Goal: Task Accomplishment & Management: Manage account settings

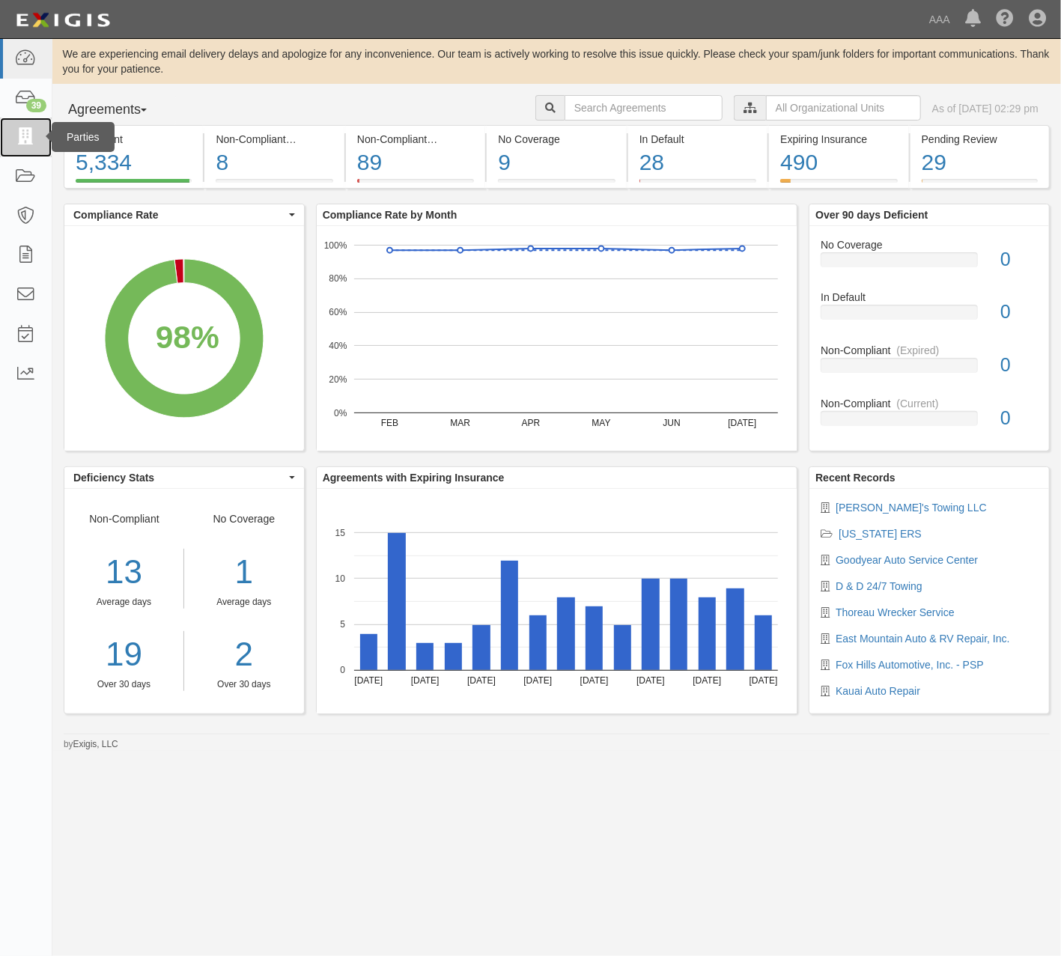
click at [24, 135] on icon at bounding box center [25, 137] width 21 height 17
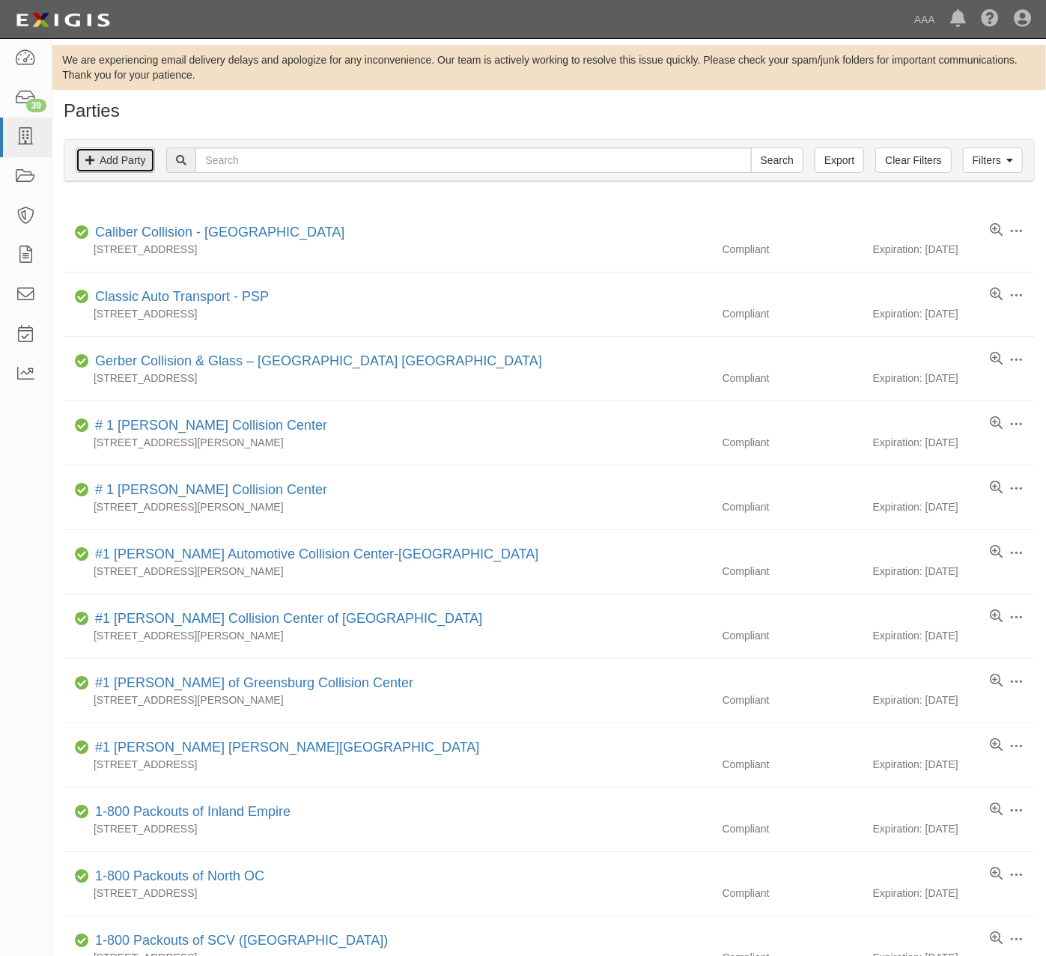
click at [123, 163] on link "Add Party" at bounding box center [115, 160] width 79 height 25
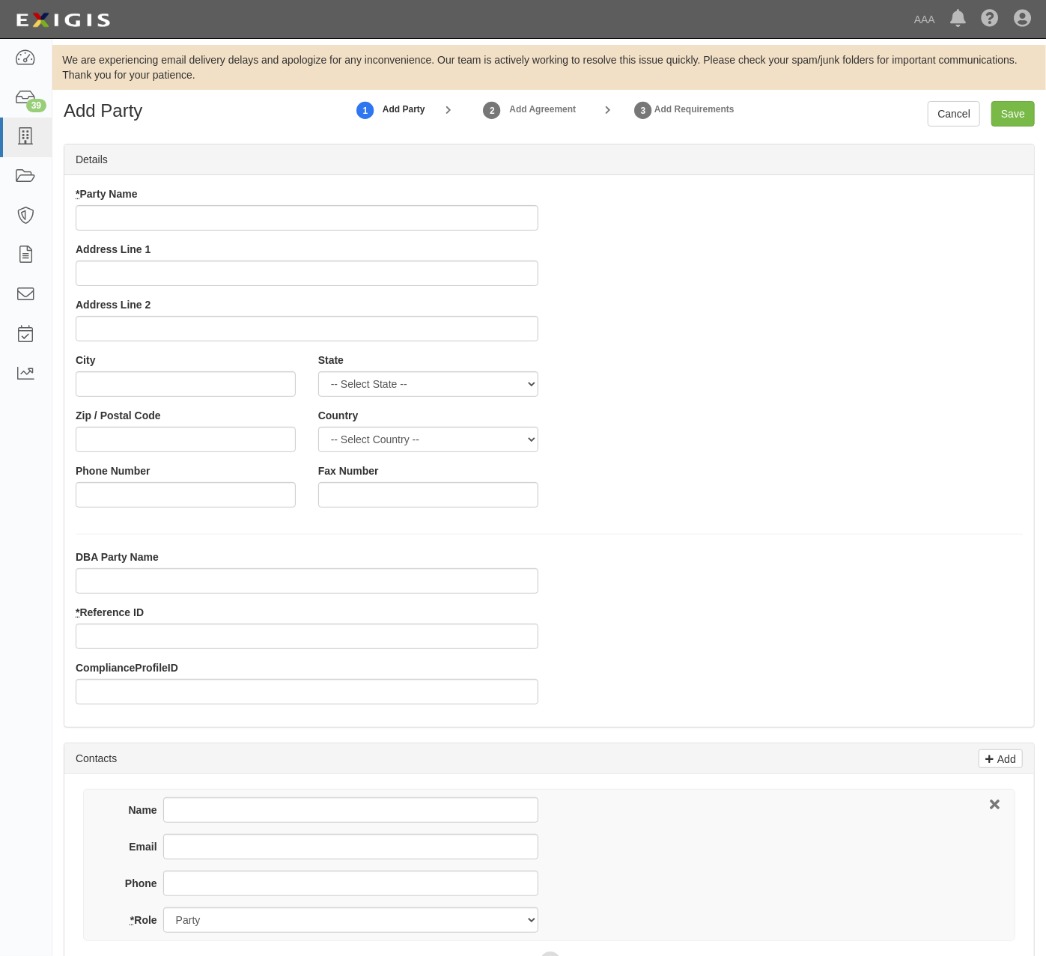
click at [359, 210] on input "* Party Name" at bounding box center [307, 217] width 463 height 25
click at [268, 219] on input "* Party Name" at bounding box center [307, 217] width 463 height 25
click at [321, 223] on input "* Party Name" at bounding box center [307, 217] width 463 height 25
type input "Sunset Towing And Collision Center LLC"
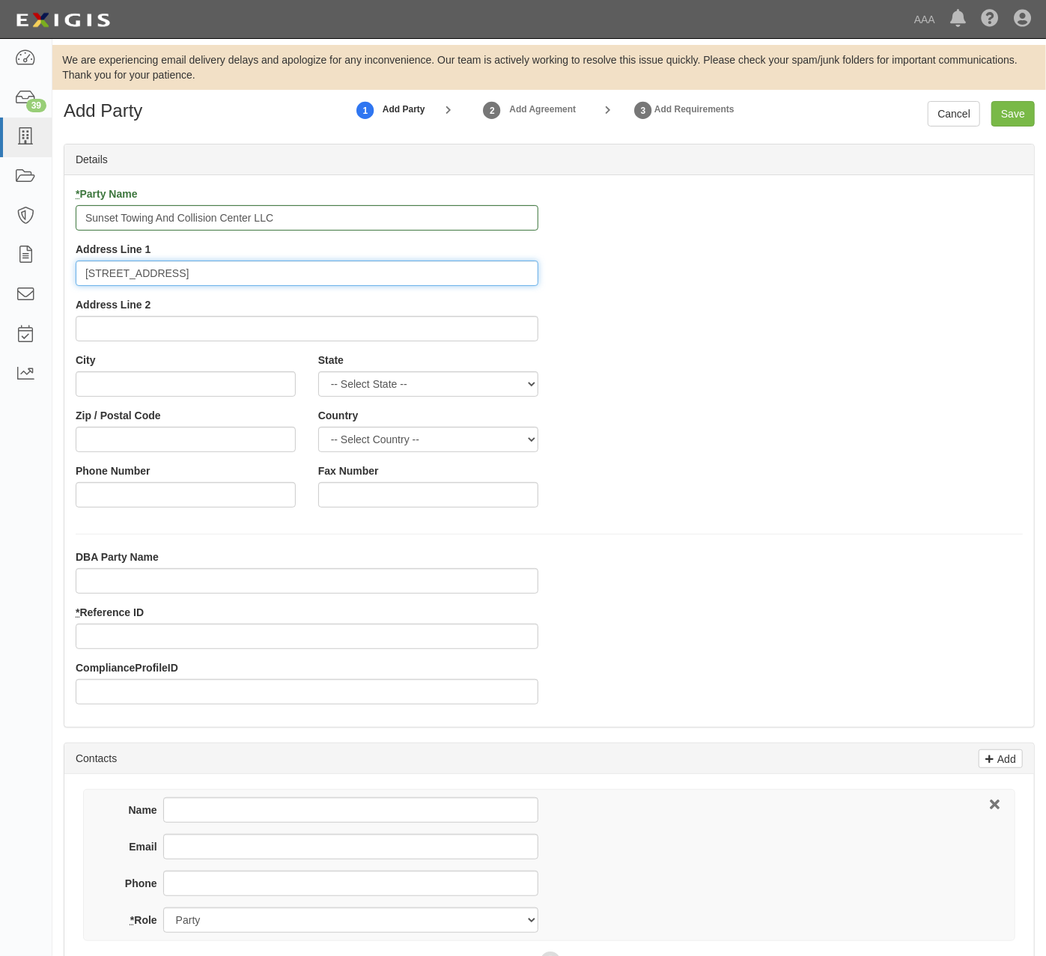
type input "22610 N Motel Blvd"
type input "Las Cruces"
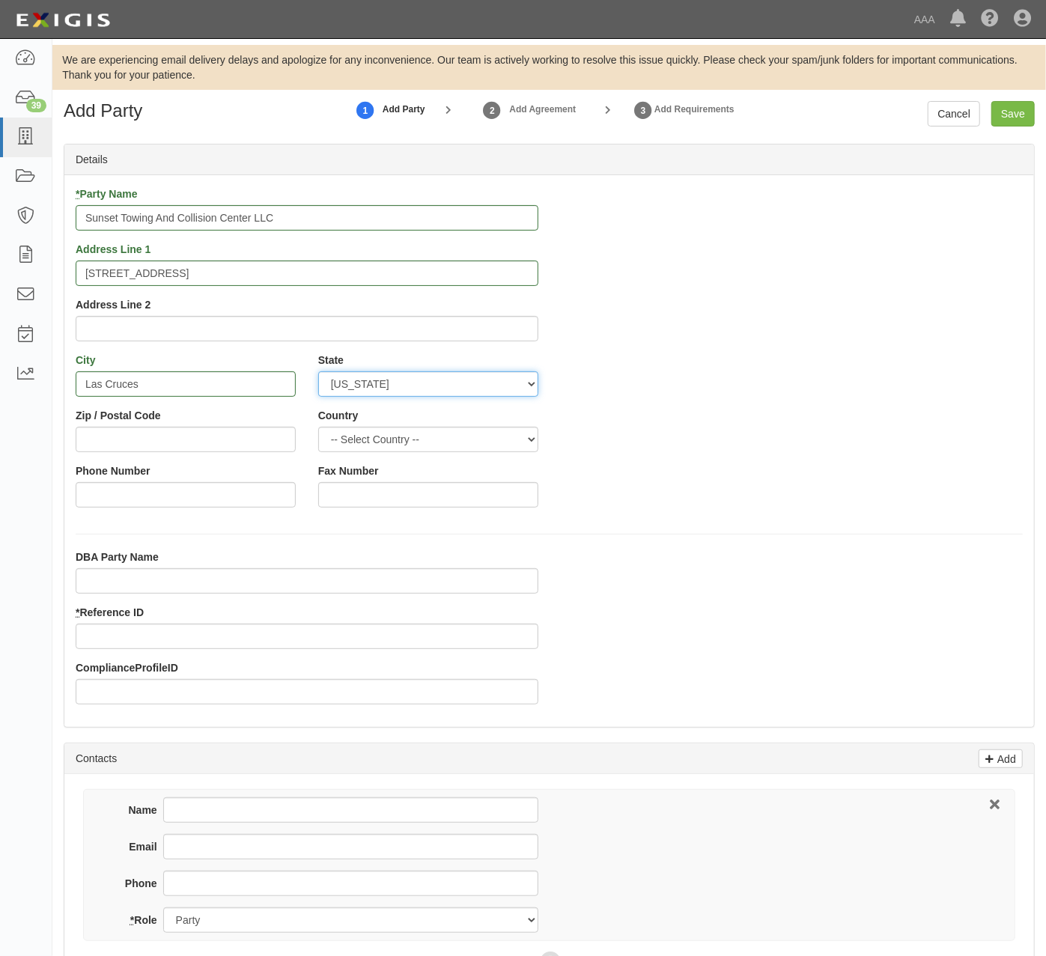
select select "NM"
type input "88007"
select select "US"
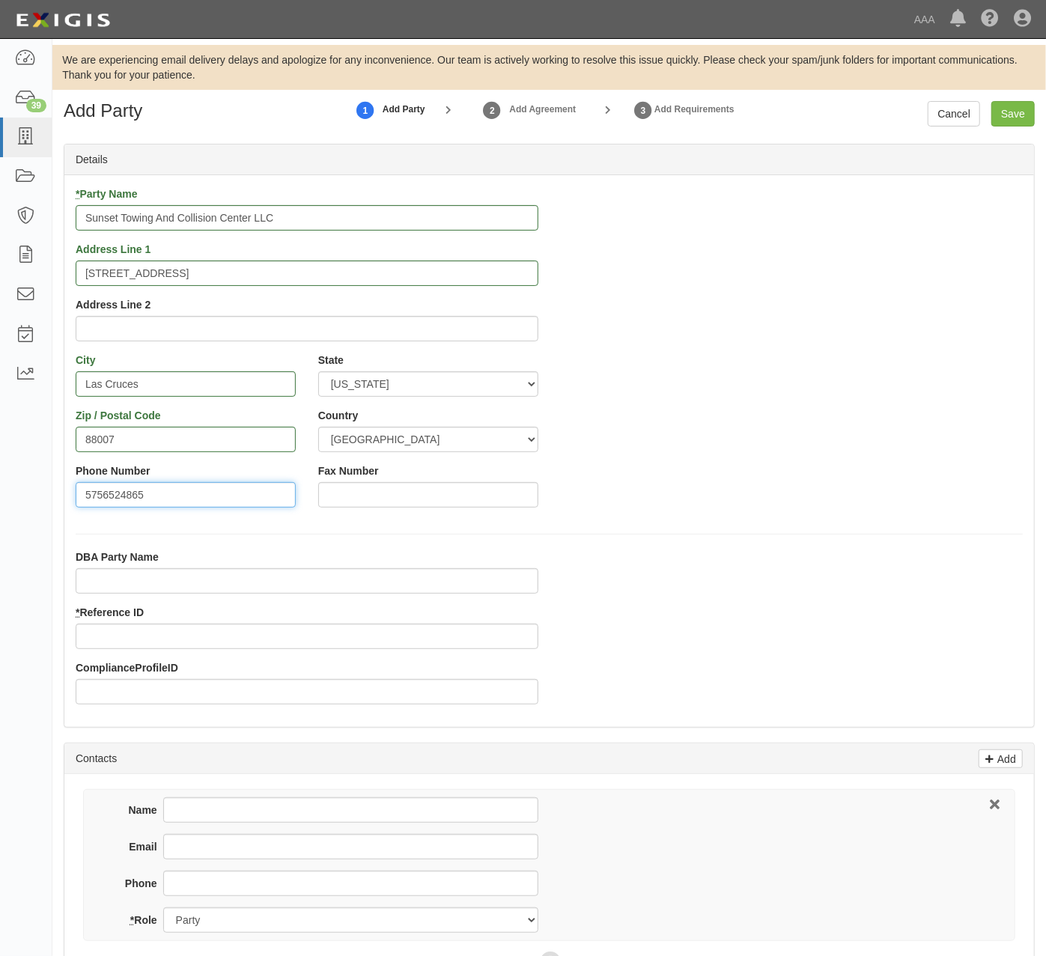
type input "5756524865"
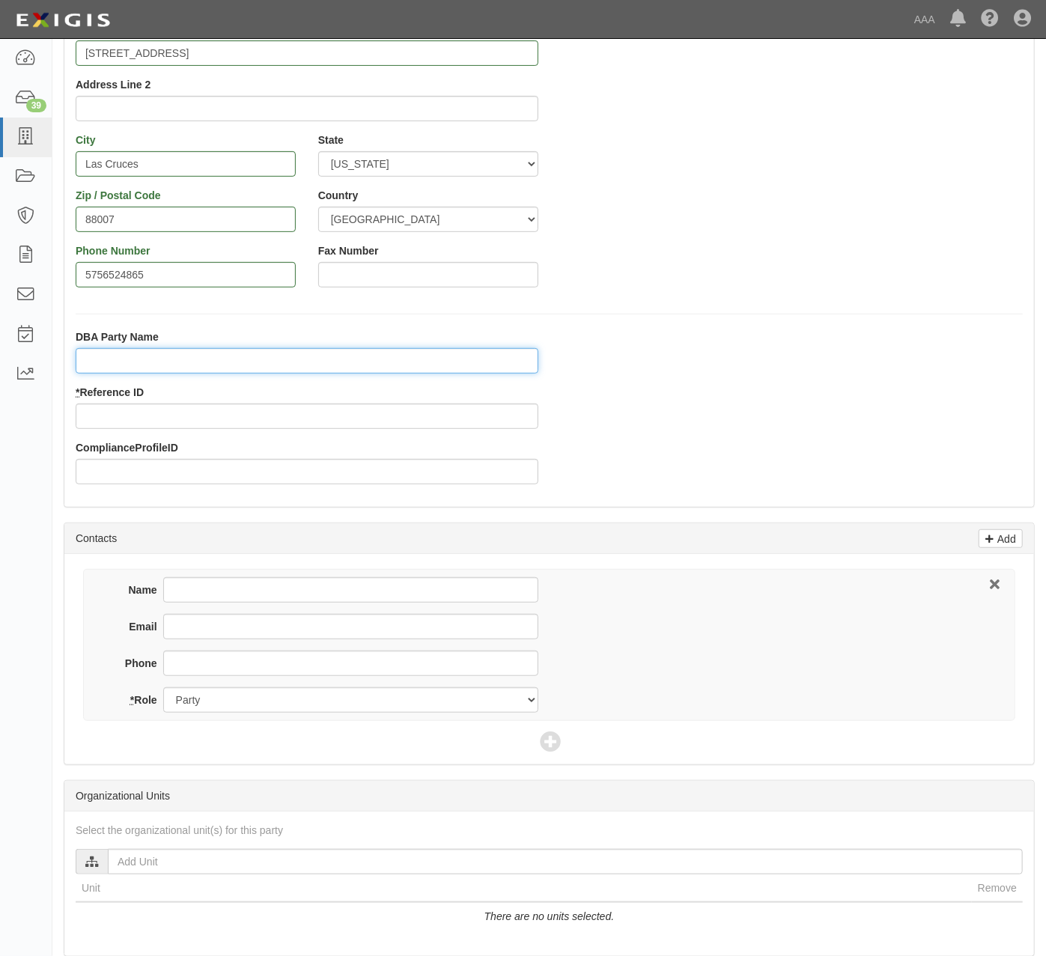
scroll to position [300, 0]
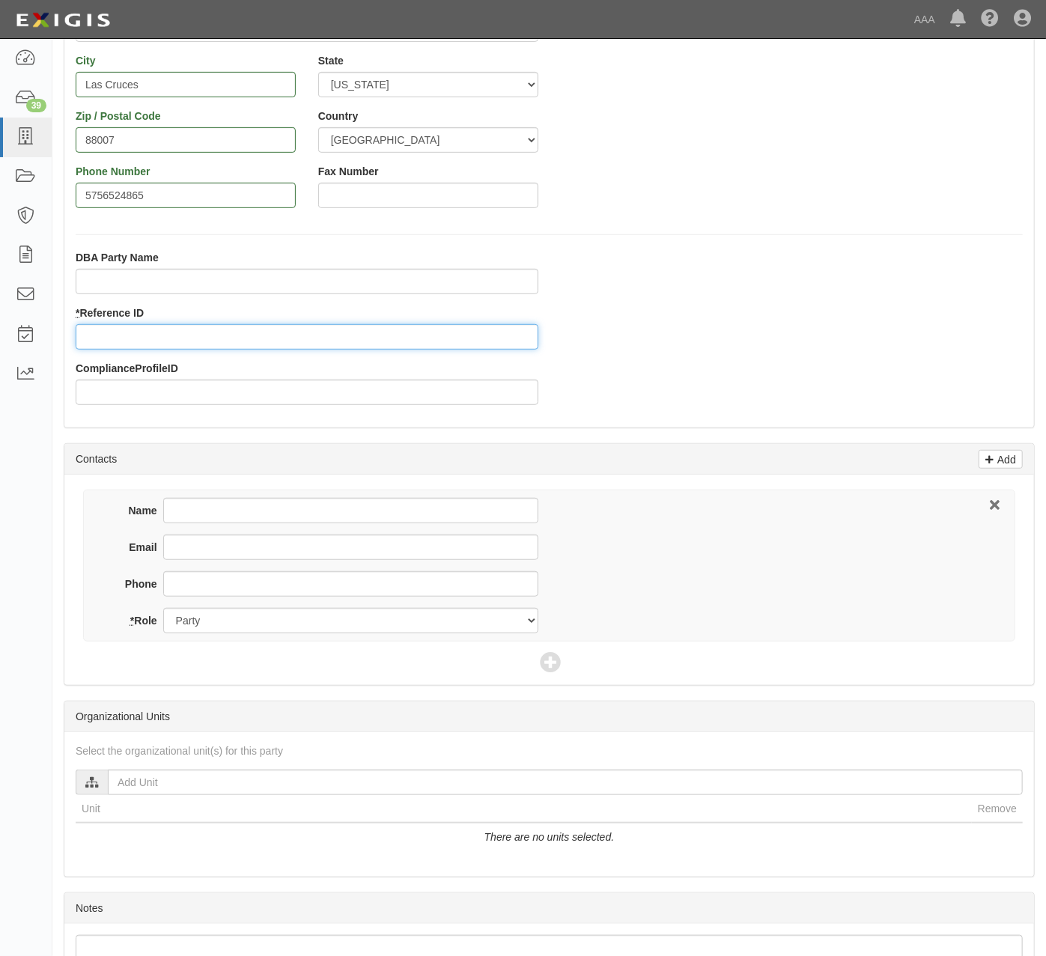
click at [335, 337] on input "* Reference ID" at bounding box center [307, 336] width 463 height 25
type input "440078"
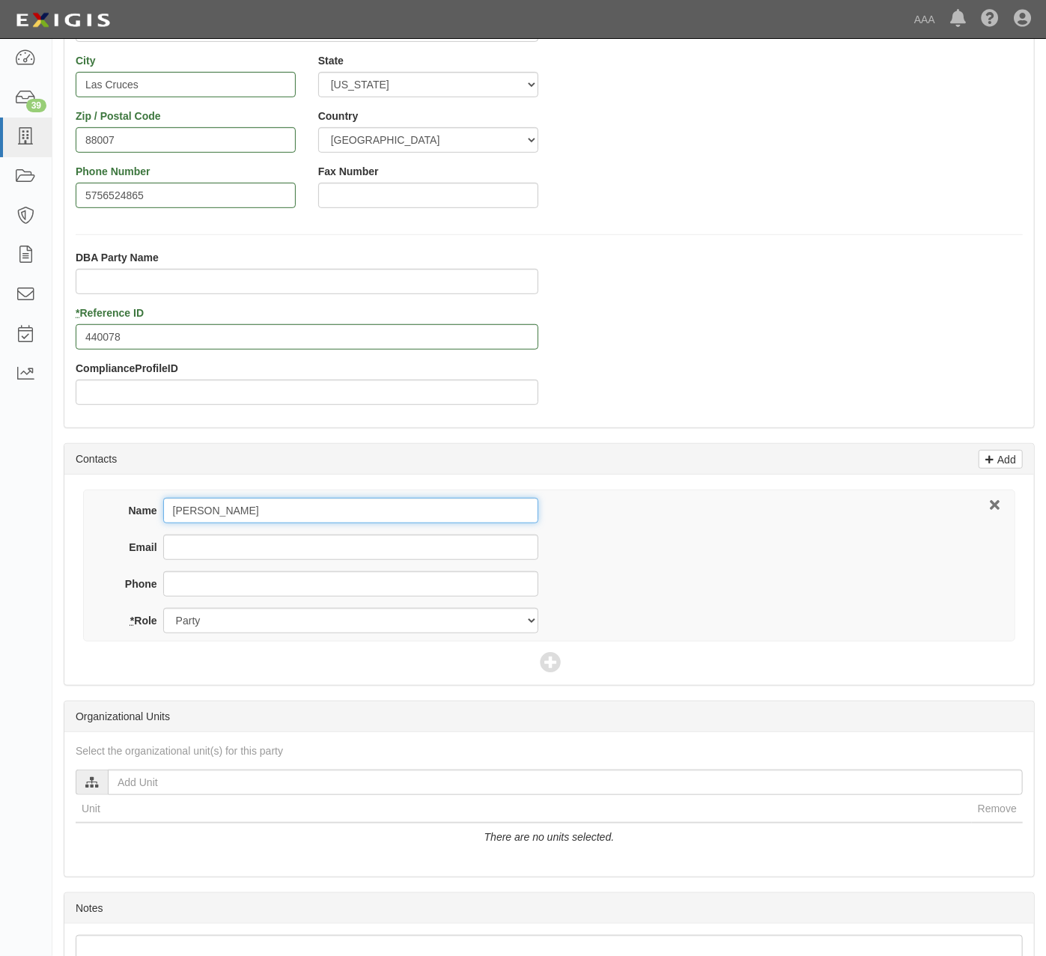
type input "Luke Carboneau"
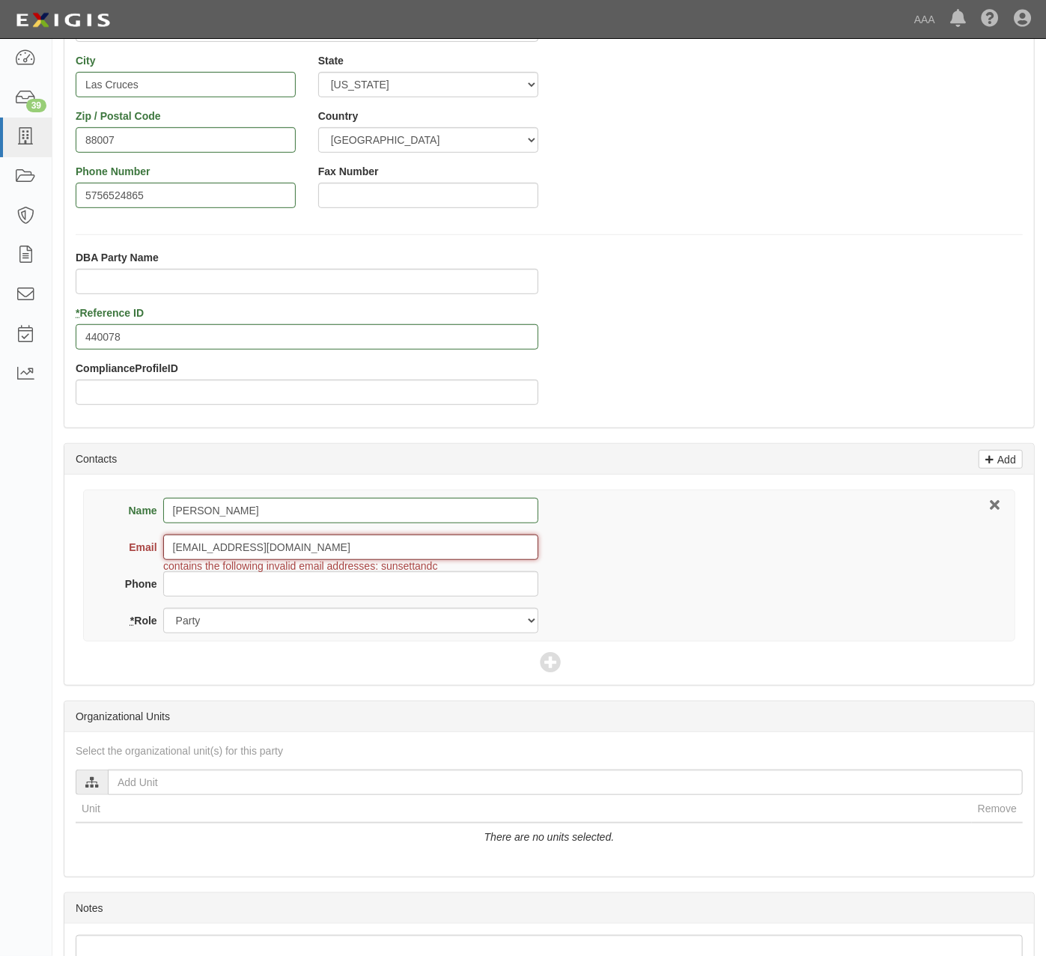
type input "sunsettandc@gmail.com"
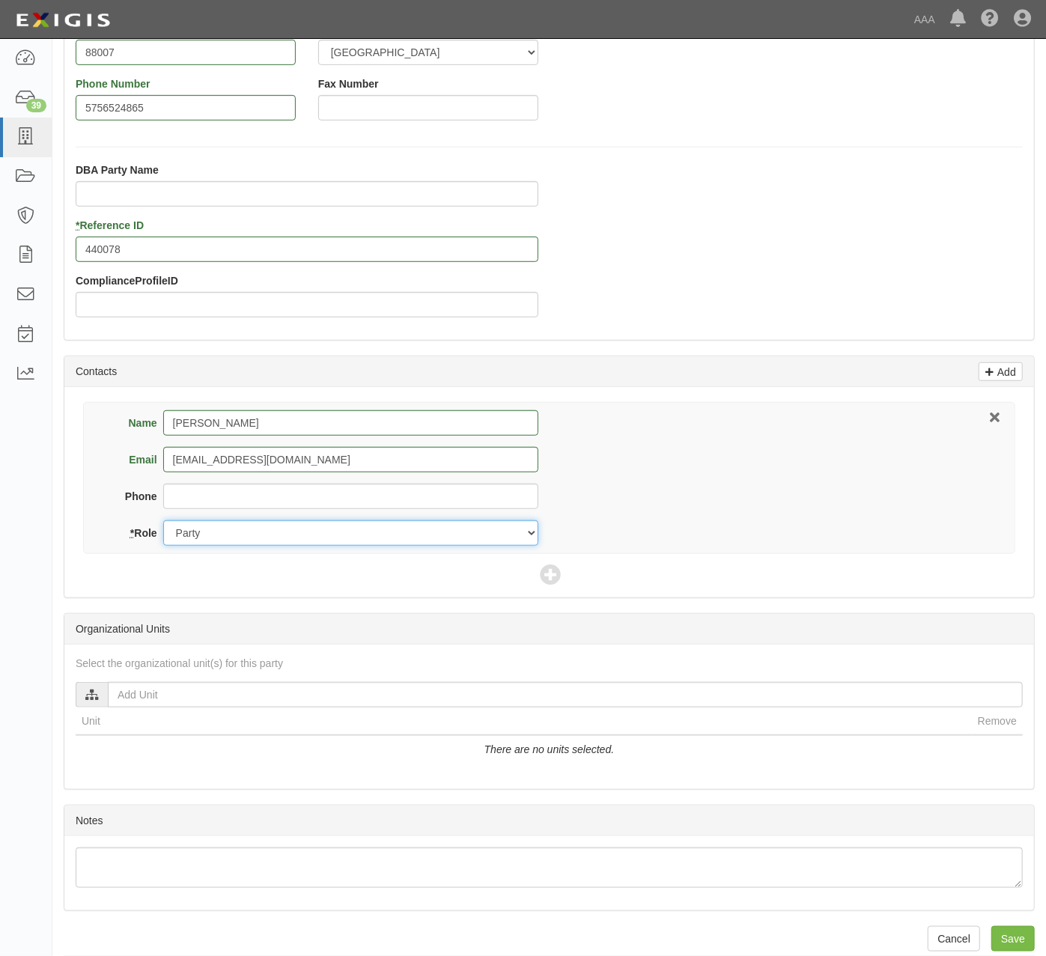
scroll to position [408, 0]
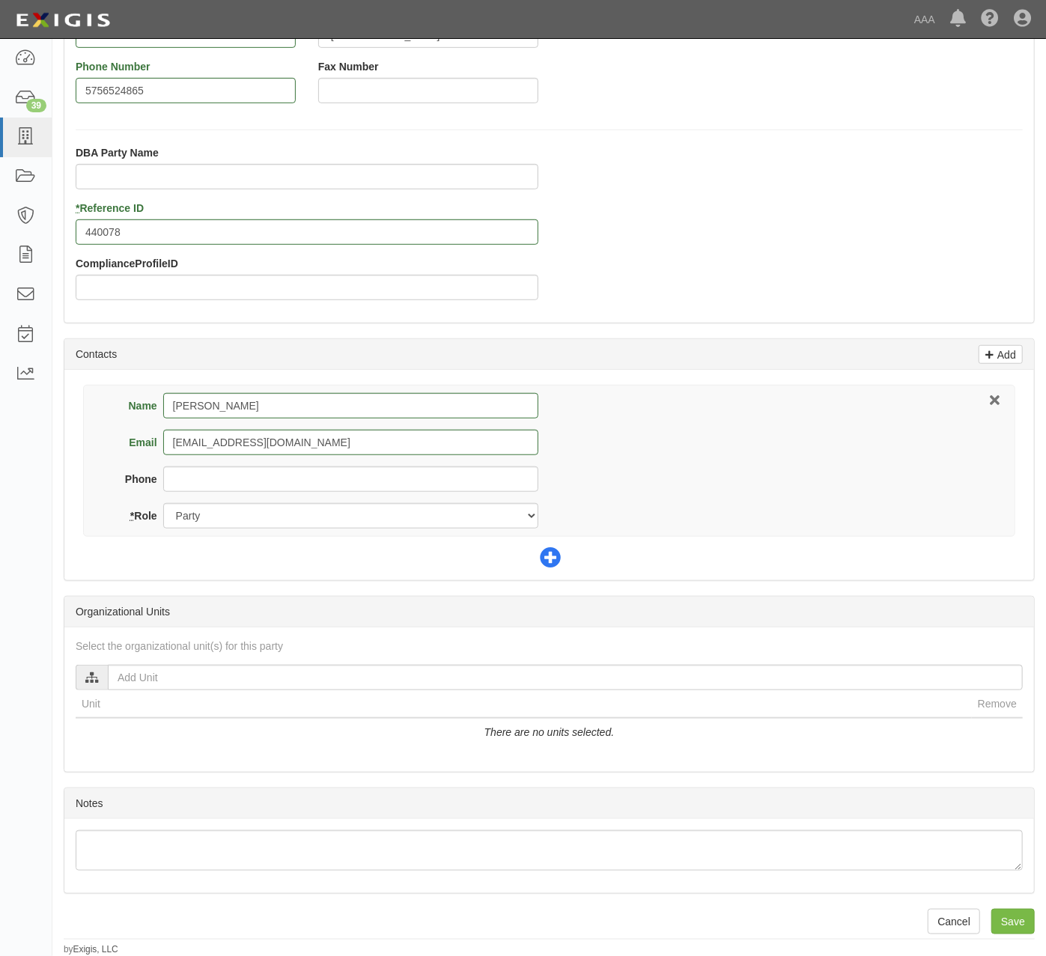
click at [556, 554] on icon at bounding box center [550, 558] width 21 height 21
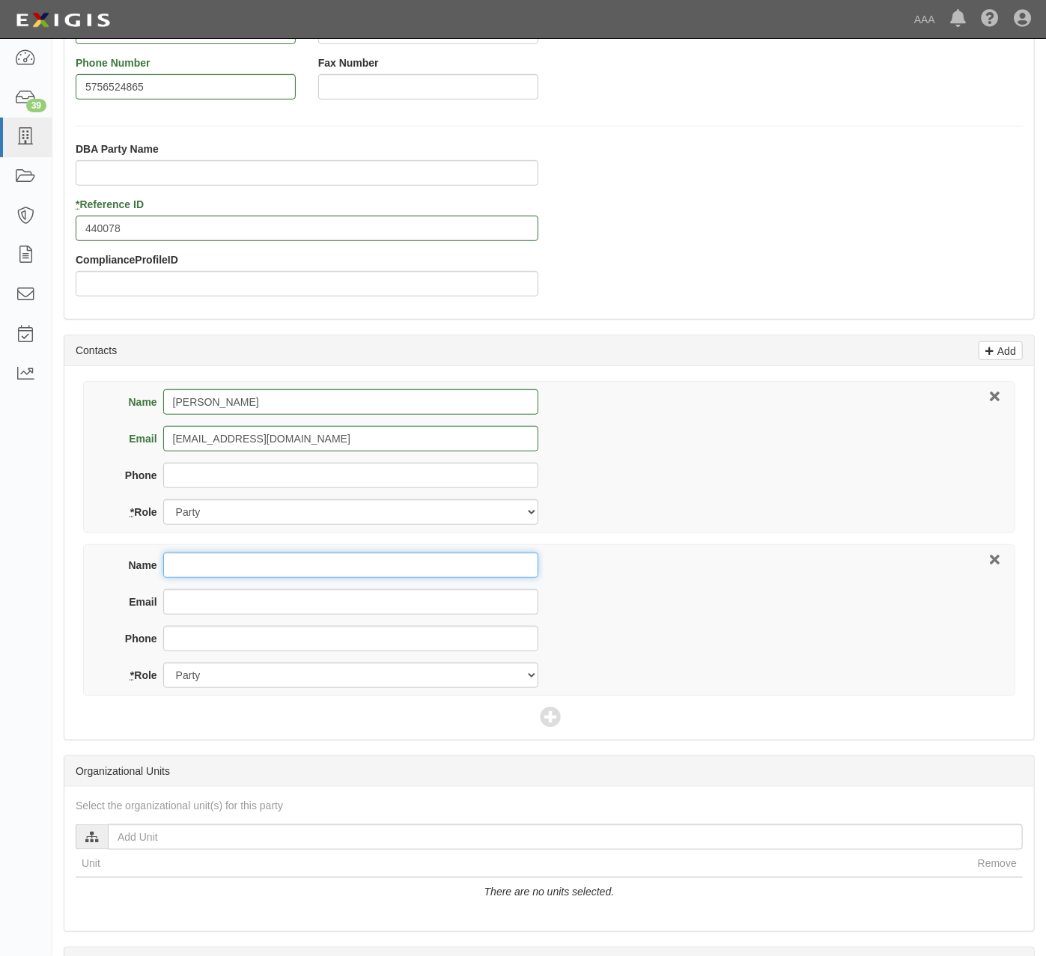
click at [270, 563] on input "Name" at bounding box center [350, 565] width 375 height 25
type input "Eric Foutz"
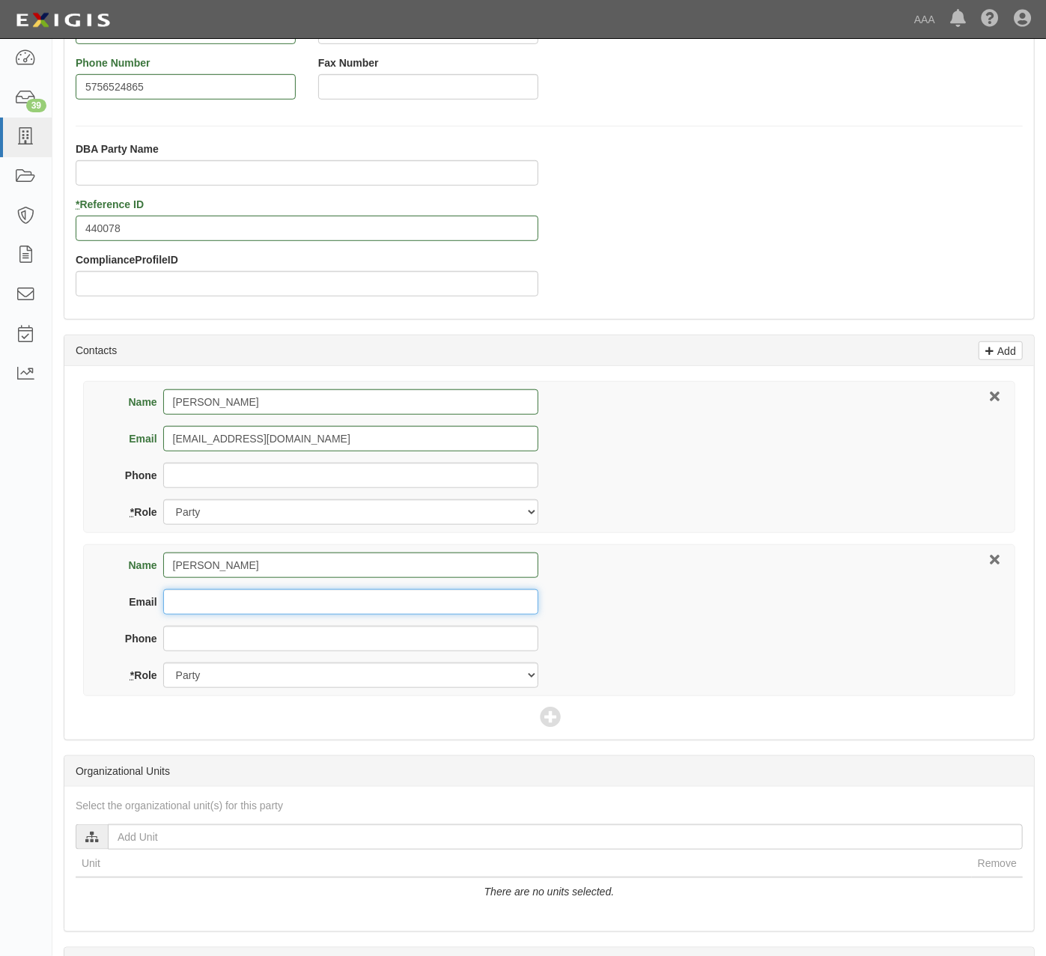
click at [319, 612] on input "Email" at bounding box center [350, 601] width 375 height 25
paste input "foutz.eric@ace.aaa.com"
type input "foutz.eric@ace.aaa.com"
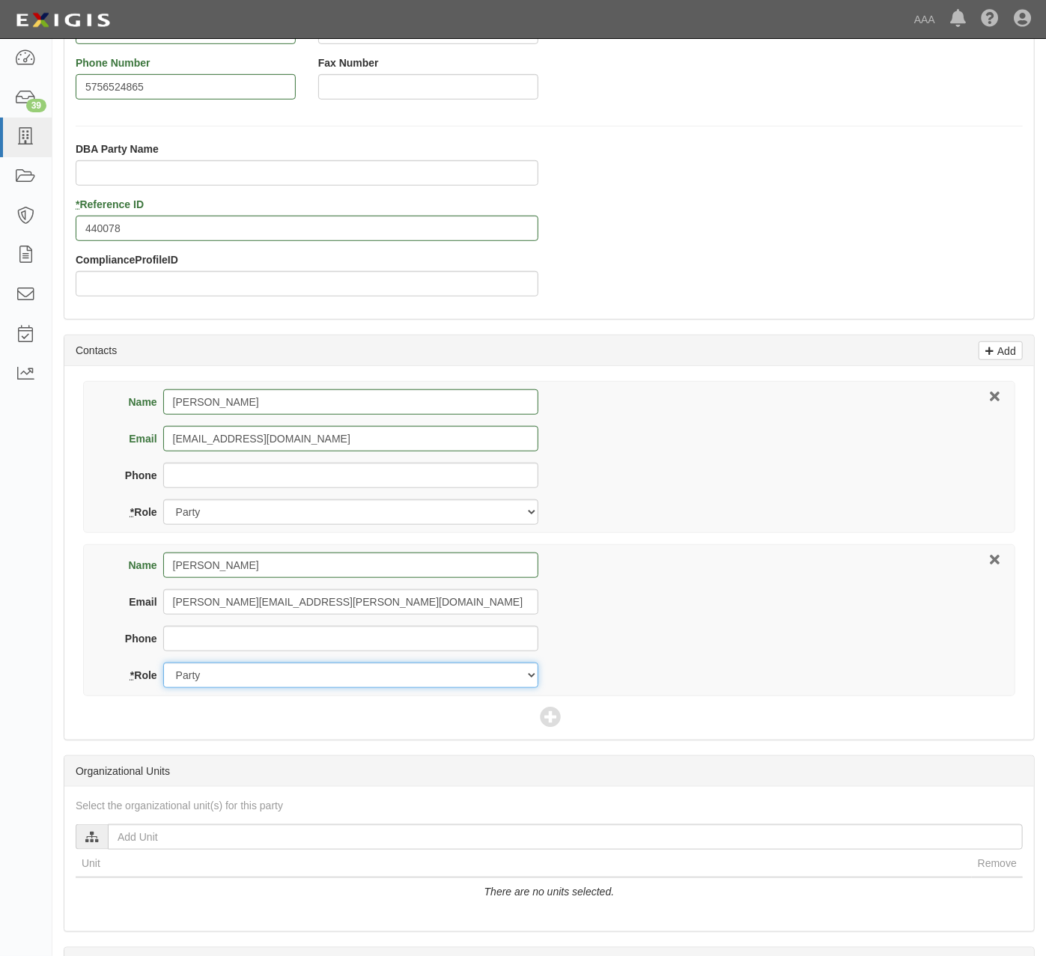
click at [256, 684] on select "Party Broker Other" at bounding box center [350, 675] width 375 height 25
select select "Other"
click at [163, 665] on select "Party Broker Other" at bounding box center [350, 675] width 375 height 25
click at [705, 579] on div "Name Eric Foutz Email foutz.eric@ace.aaa.com Phone * Role Party Broker Other" at bounding box center [549, 620] width 932 height 152
click at [557, 719] on icon at bounding box center [550, 718] width 21 height 21
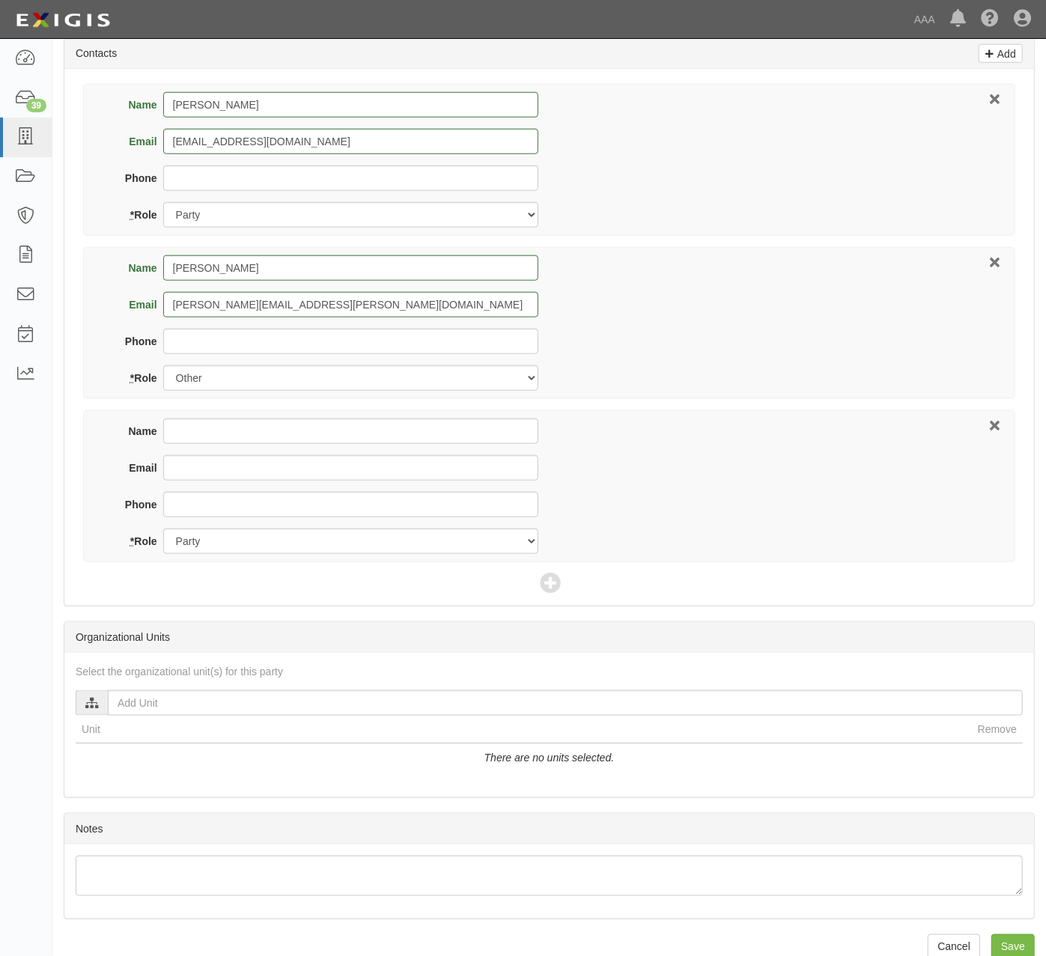
scroll to position [708, 0]
click at [234, 434] on input "Name" at bounding box center [350, 428] width 375 height 25
type input "P"
type input "U"
type input "Progressive Commerical Lines"
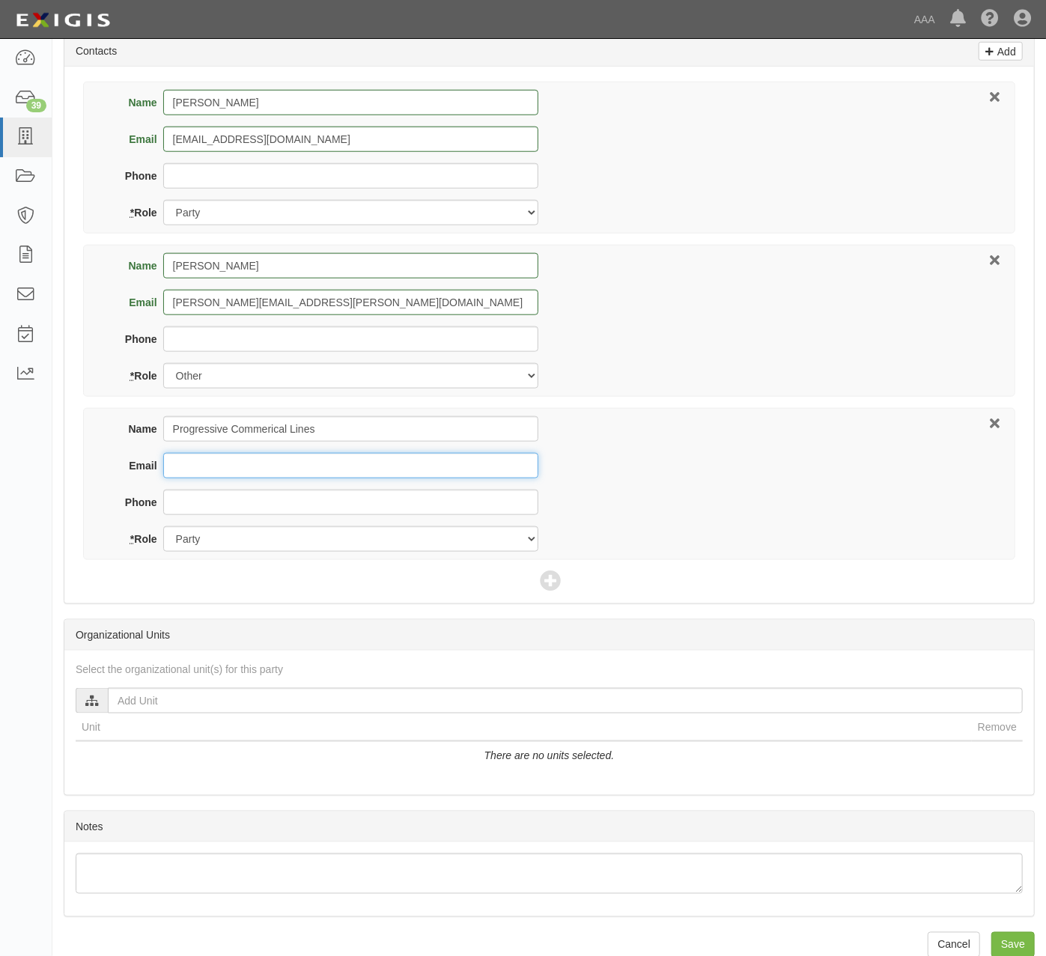
click at [246, 466] on input "Email" at bounding box center [350, 465] width 375 height 25
click at [237, 460] on input "Email" at bounding box center [350, 465] width 375 height 25
click at [252, 463] on input "Email" at bounding box center [350, 465] width 375 height 25
click at [443, 472] on input "Email" at bounding box center [350, 465] width 375 height 25
paste input "progressivecommercial@email.progressive.com"
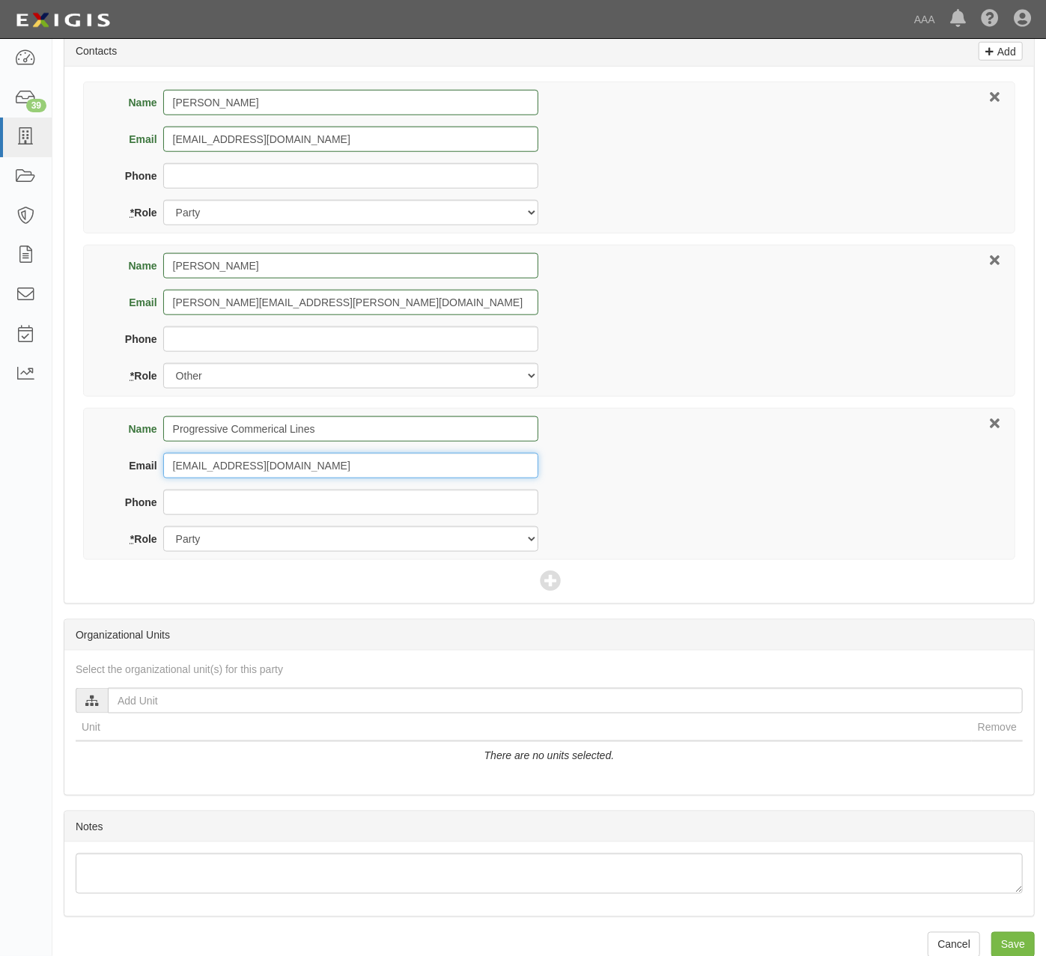
type input "progressivecommercial@email.progressive.com"
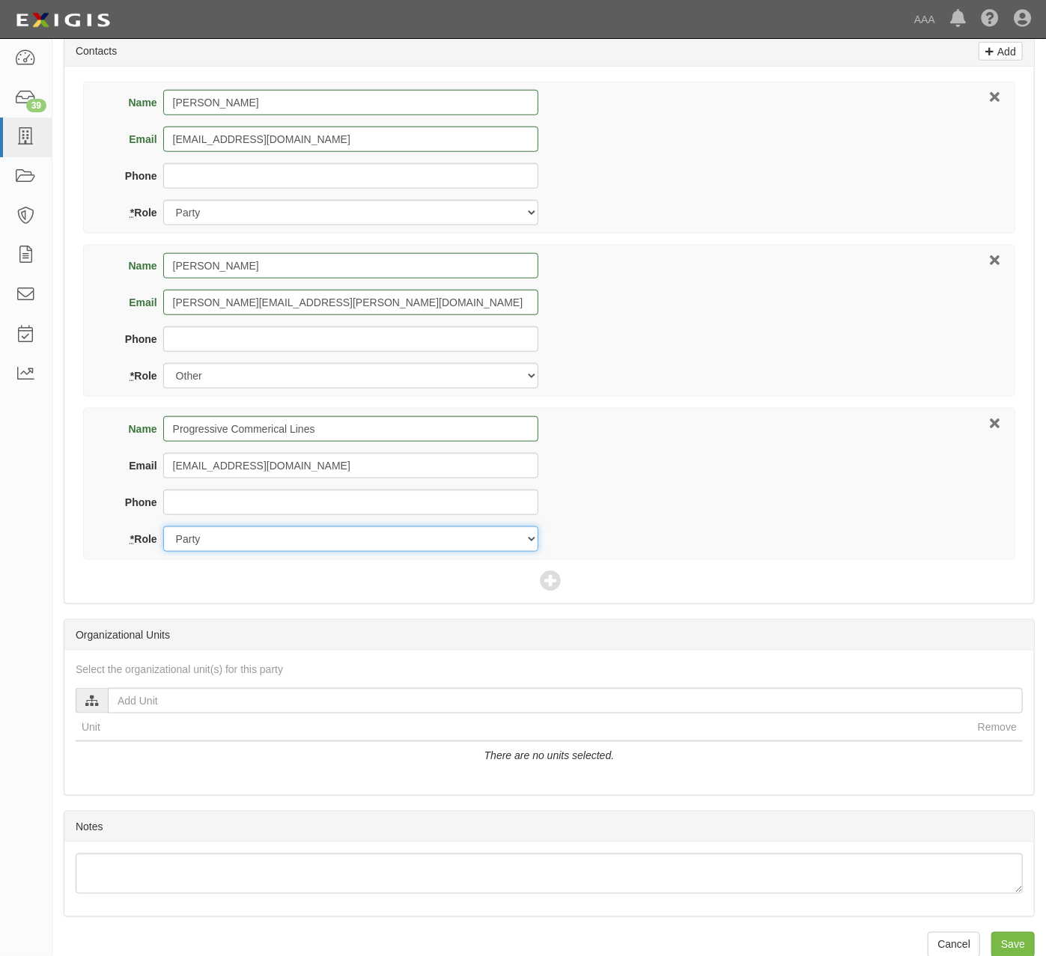
click at [265, 535] on select "Party Broker Other" at bounding box center [350, 538] width 375 height 25
select select "Broker"
click at [163, 529] on select "Party Broker Other" at bounding box center [350, 538] width 375 height 25
click at [872, 456] on div "Name Progressive Commerical Lines Email progressivecommercial@email.progressive…" at bounding box center [549, 484] width 932 height 152
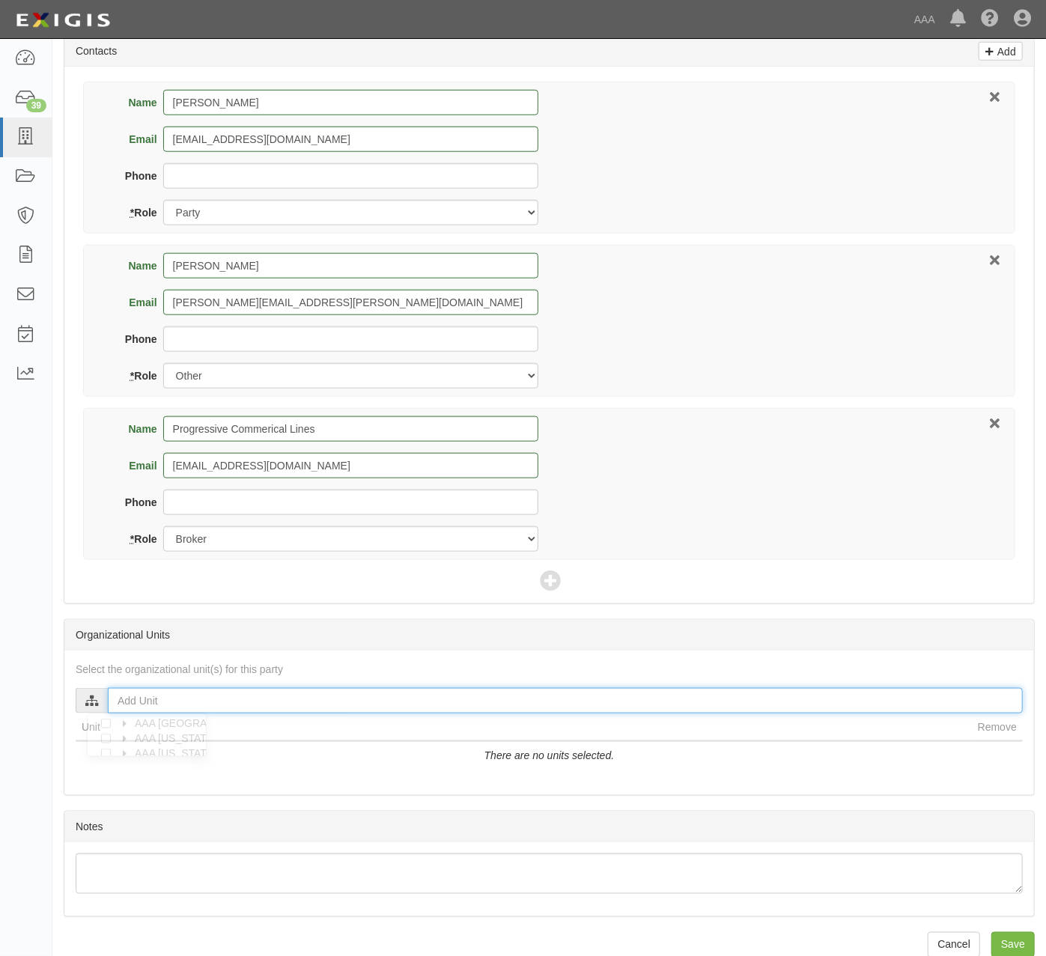
click at [154, 693] on input "text" at bounding box center [565, 700] width 915 height 25
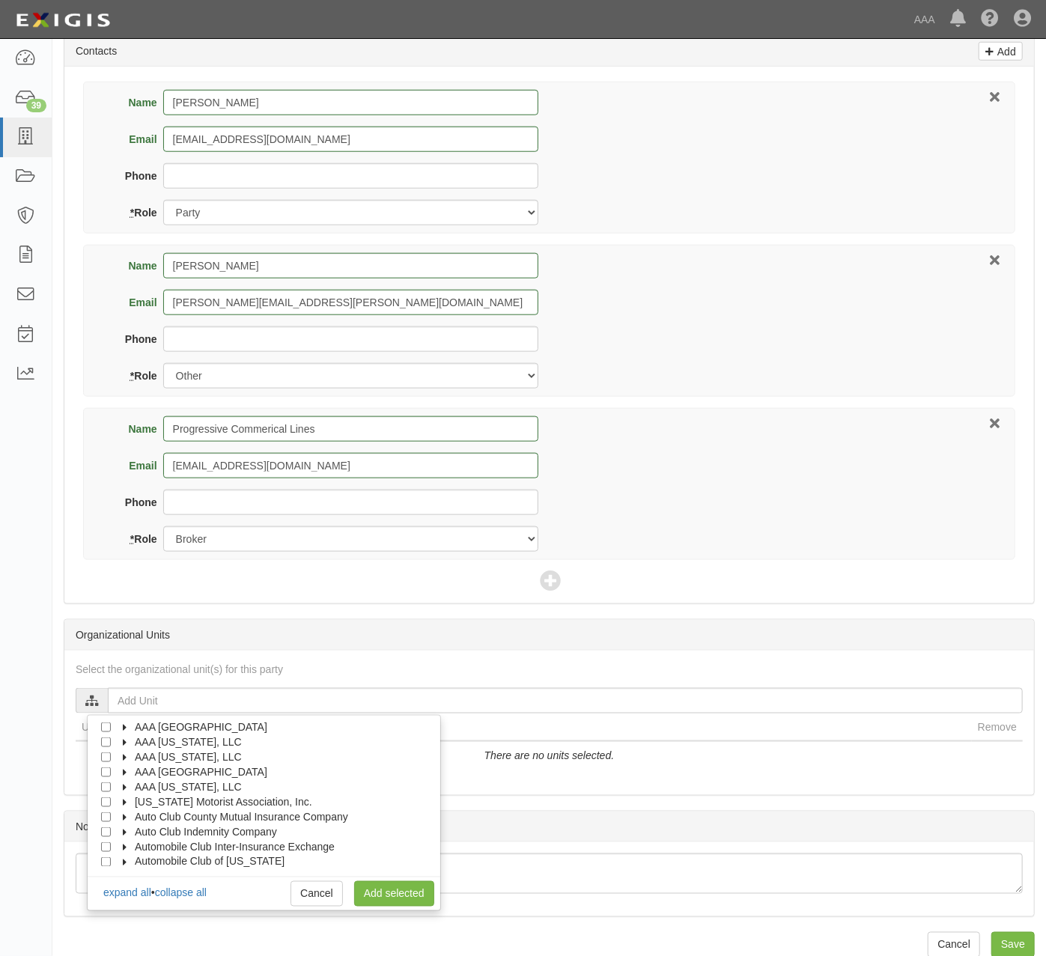
click at [220, 761] on span "AAA New Mexico, LLC" at bounding box center [188, 757] width 107 height 12
click at [180, 777] on span "Automotive Services" at bounding box center [196, 772] width 96 height 12
click at [139, 791] on div at bounding box center [136, 786] width 13 height 10
click at [130, 792] on input "Emergency Roadside Service (ERS)" at bounding box center [133, 788] width 10 height 10
checkbox input "true"
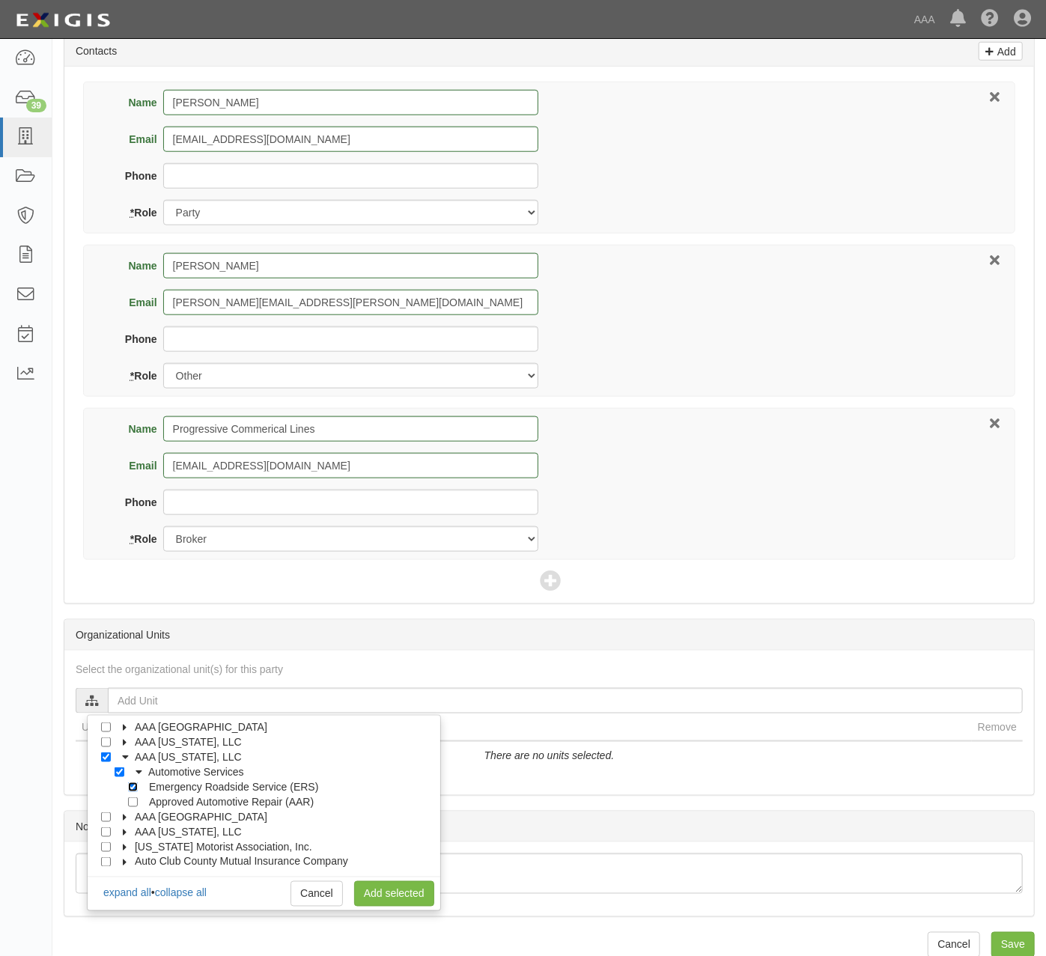
checkbox input "true"
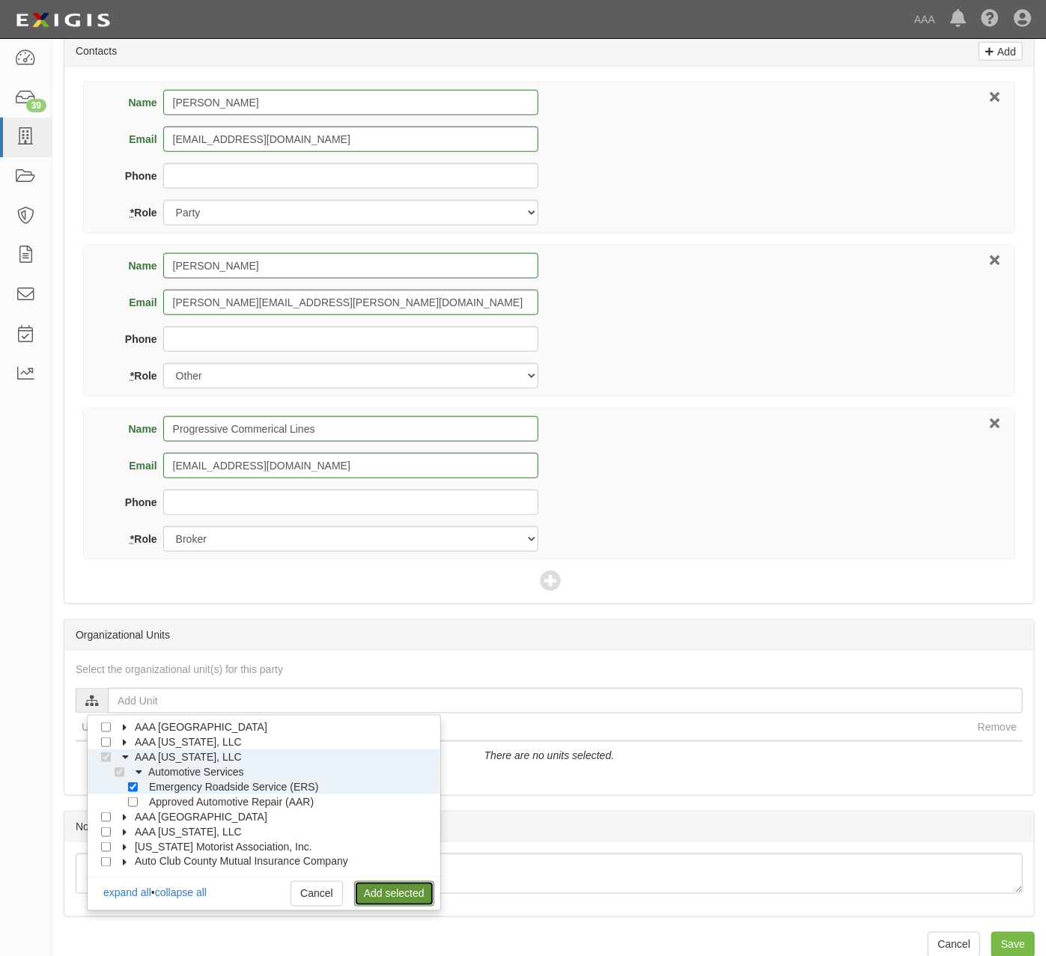
click at [394, 902] on link "Add selected" at bounding box center [394, 893] width 80 height 25
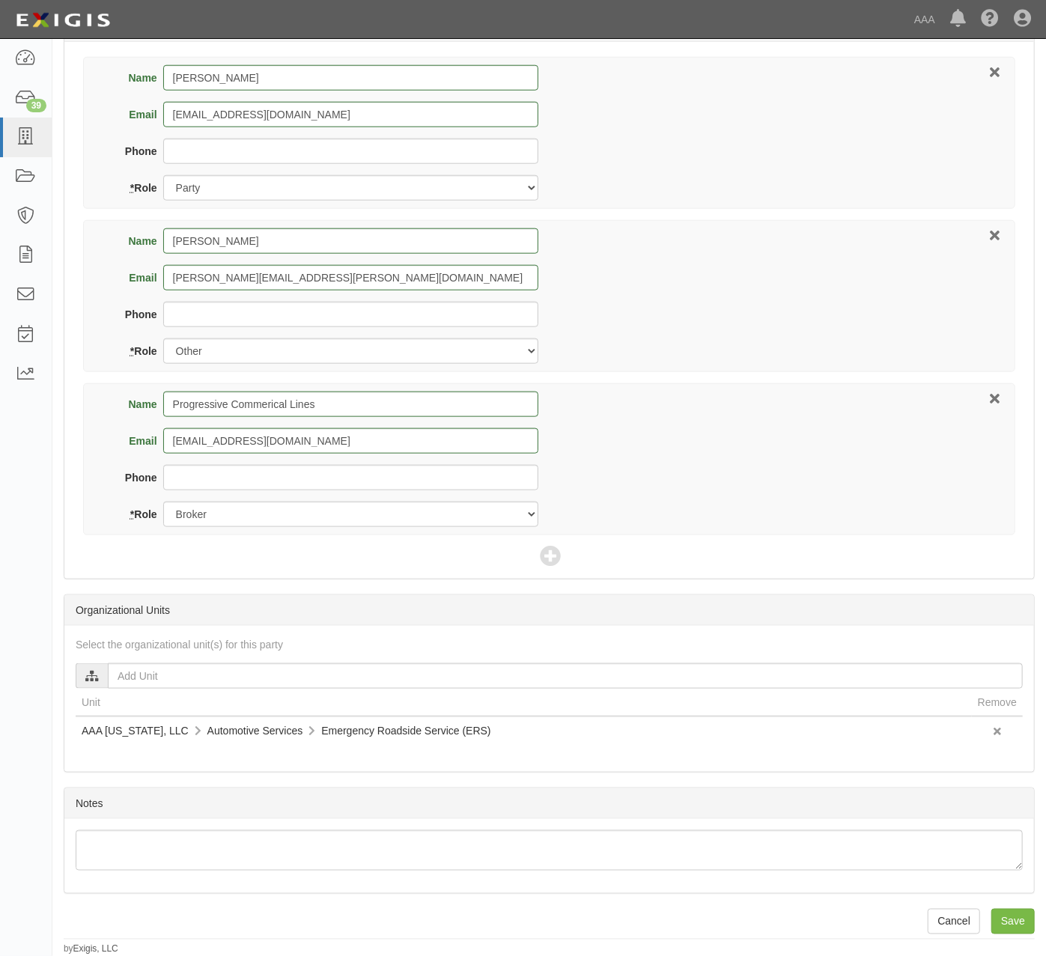
scroll to position [738, 0]
click at [1011, 914] on input "Save" at bounding box center [1013, 921] width 43 height 25
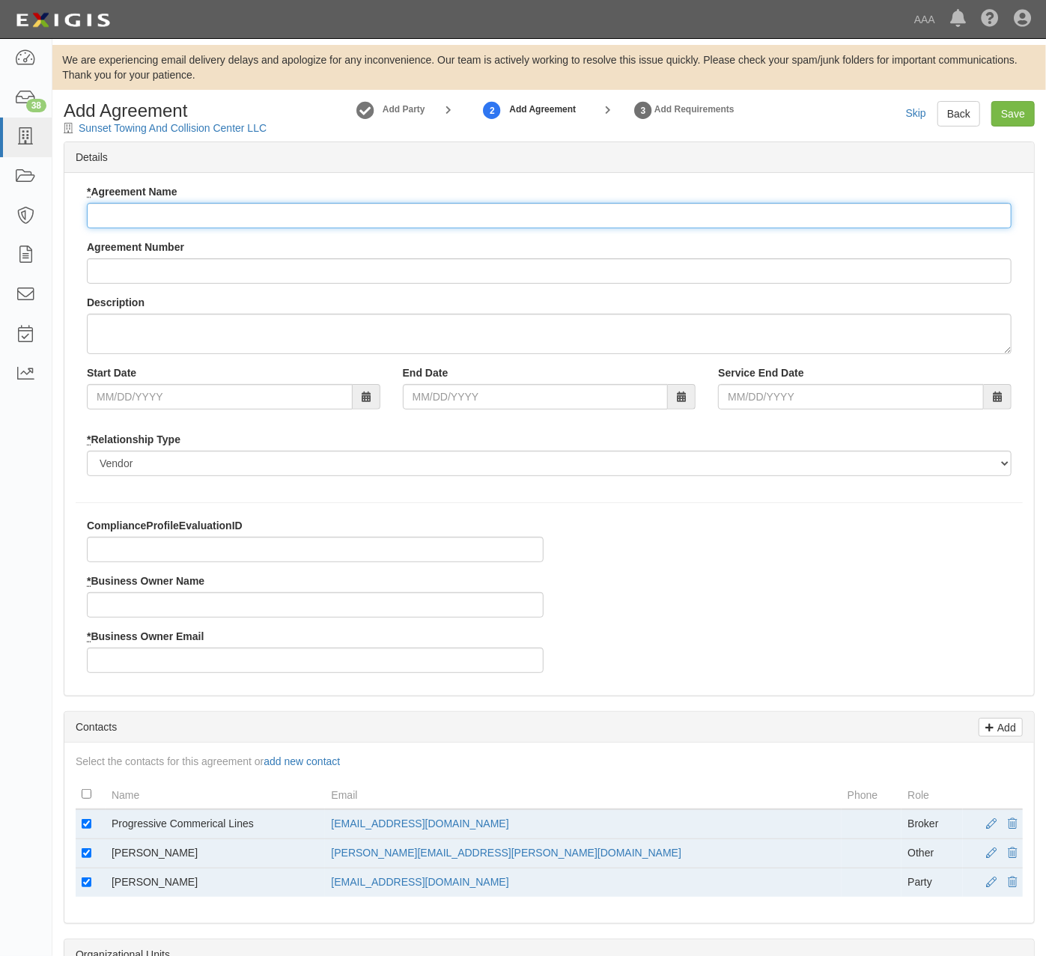
click at [337, 228] on input "* Agreement Name" at bounding box center [549, 215] width 925 height 25
type input "New Mexico"
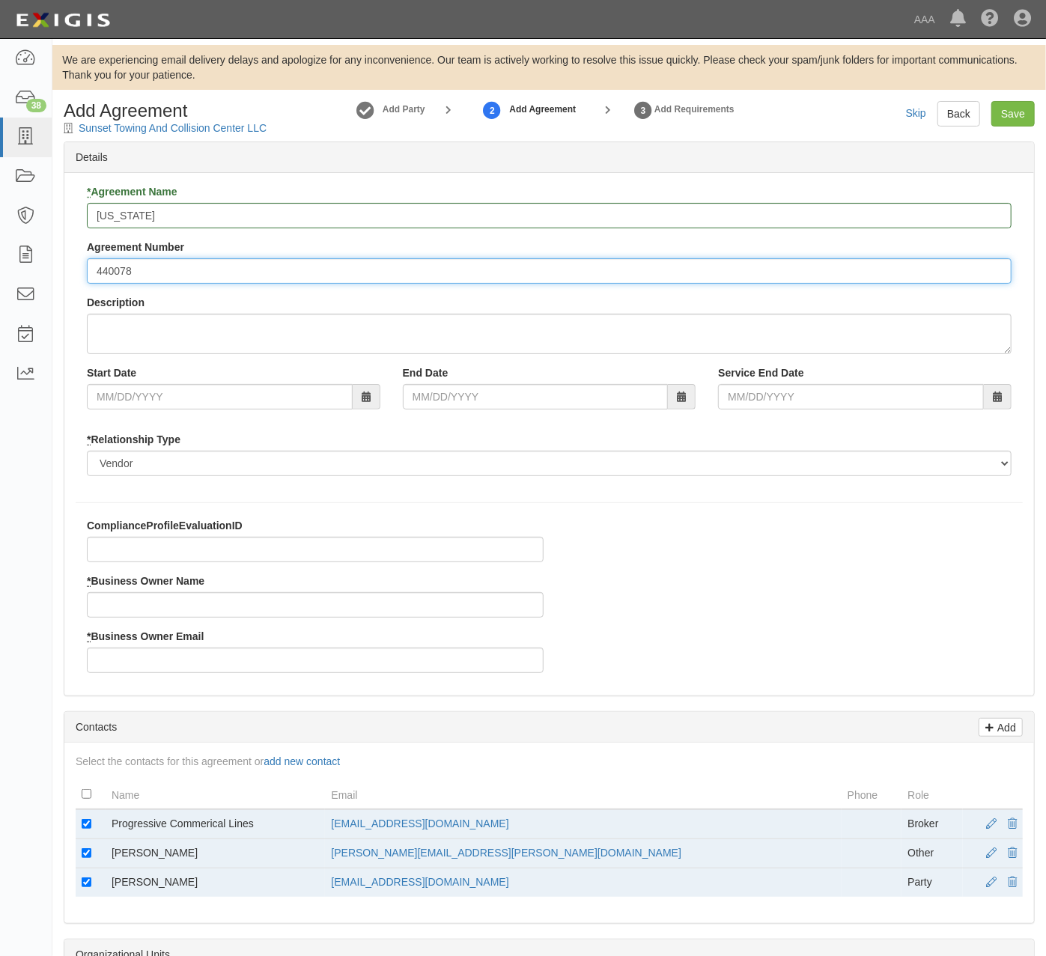
type input "440078"
type input "[PERSON_NAME]"
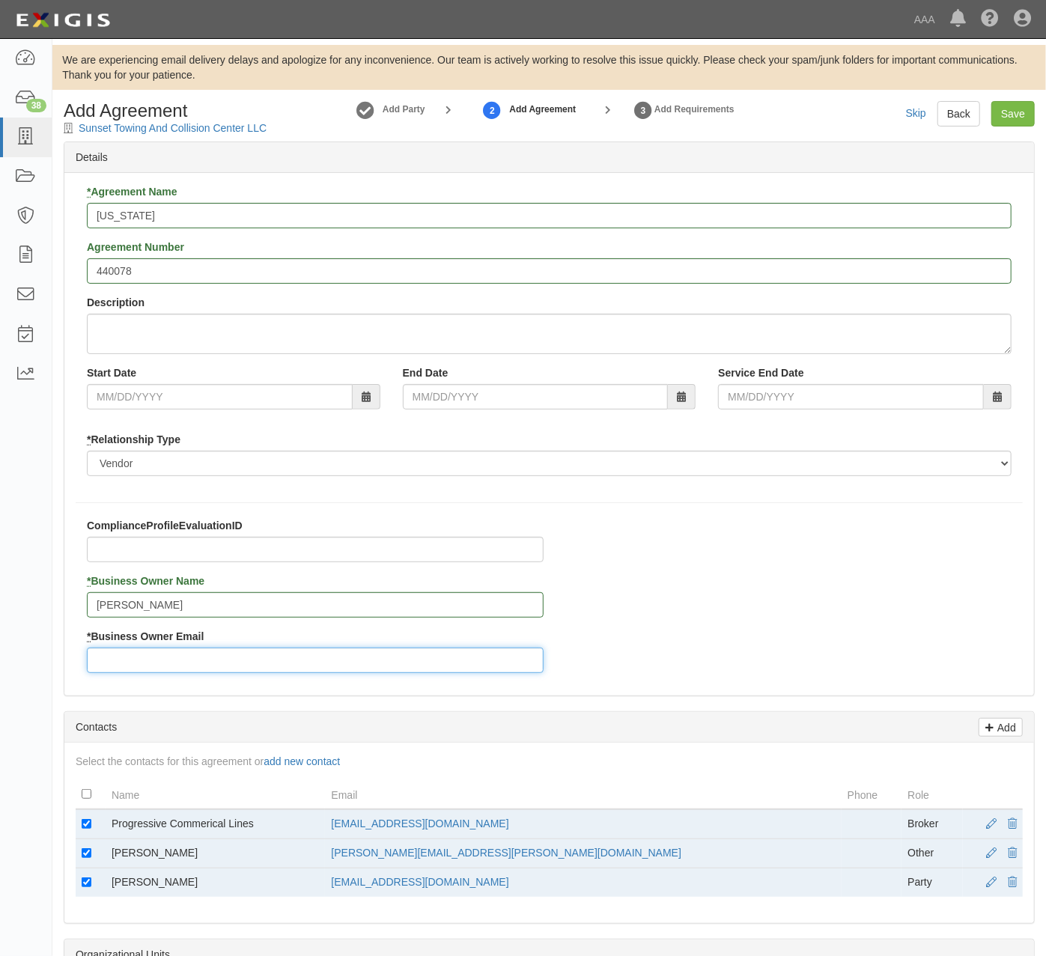
click at [219, 668] on input "* Business Owner Email" at bounding box center [315, 660] width 457 height 25
paste input "foutz.eric@ace.aaa.com"
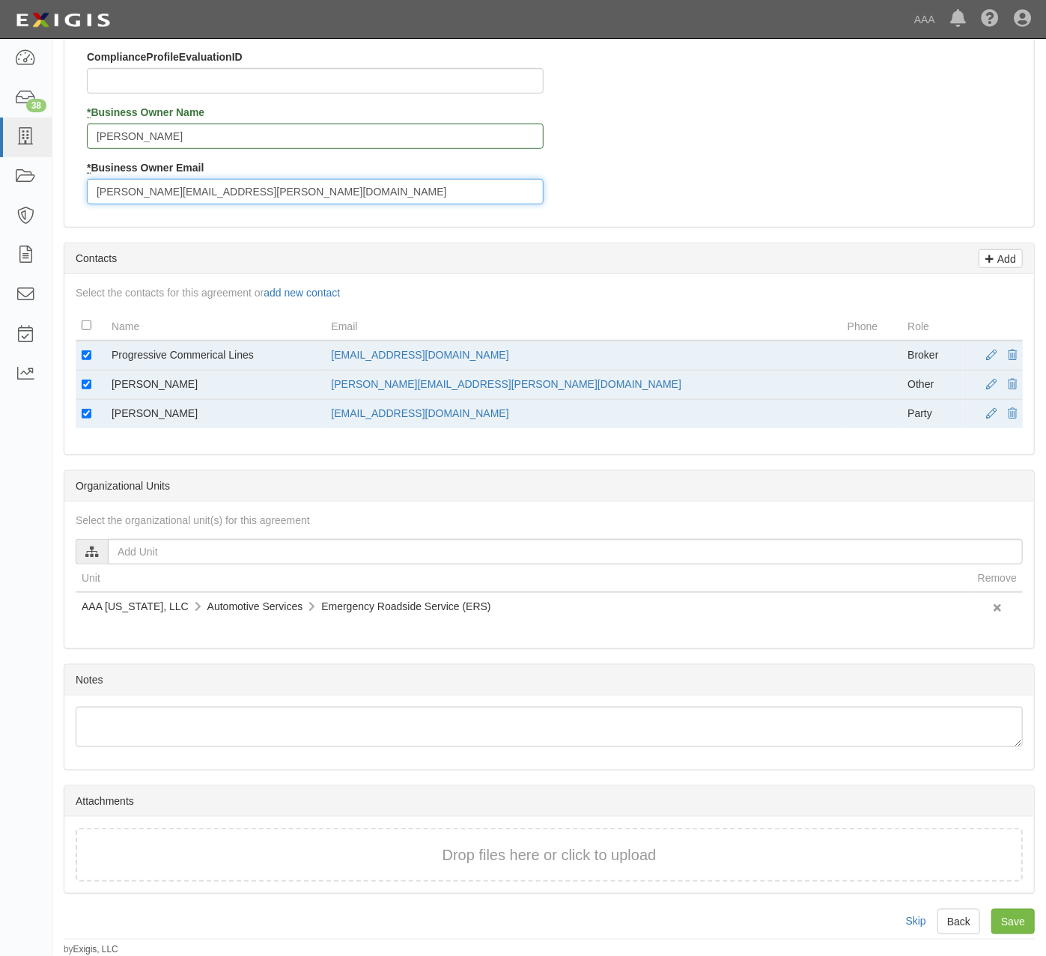
type input "foutz.eric@ace.aaa.com"
click at [88, 413] on input "checkbox" at bounding box center [87, 414] width 10 height 10
checkbox input "false"
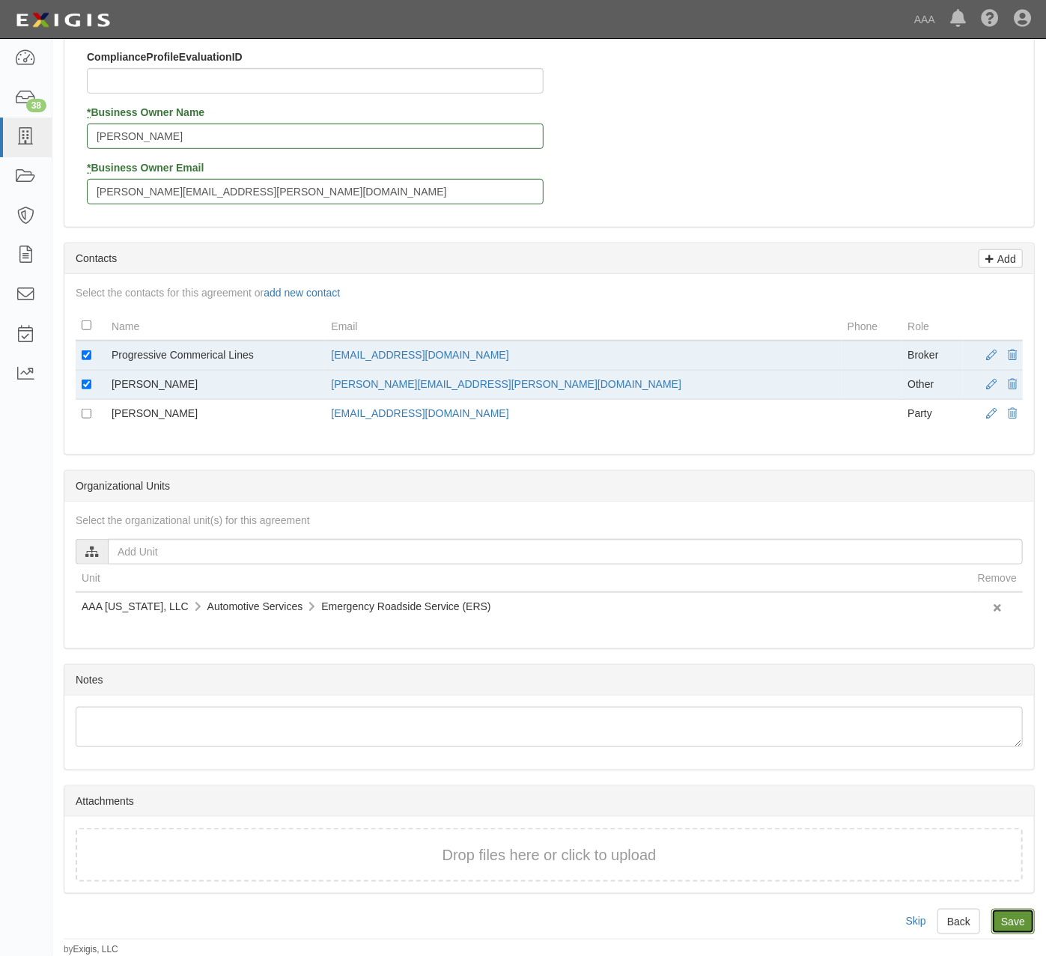
click at [1018, 920] on input "Save" at bounding box center [1013, 921] width 43 height 25
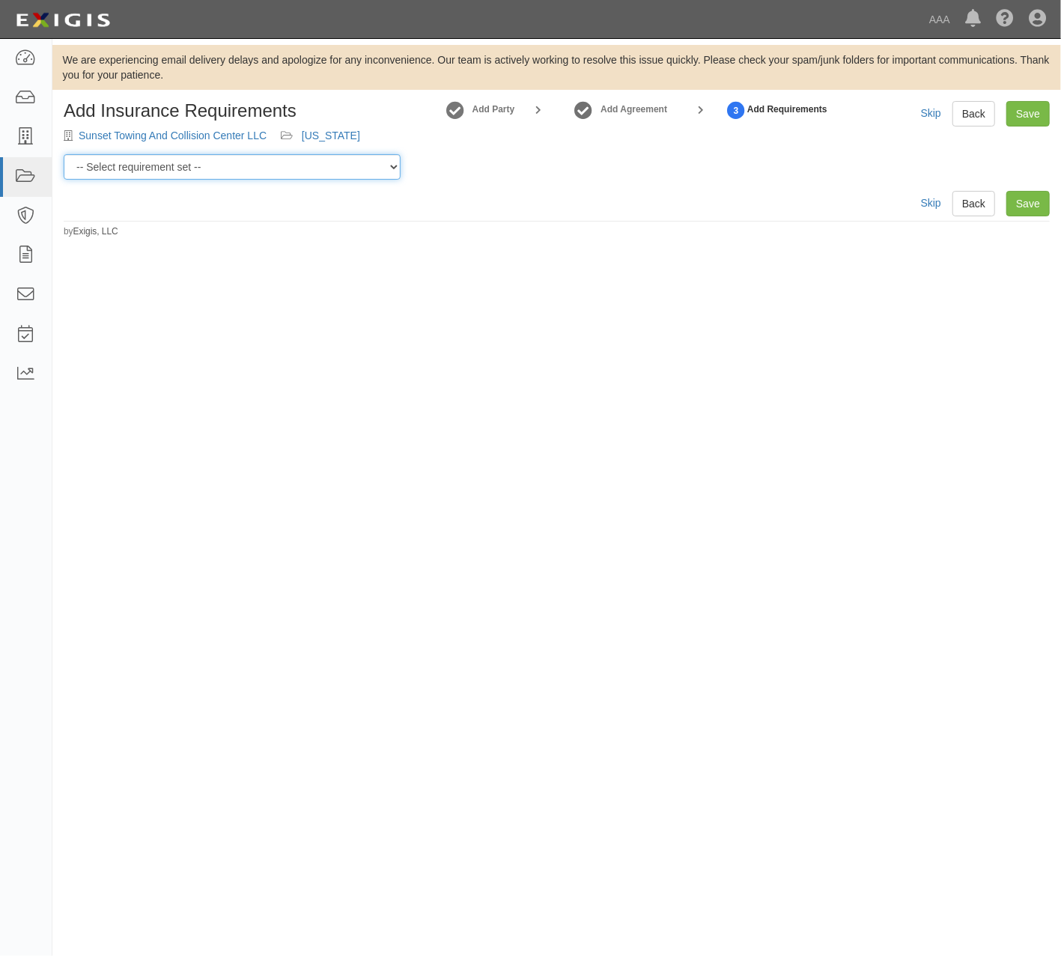
click at [294, 171] on select "-- Select requirement set -- AAA East Central AAR AAA East Central ERS AAA East…" at bounding box center [232, 166] width 337 height 25
select select "16737"
click at [64, 154] on select "-- Select requirement set -- AAA East Central AAR AAA East Central ERS AAA East…" at bounding box center [232, 166] width 337 height 25
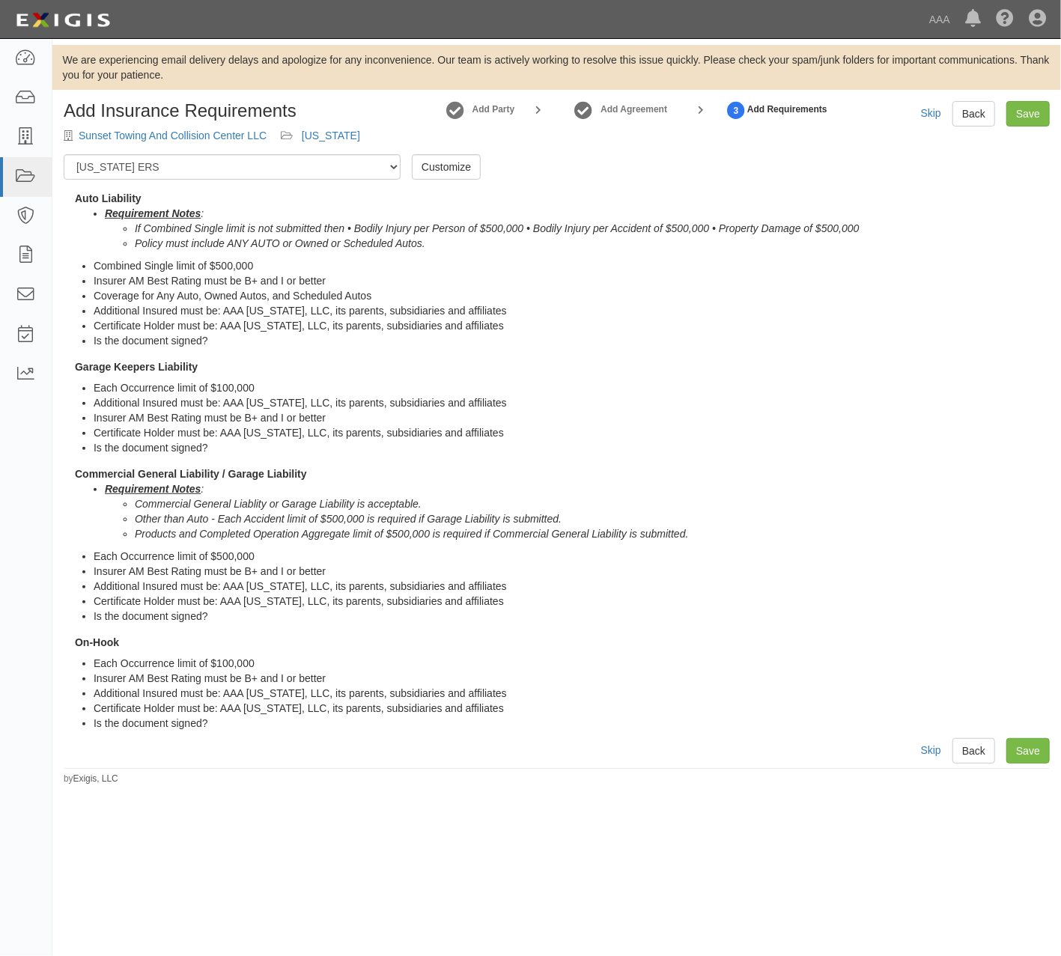
click at [726, 195] on div "Auto Liability Requirement Notes : If Combined Single limit is not submitted th…" at bounding box center [562, 221] width 975 height 60
click at [1024, 118] on link "Save" at bounding box center [1027, 113] width 43 height 25
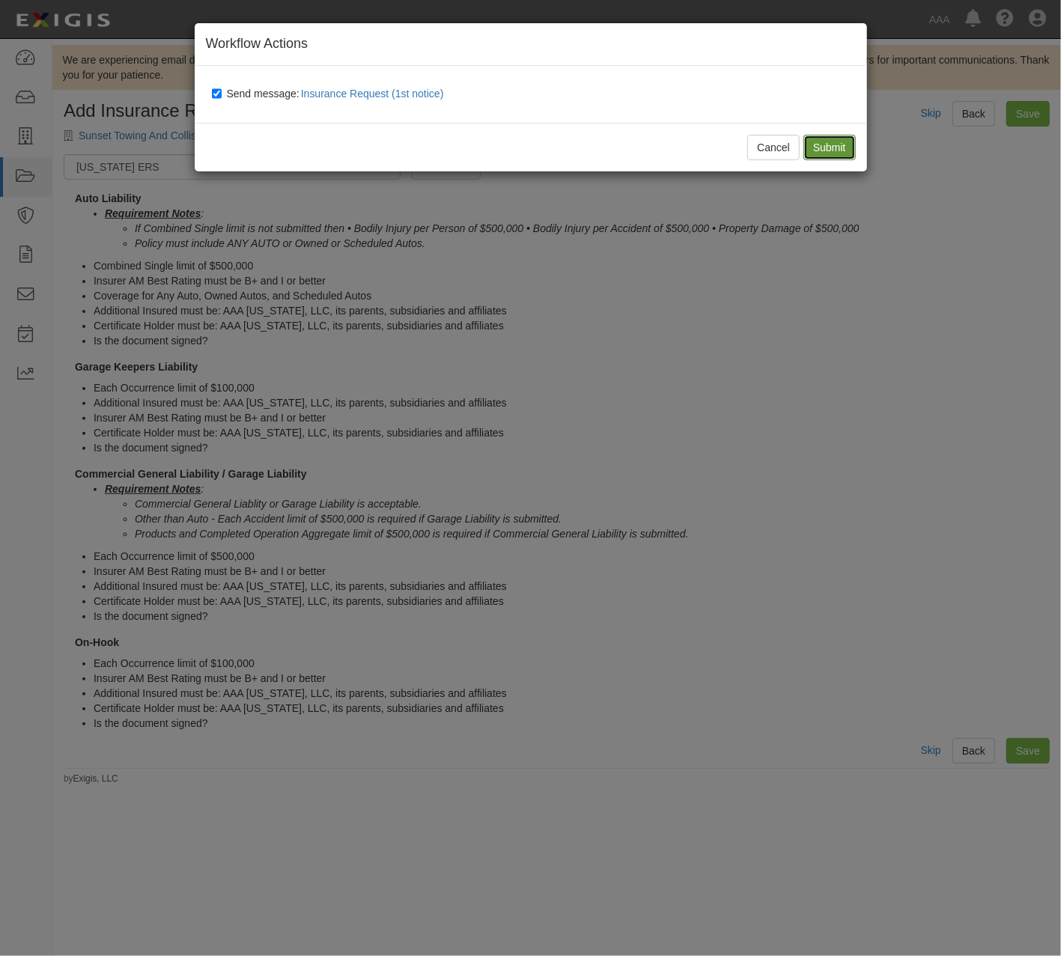
click at [837, 144] on input "Submit" at bounding box center [830, 147] width 52 height 25
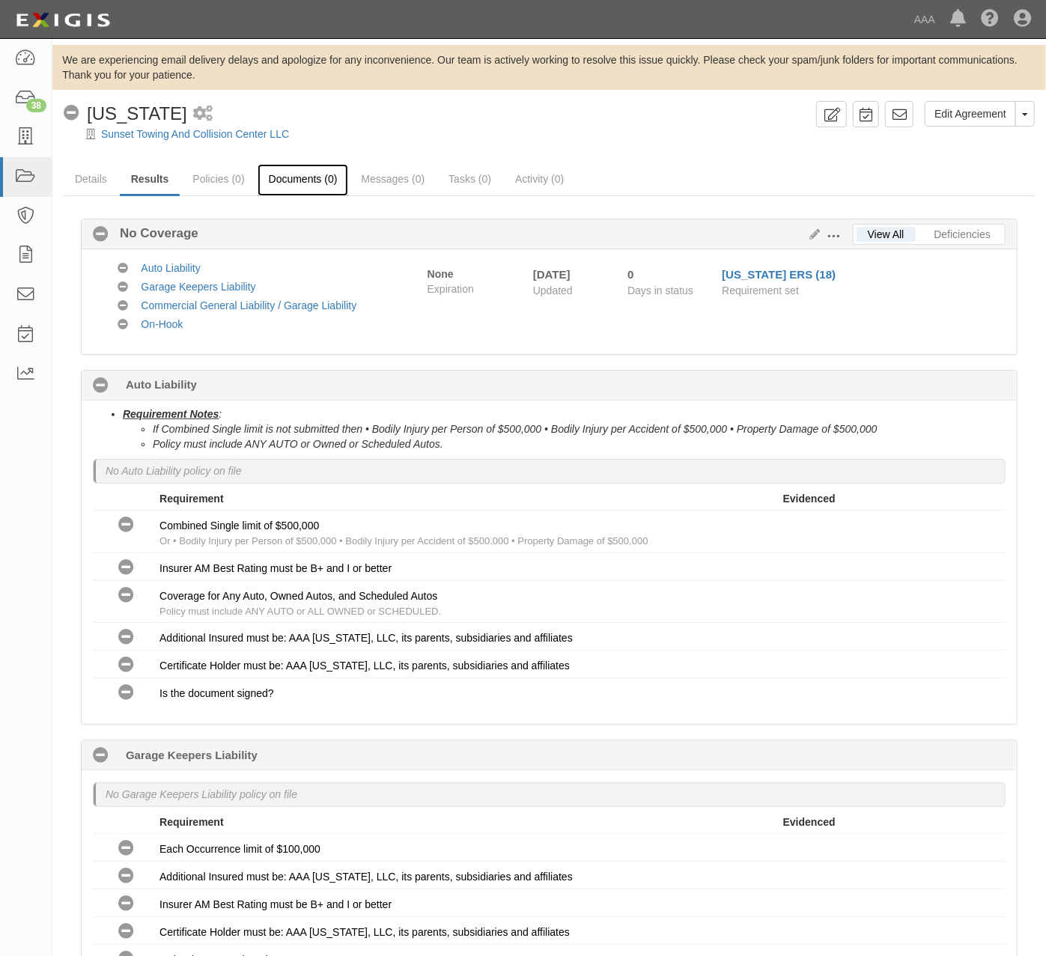
click at [324, 174] on link "Documents (0)" at bounding box center [303, 180] width 91 height 32
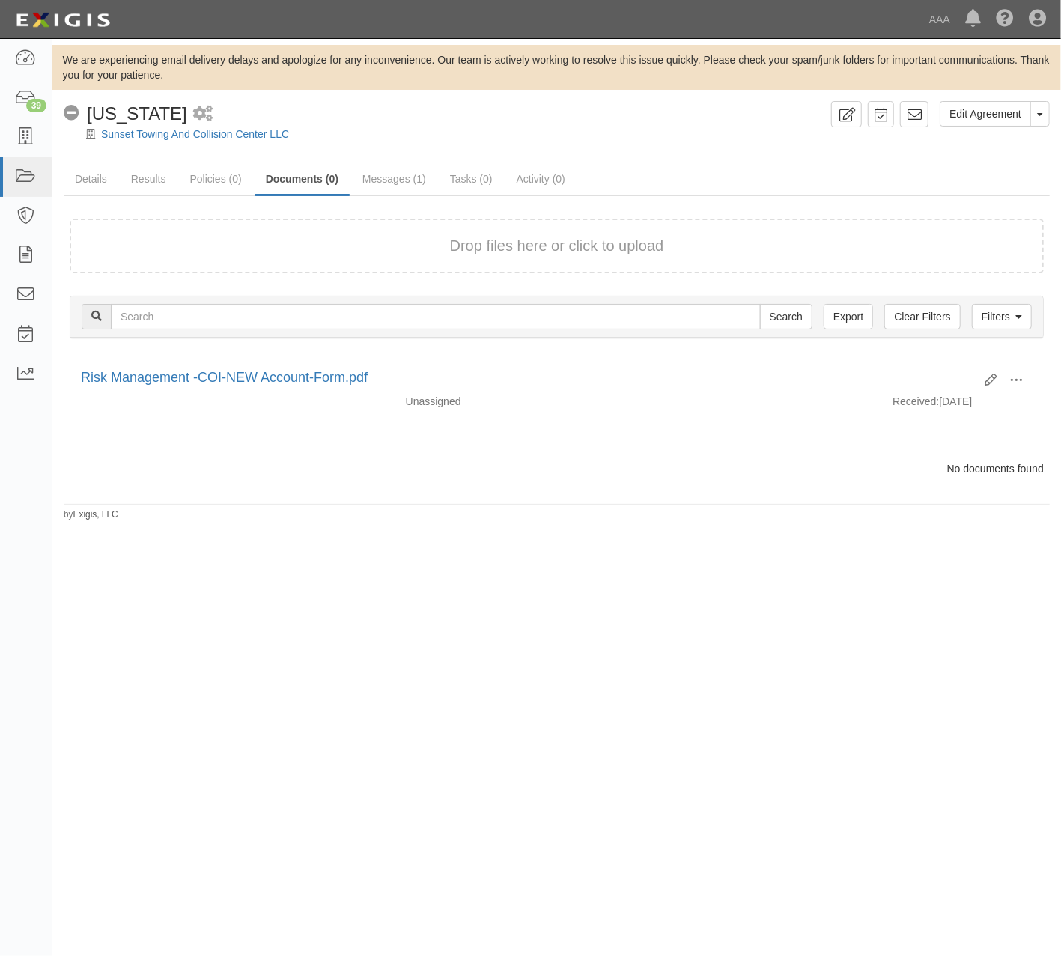
click at [481, 585] on div "We are experiencing email delivery delays and apologize for any inconvenience. …" at bounding box center [530, 475] width 1061 height 860
click at [25, 139] on icon at bounding box center [25, 137] width 21 height 17
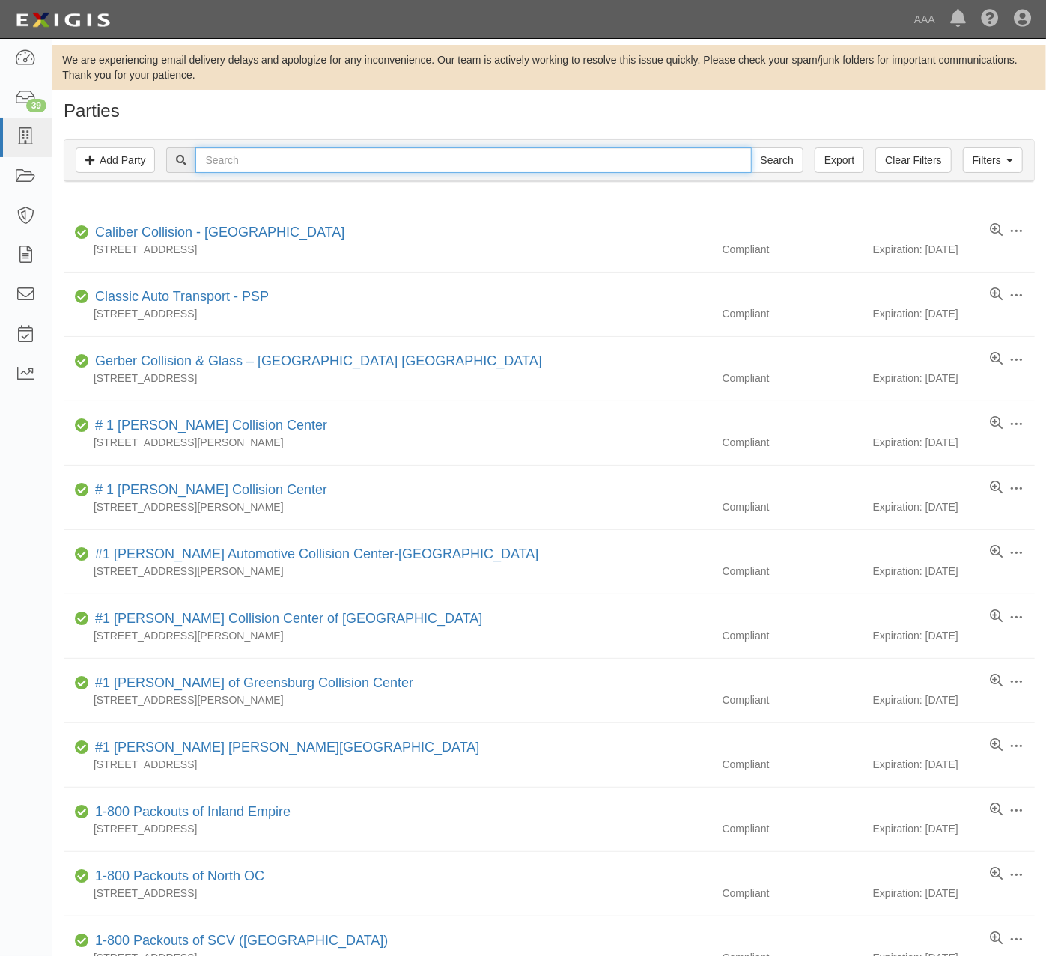
click at [324, 163] on input "text" at bounding box center [473, 160] width 556 height 25
type input "garfield"
click at [751, 148] on input "Search" at bounding box center [777, 160] width 52 height 25
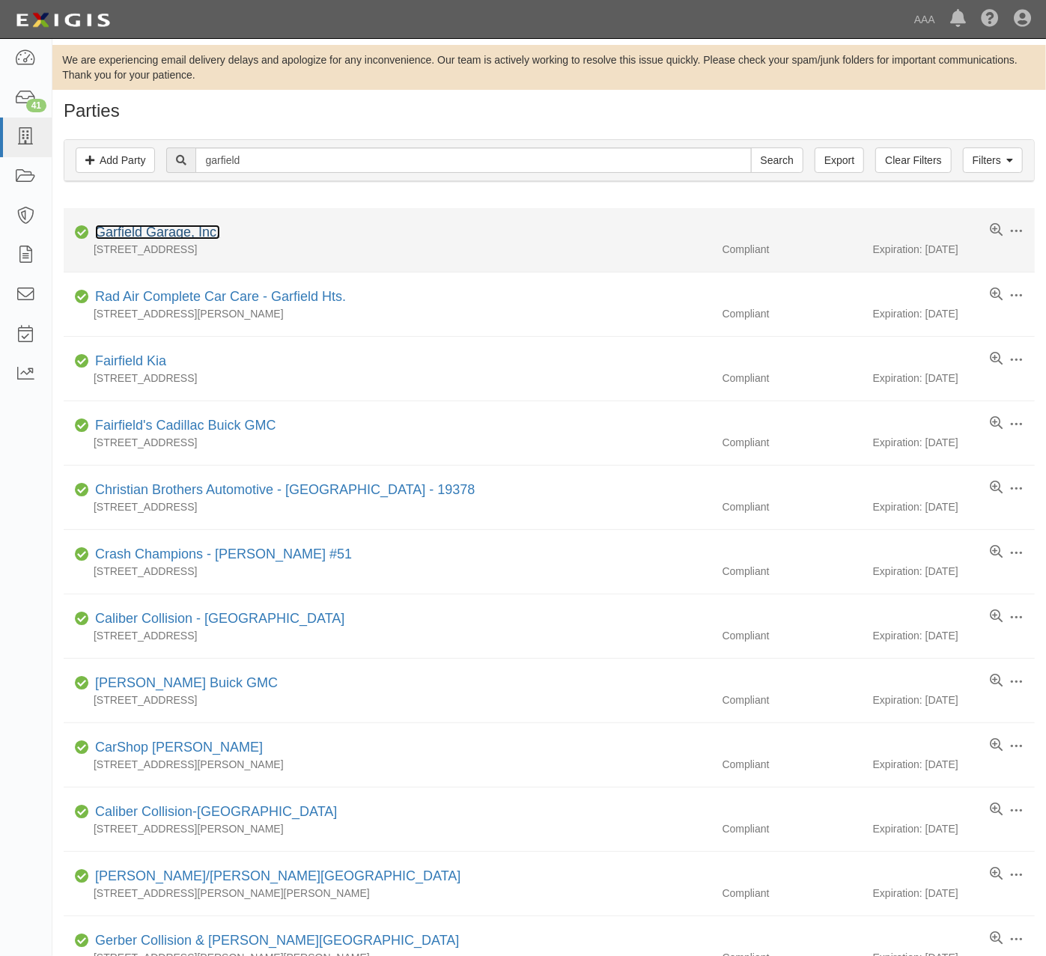
click at [190, 231] on link "Garfield Garage, Inc." at bounding box center [157, 232] width 125 height 15
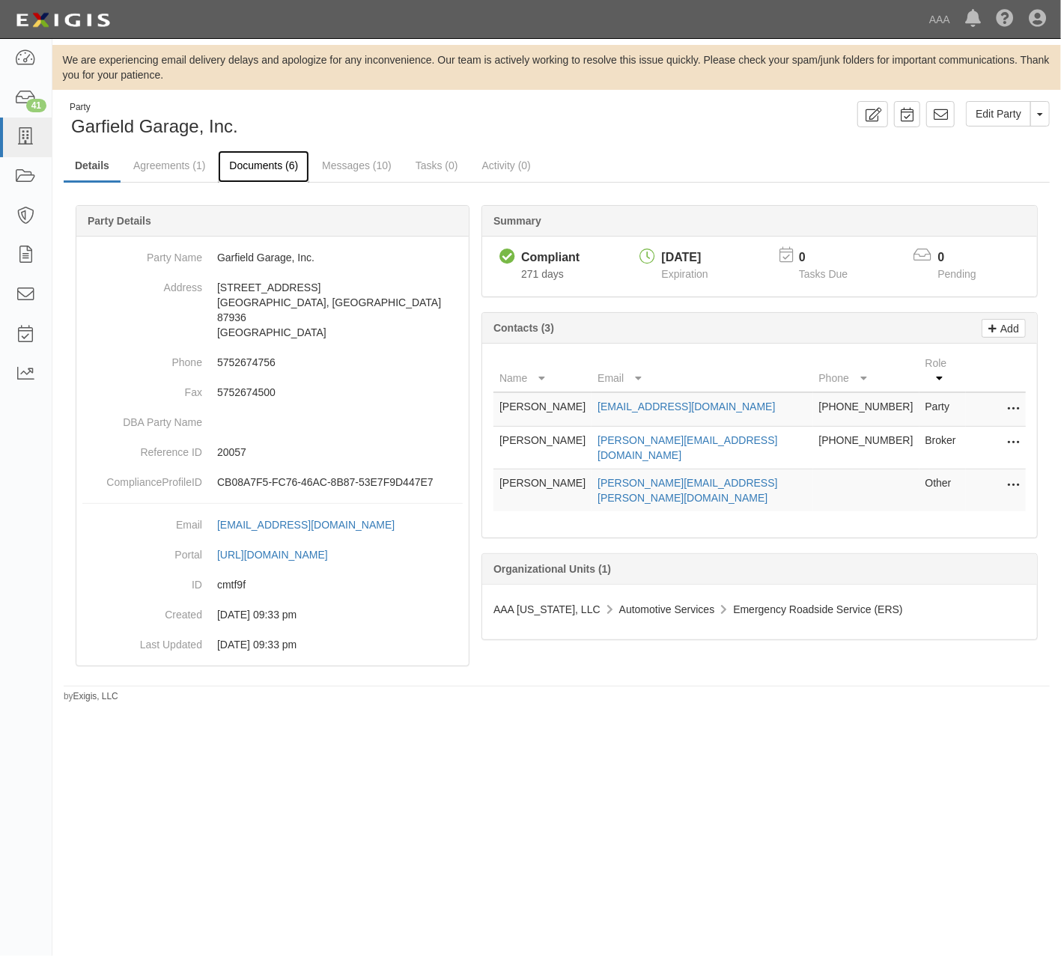
click at [231, 171] on link "Documents (6)" at bounding box center [263, 167] width 91 height 32
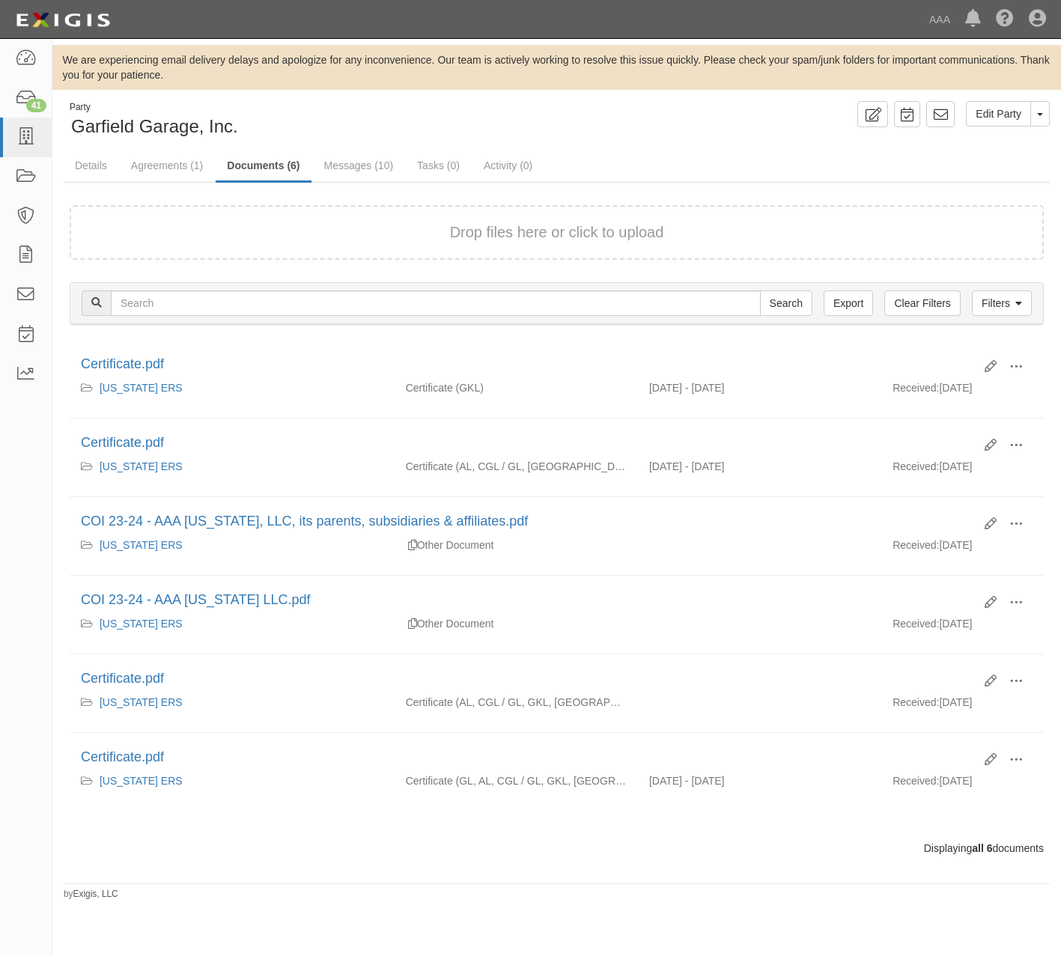
click at [186, 169] on link "Agreements (1)" at bounding box center [167, 166] width 94 height 30
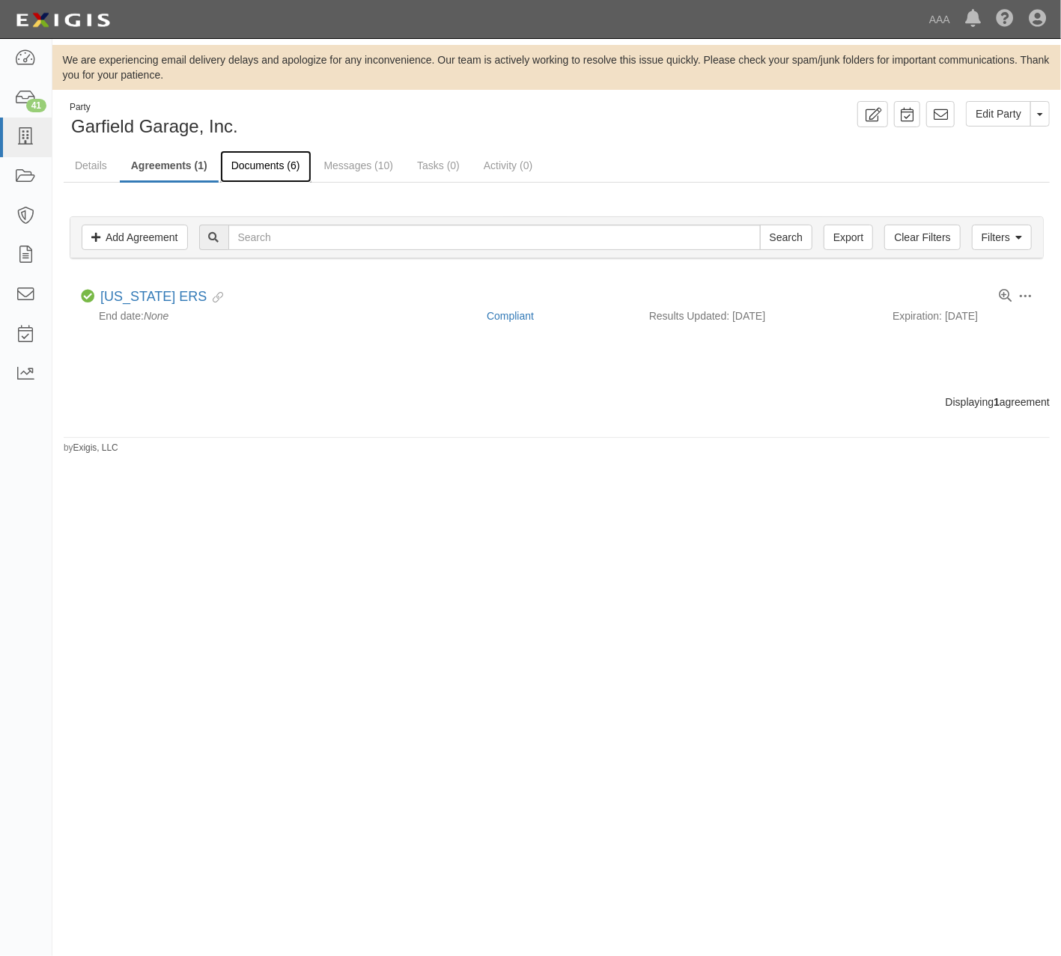
click at [282, 166] on link "Documents (6)" at bounding box center [265, 167] width 91 height 32
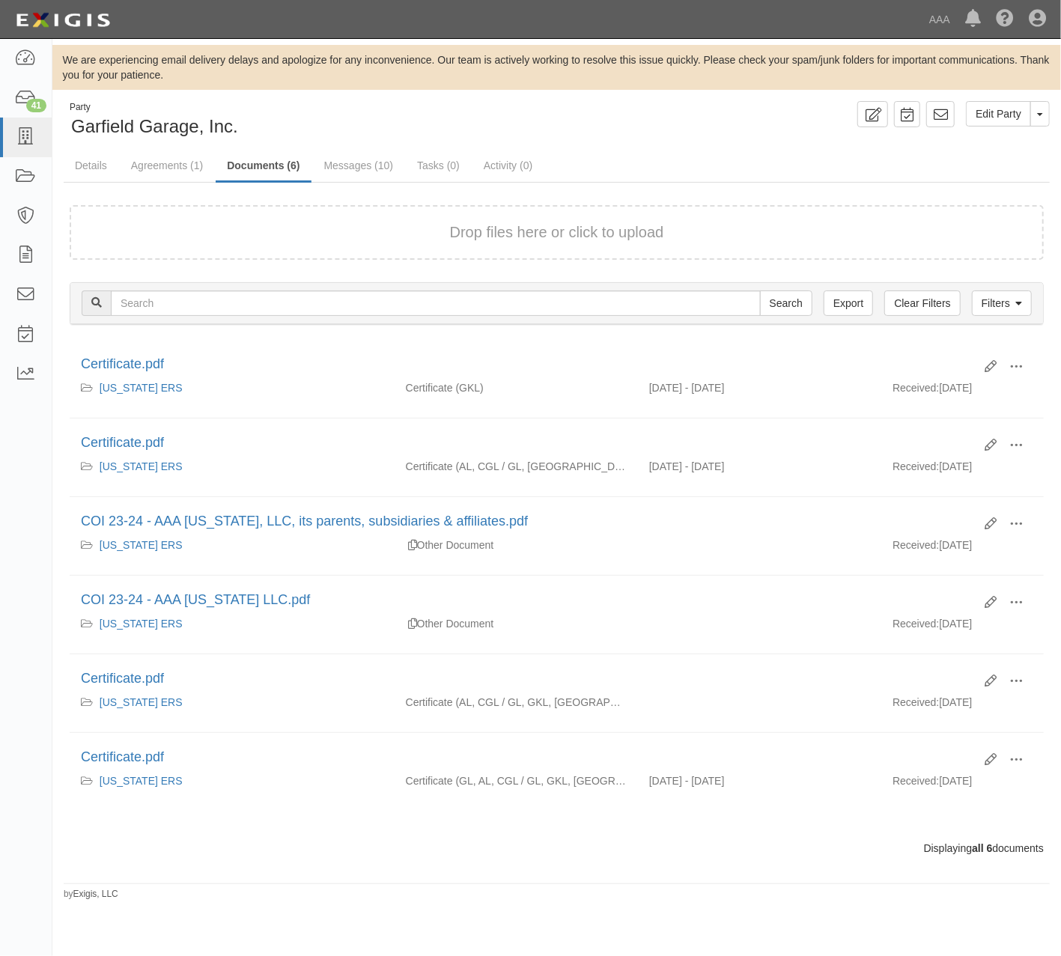
click at [395, 216] on form "Drop files here or click to upload" at bounding box center [557, 232] width 974 height 55
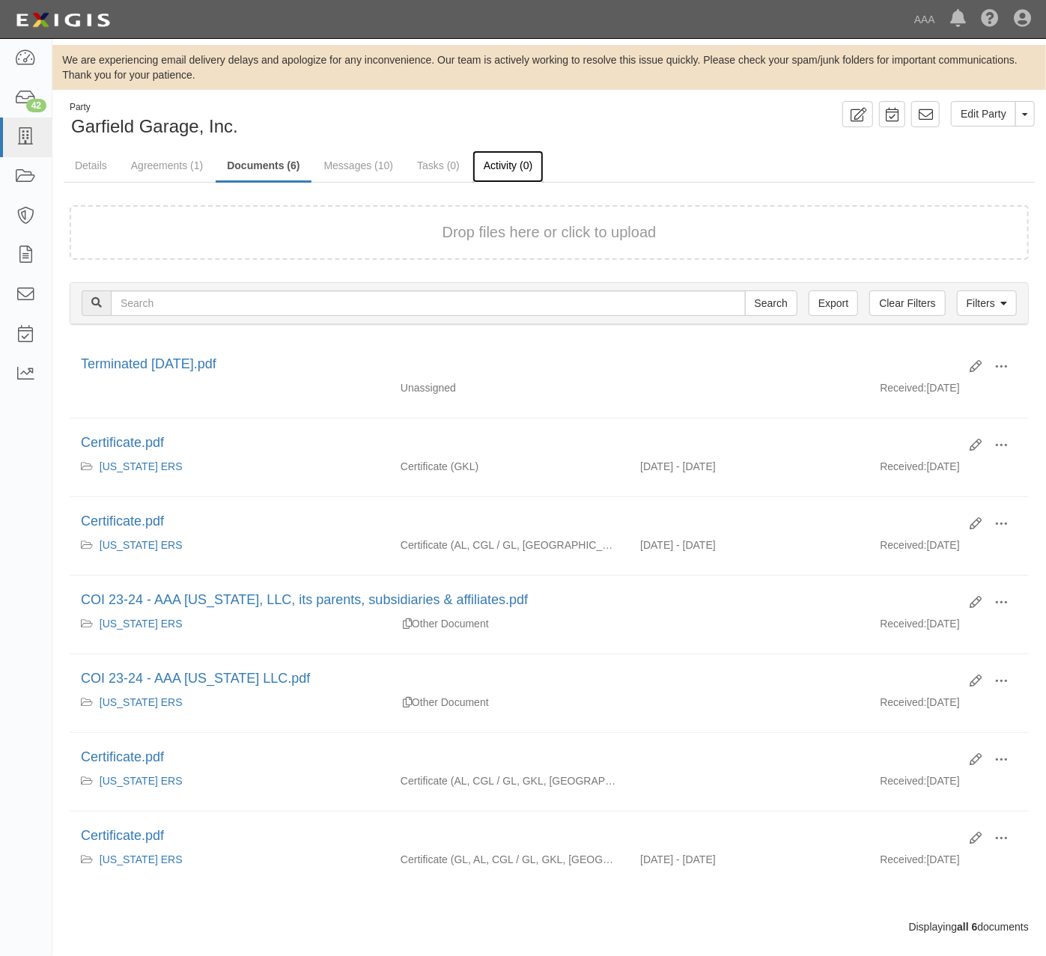
click at [499, 168] on link "Activity (0)" at bounding box center [508, 167] width 71 height 32
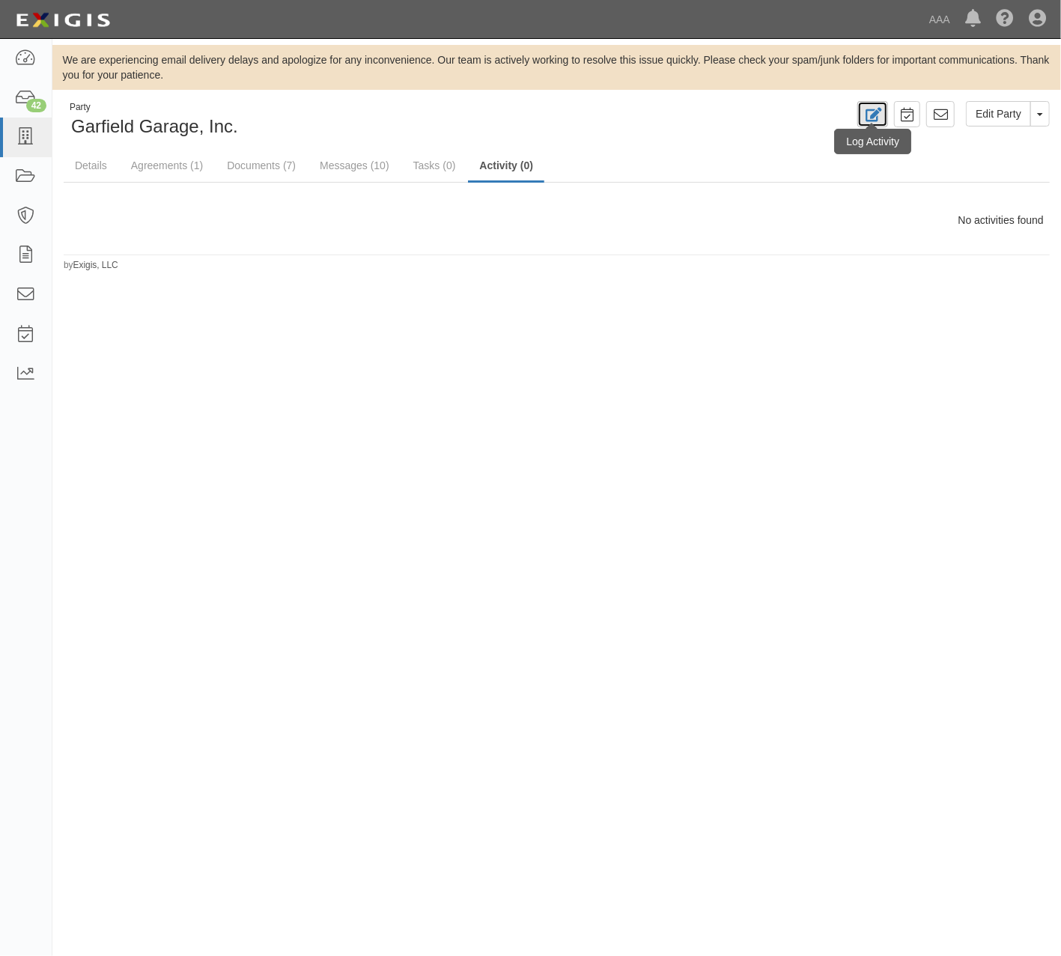
click at [878, 118] on icon at bounding box center [872, 115] width 17 height 14
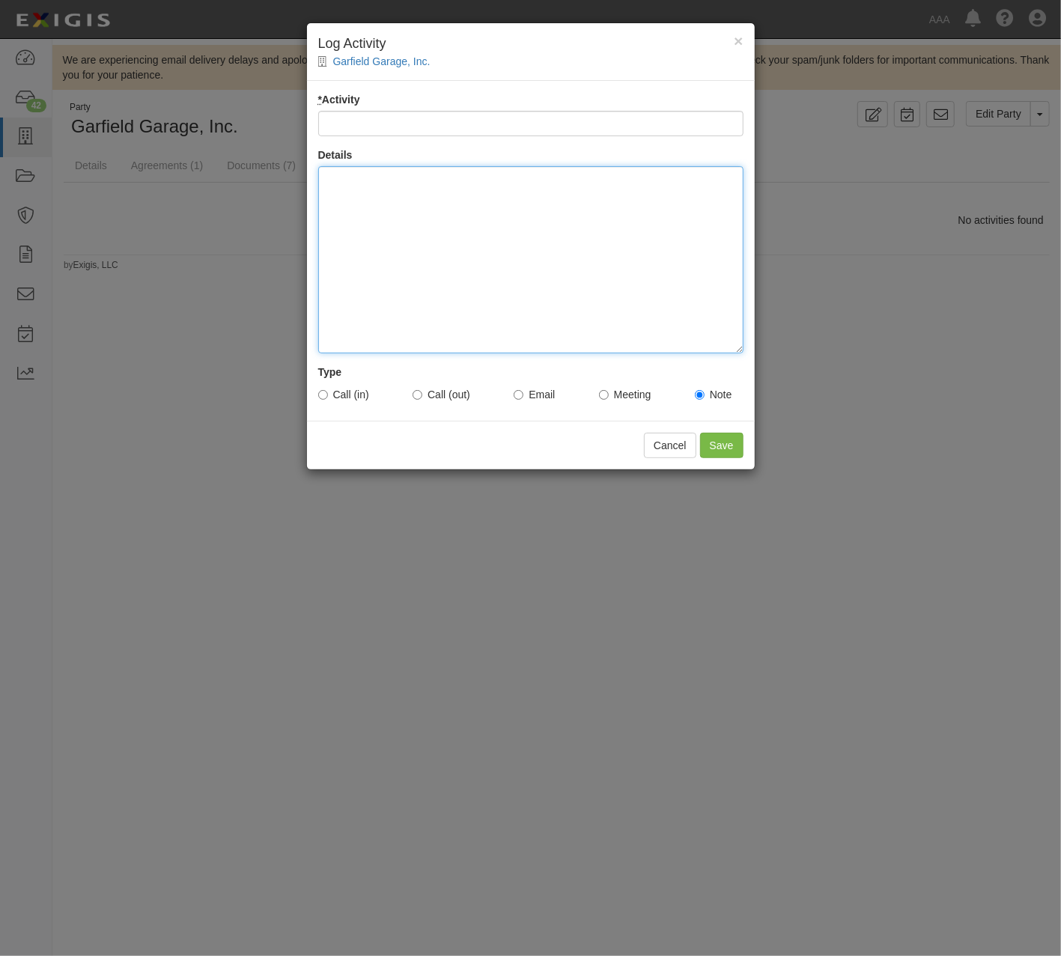
click at [443, 234] on div at bounding box center [530, 259] width 425 height 187
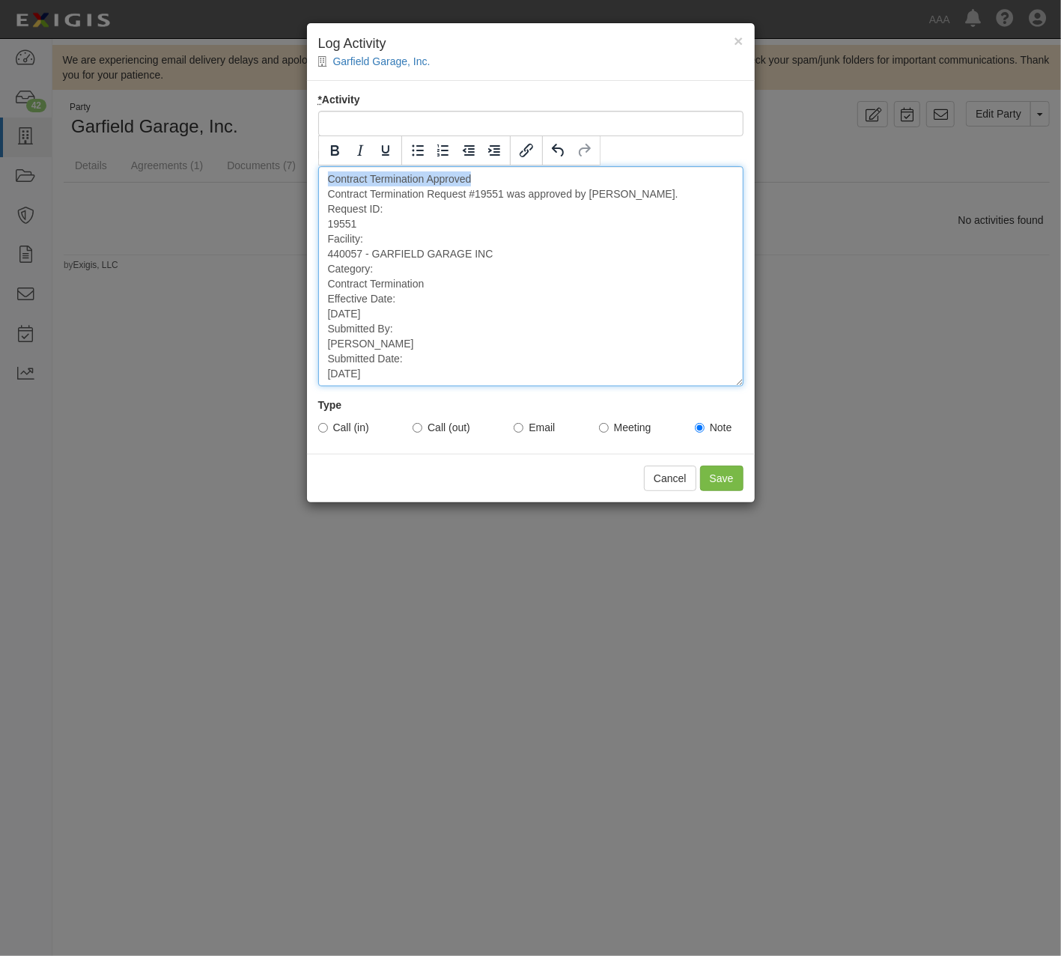
drag, startPoint x: 506, startPoint y: 177, endPoint x: 297, endPoint y: 177, distance: 209.7
click at [297, 177] on div "× Log Activity Garfield Garage, Inc. * Activity Details Contract Termination Ap…" at bounding box center [530, 478] width 1061 height 956
copy div "Contract Termination Approved"
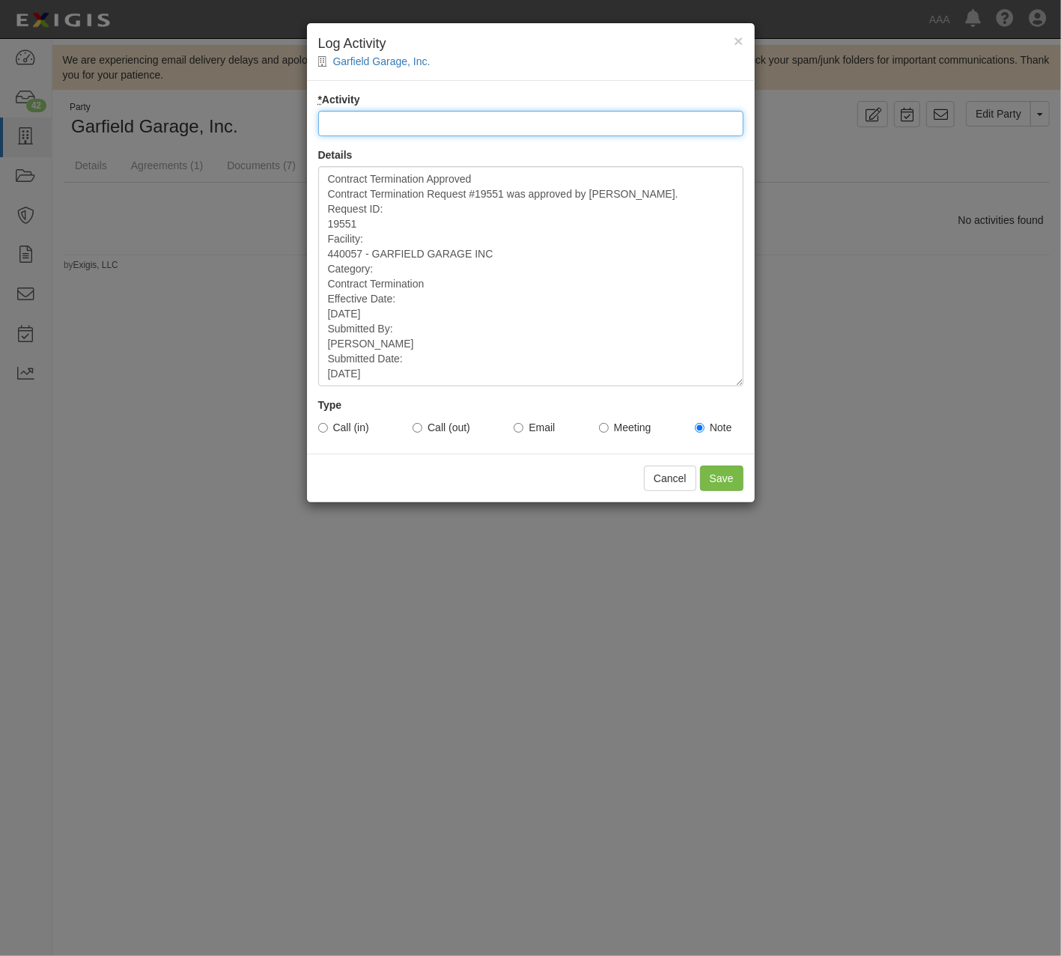
click at [507, 112] on input "* Activity" at bounding box center [530, 123] width 425 height 25
paste input "Contract Termination Approved"
type input "Contract Termination Approved"
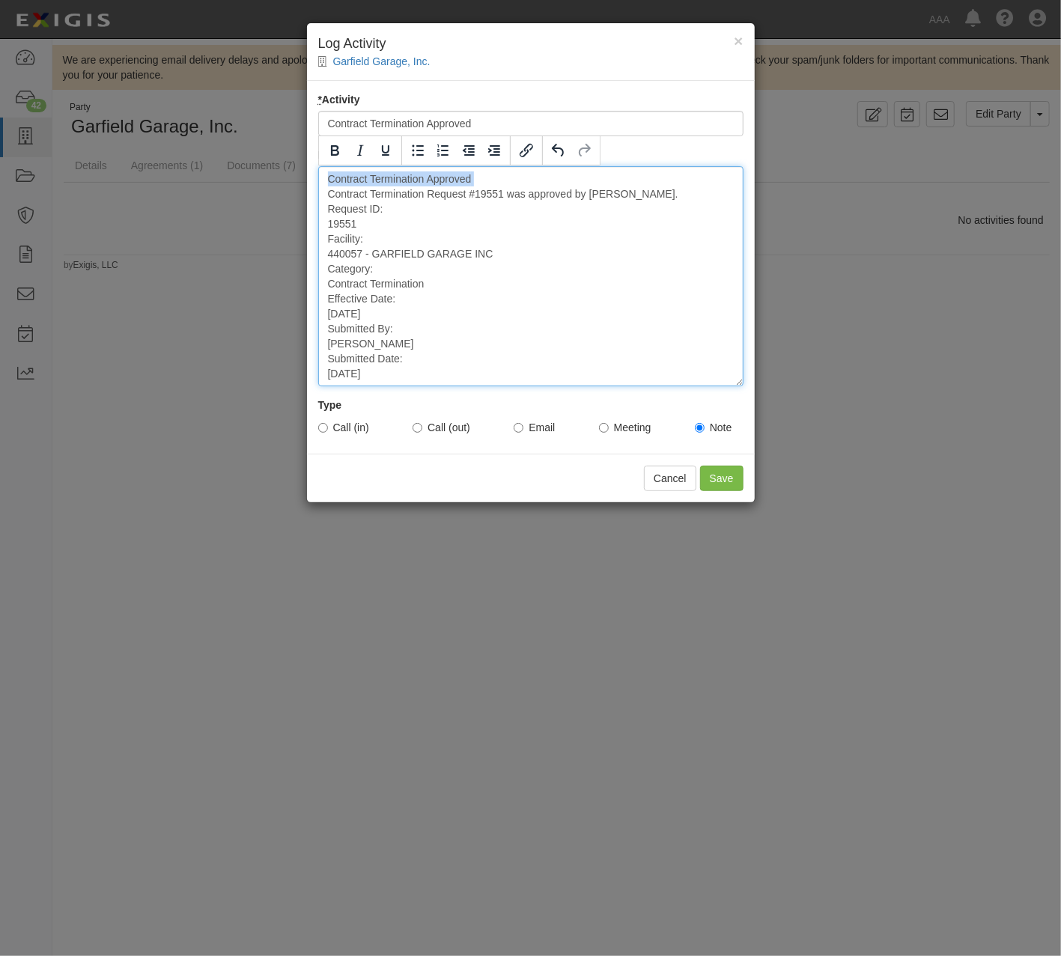
drag, startPoint x: 515, startPoint y: 178, endPoint x: 199, endPoint y: 187, distance: 316.2
click at [199, 187] on div "× Log Activity Garfield Garage, Inc. * Activity Contract Termination Approved D…" at bounding box center [530, 478] width 1061 height 956
drag, startPoint x: 333, startPoint y: 177, endPoint x: 523, endPoint y: 174, distance: 190.2
click at [523, 174] on div "Contract Termination Approved Contract Termination Request #19551 was approved …" at bounding box center [530, 276] width 425 height 220
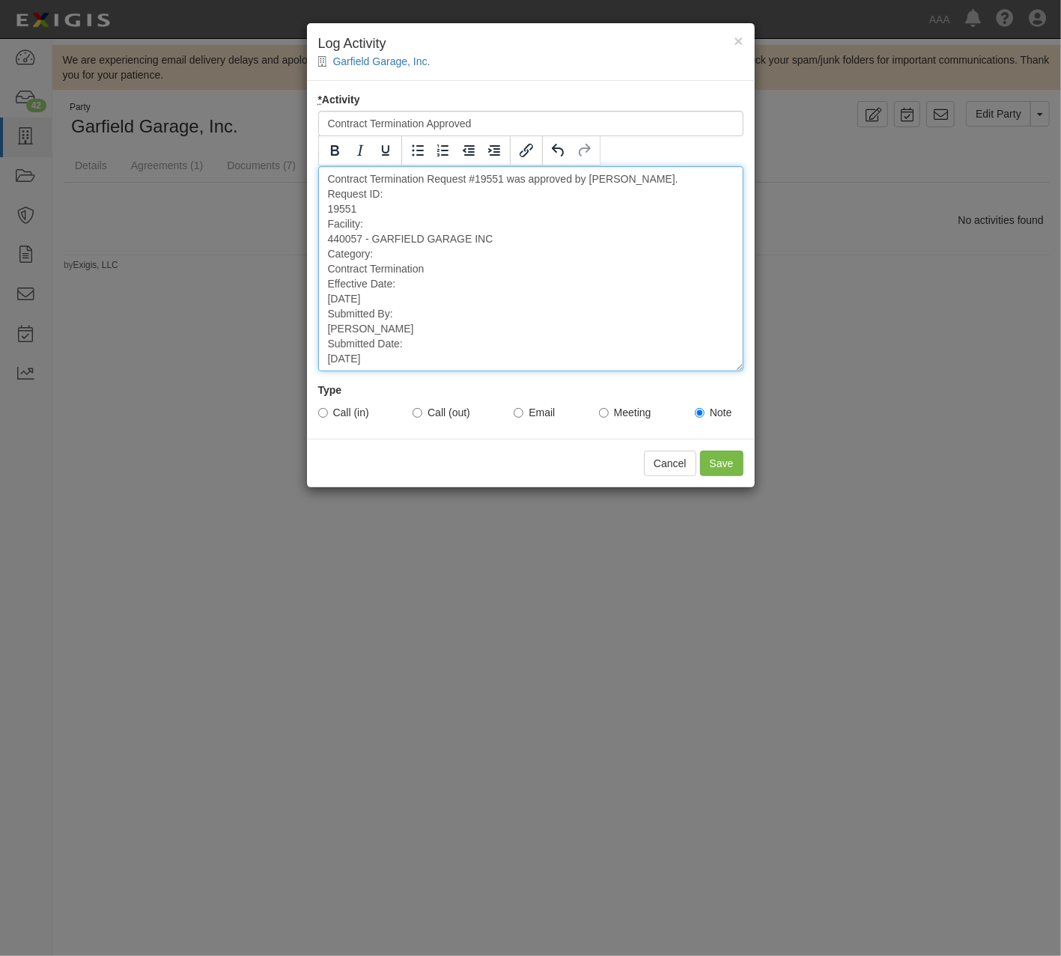
click at [424, 186] on div "Contract Termination Request #19551 was approved by CHAD PENCE. Request ID: 195…" at bounding box center [530, 268] width 425 height 205
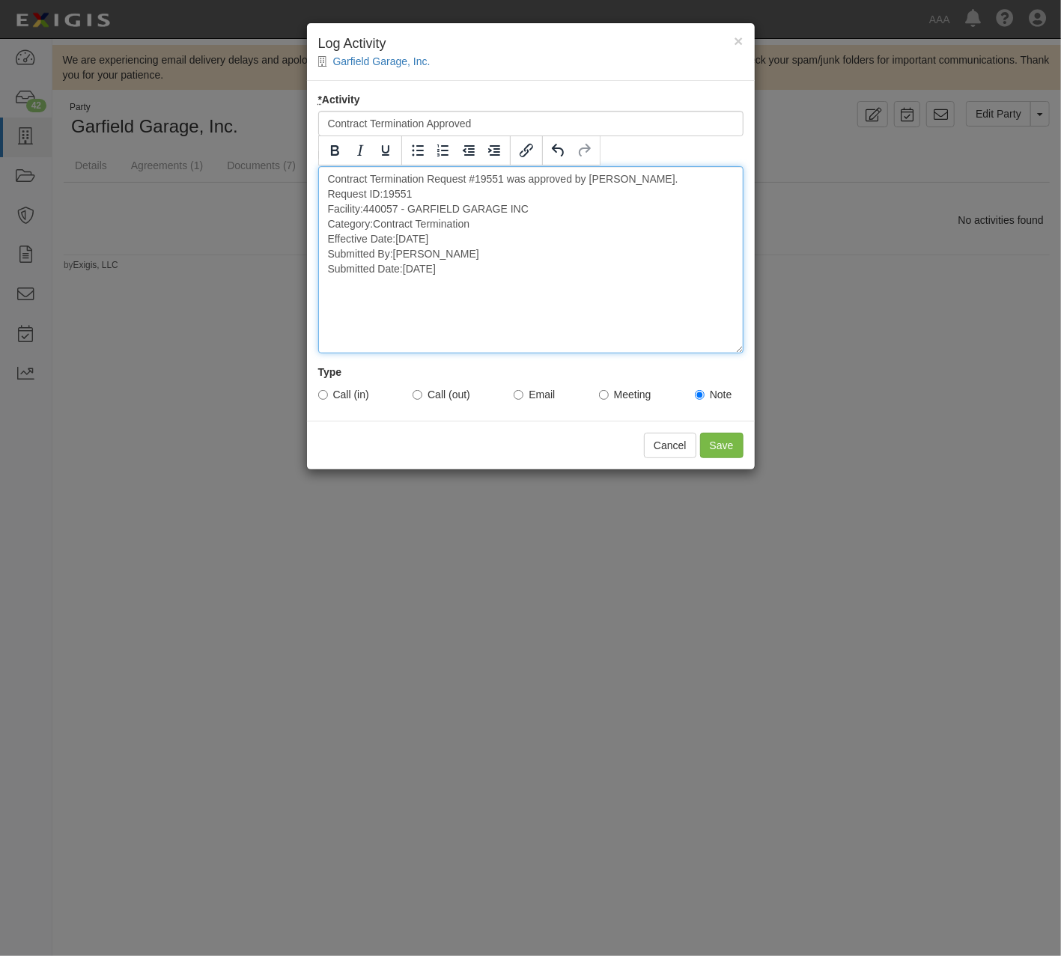
drag, startPoint x: 489, startPoint y: 279, endPoint x: 312, endPoint y: 160, distance: 213.1
click at [312, 160] on div "* Activity Contract Termination Approved Details Contract Termination Request #…" at bounding box center [531, 251] width 448 height 340
copy div "Contract Termination Request #19551 was approved by CHAD PENCE. Request ID: 195…"
click at [726, 445] on input "Save" at bounding box center [721, 445] width 43 height 25
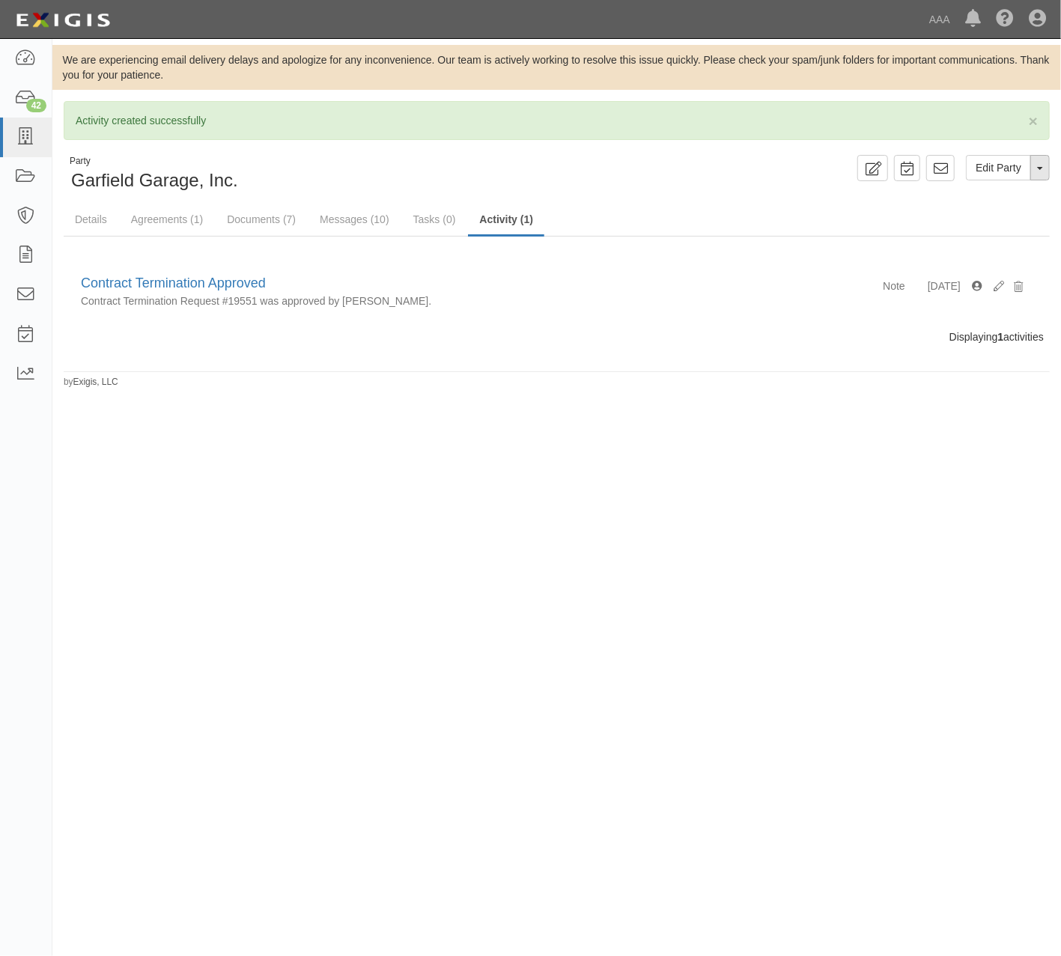
click at [1037, 168] on span "button" at bounding box center [1040, 168] width 6 height 3
click at [989, 220] on link "Archive Party" at bounding box center [990, 215] width 118 height 19
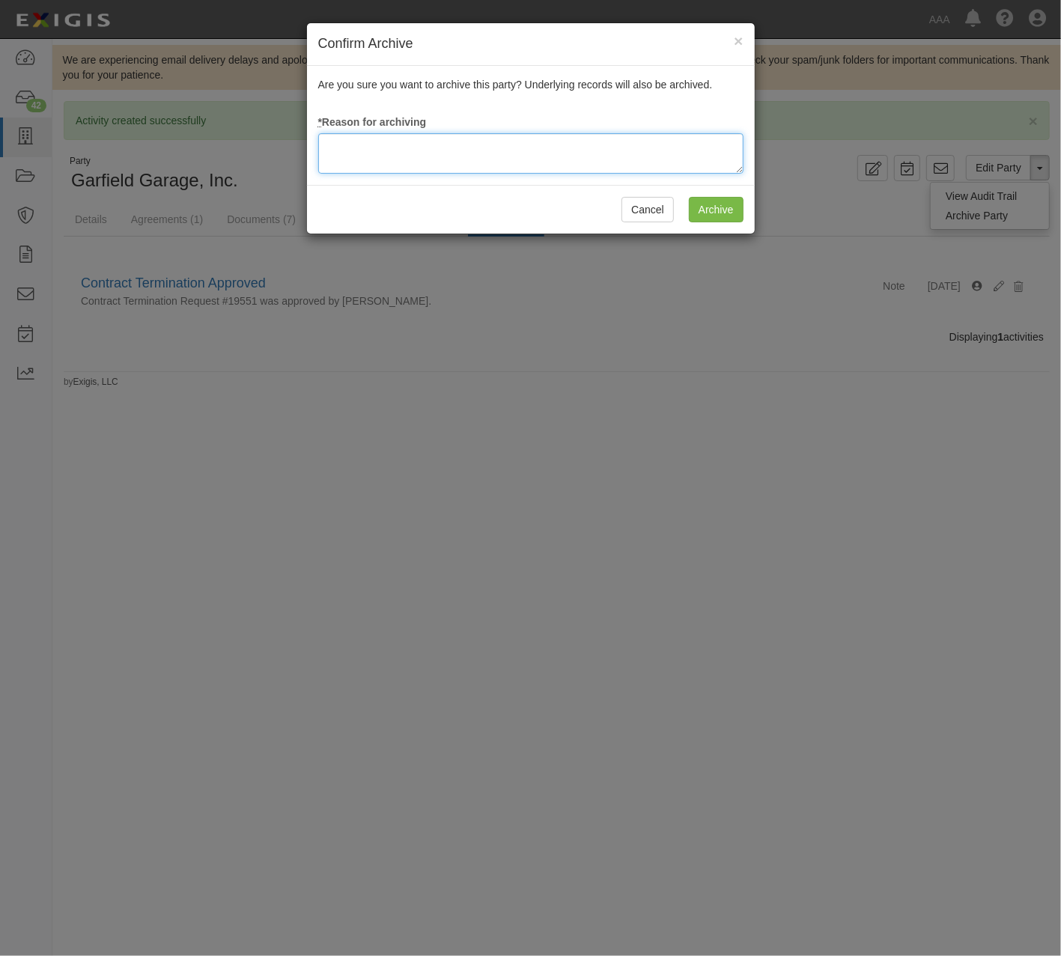
click at [486, 160] on textarea at bounding box center [530, 153] width 425 height 40
paste textarea "Contract Termination Request #19551 was approved by [PERSON_NAME]. Request ID: …"
type textarea "Contract Termination Request #19551 was approved by [PERSON_NAME]. Request ID: …"
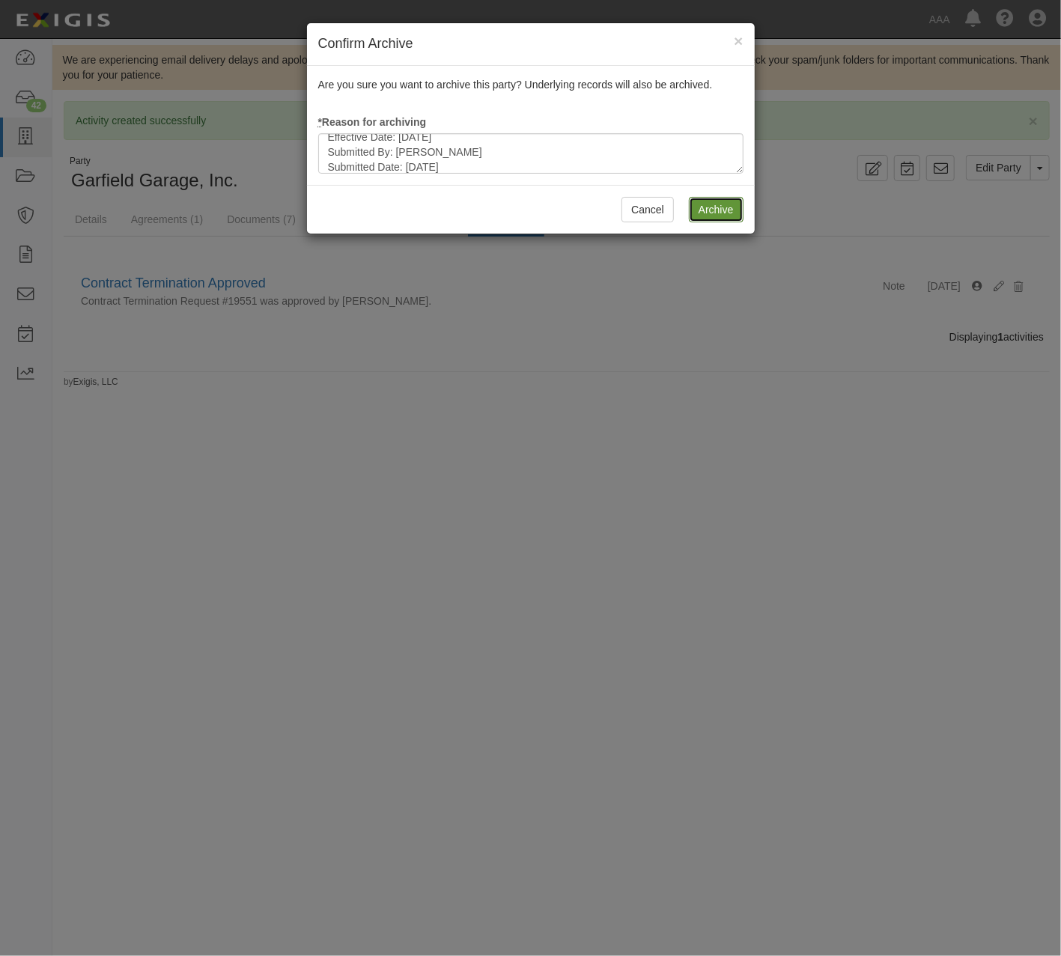
click at [705, 202] on input "Archive" at bounding box center [716, 209] width 55 height 25
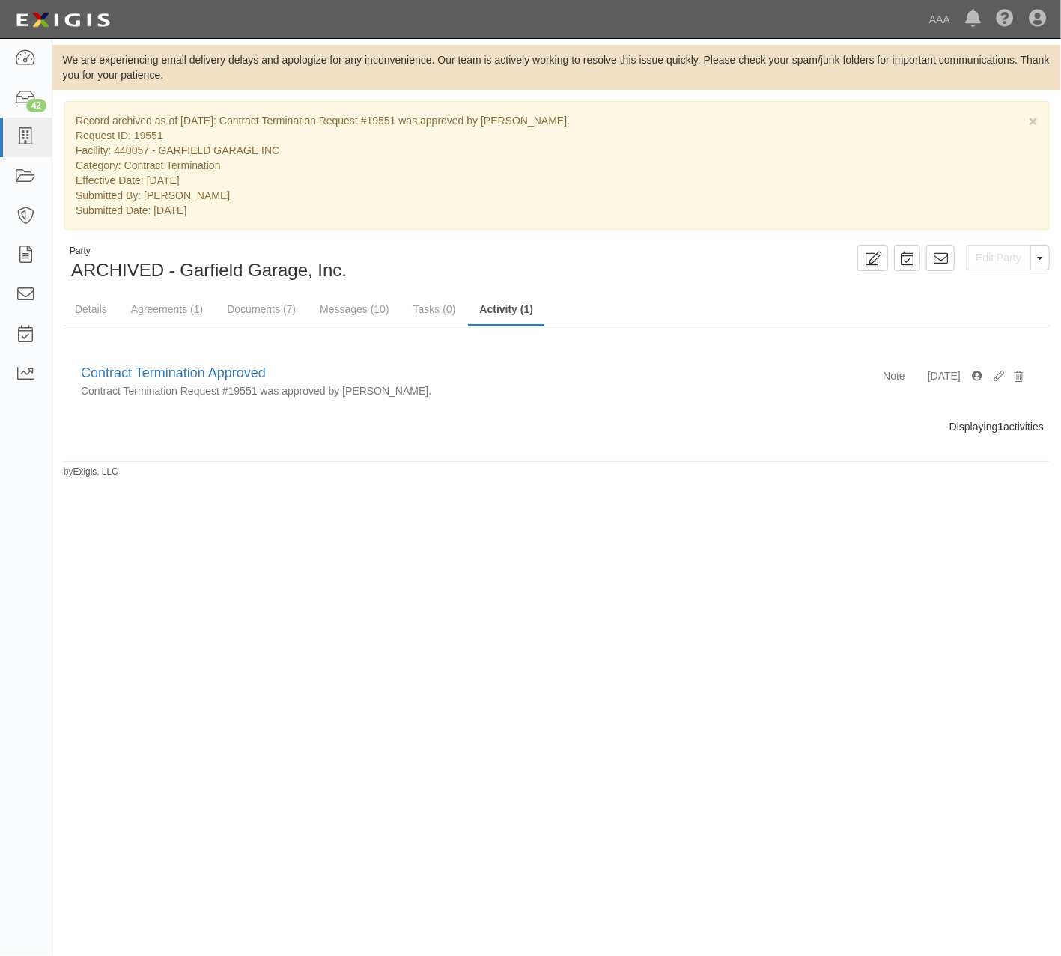
click at [650, 578] on div "We are experiencing email delivery delays and apologize for any inconvenience. …" at bounding box center [530, 475] width 1061 height 860
click at [21, 139] on icon at bounding box center [25, 137] width 21 height 17
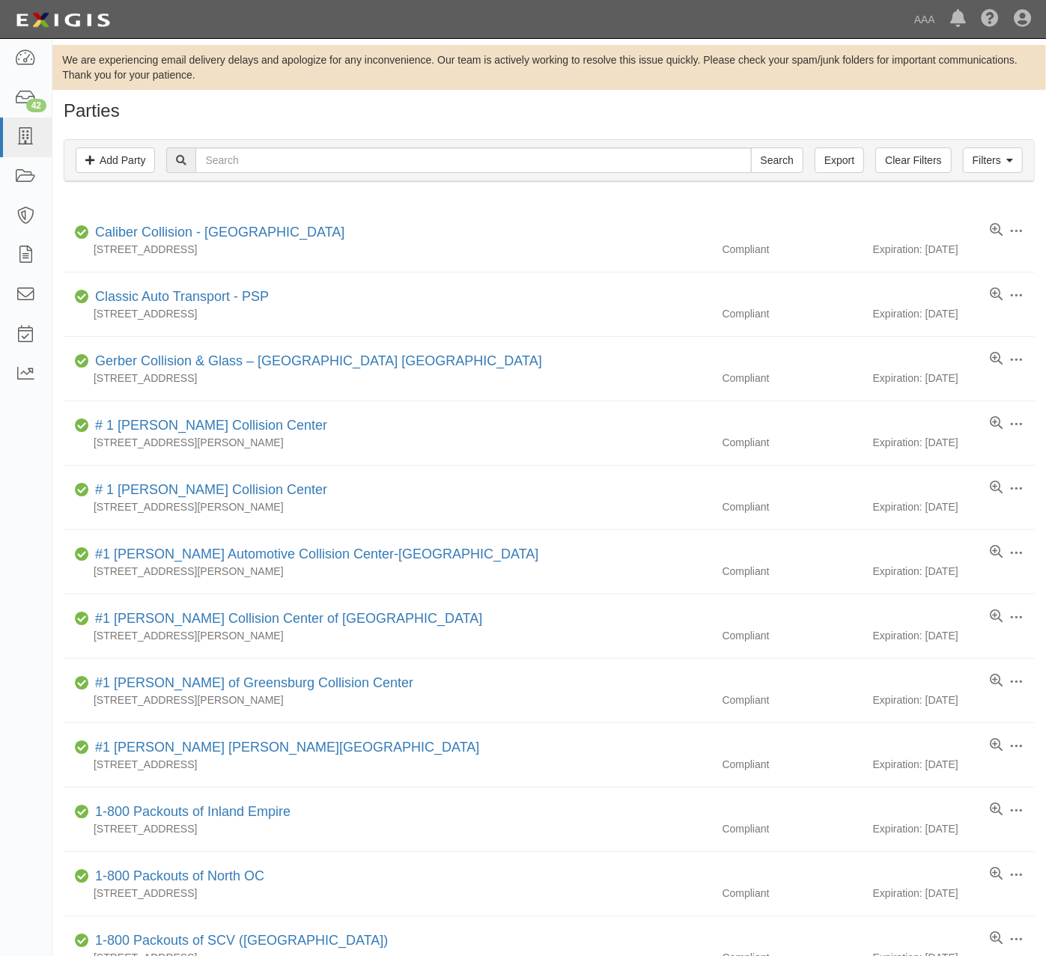
click at [401, 145] on div "Filters Add Party Clear Filters Export Search Filters" at bounding box center [549, 160] width 970 height 41
click at [403, 151] on input "text" at bounding box center [473, 160] width 556 height 25
type input "lock around"
click at [751, 148] on input "Search" at bounding box center [777, 160] width 52 height 25
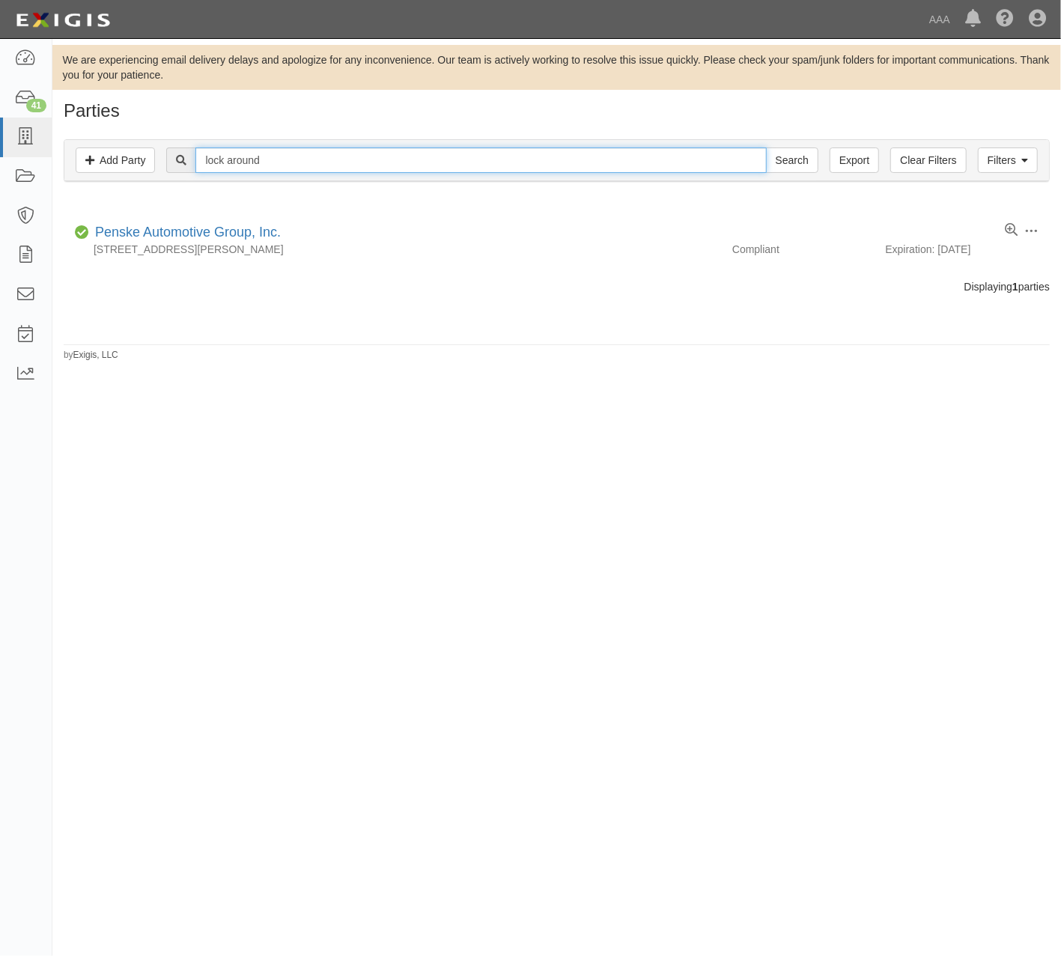
click at [309, 157] on input "lock around" at bounding box center [480, 160] width 571 height 25
drag, startPoint x: 309, startPoint y: 157, endPoint x: 102, endPoint y: 157, distance: 207.4
click at [102, 157] on div "Filters Add Party Clear Filters Export lock around Search Filters" at bounding box center [556, 160] width 985 height 41
type input "440114"
click at [766, 148] on input "Search" at bounding box center [792, 160] width 52 height 25
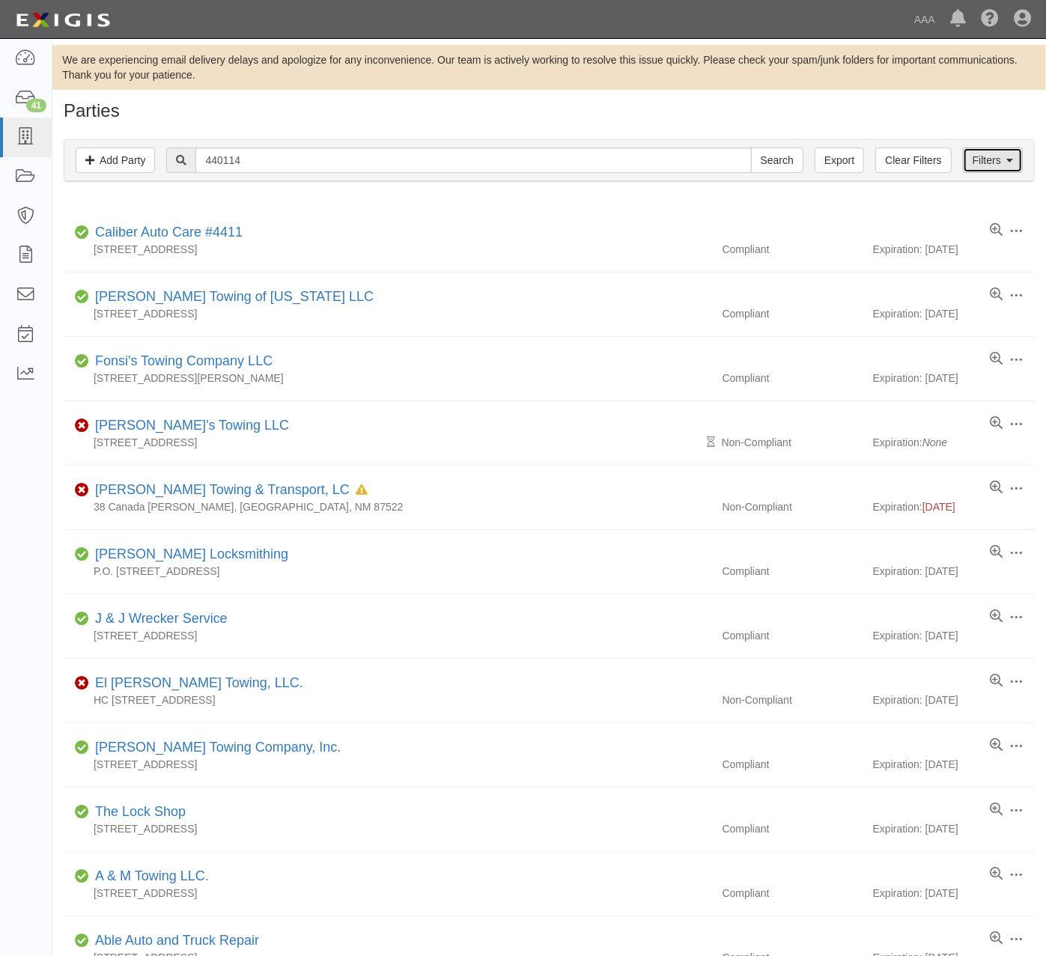
click at [981, 157] on link "Filters" at bounding box center [993, 160] width 60 height 25
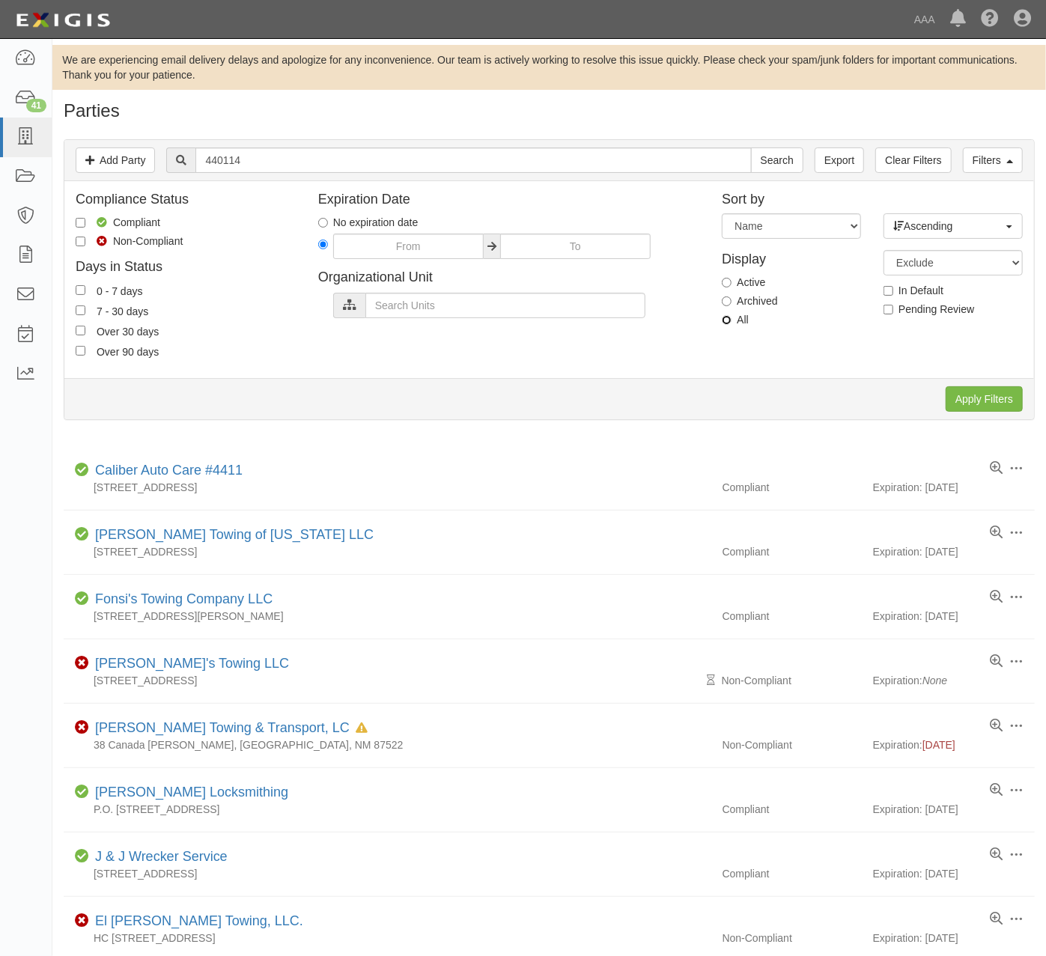
click at [726, 324] on input "All" at bounding box center [727, 320] width 10 height 10
radio input "true"
click at [580, 307] on input "text" at bounding box center [505, 305] width 280 height 25
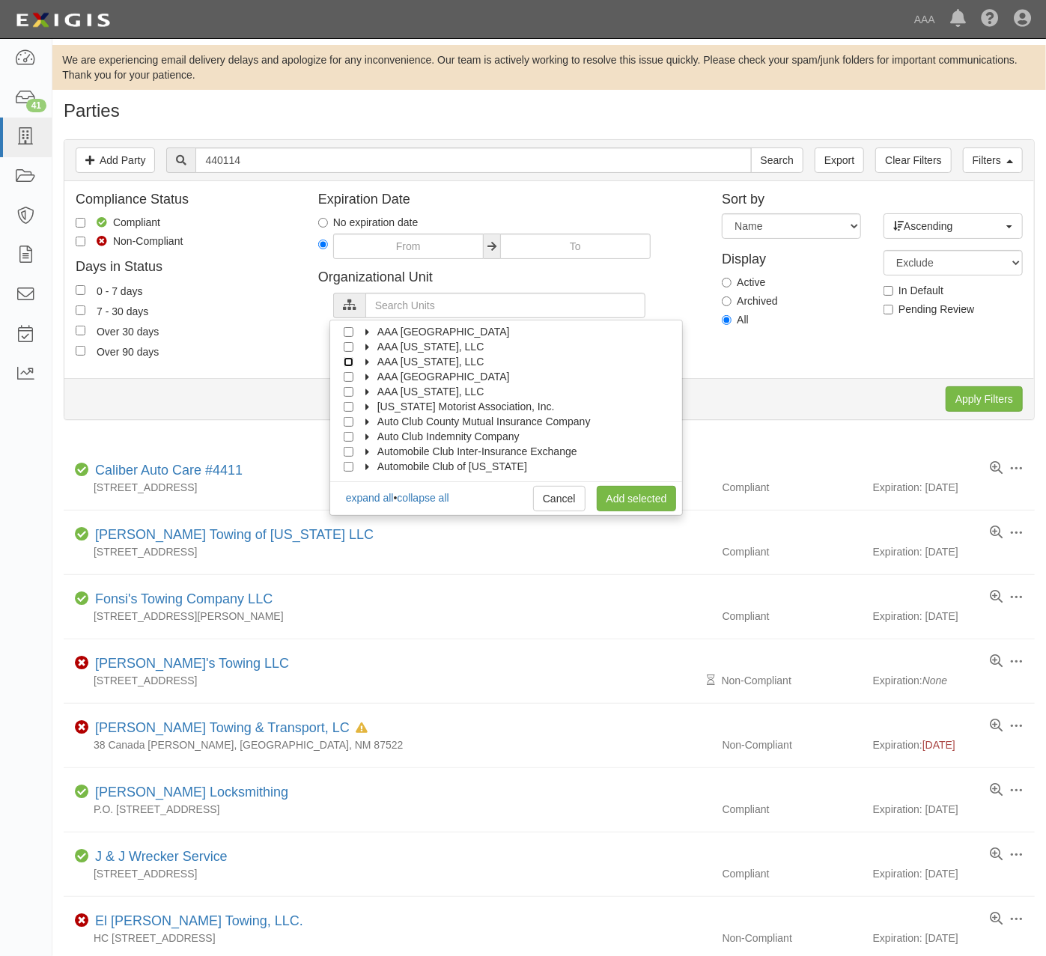
click at [352, 366] on input "AAA New Mexico, LLC" at bounding box center [349, 362] width 10 height 10
checkbox input "true"
click at [634, 505] on link "Add selected" at bounding box center [637, 498] width 80 height 25
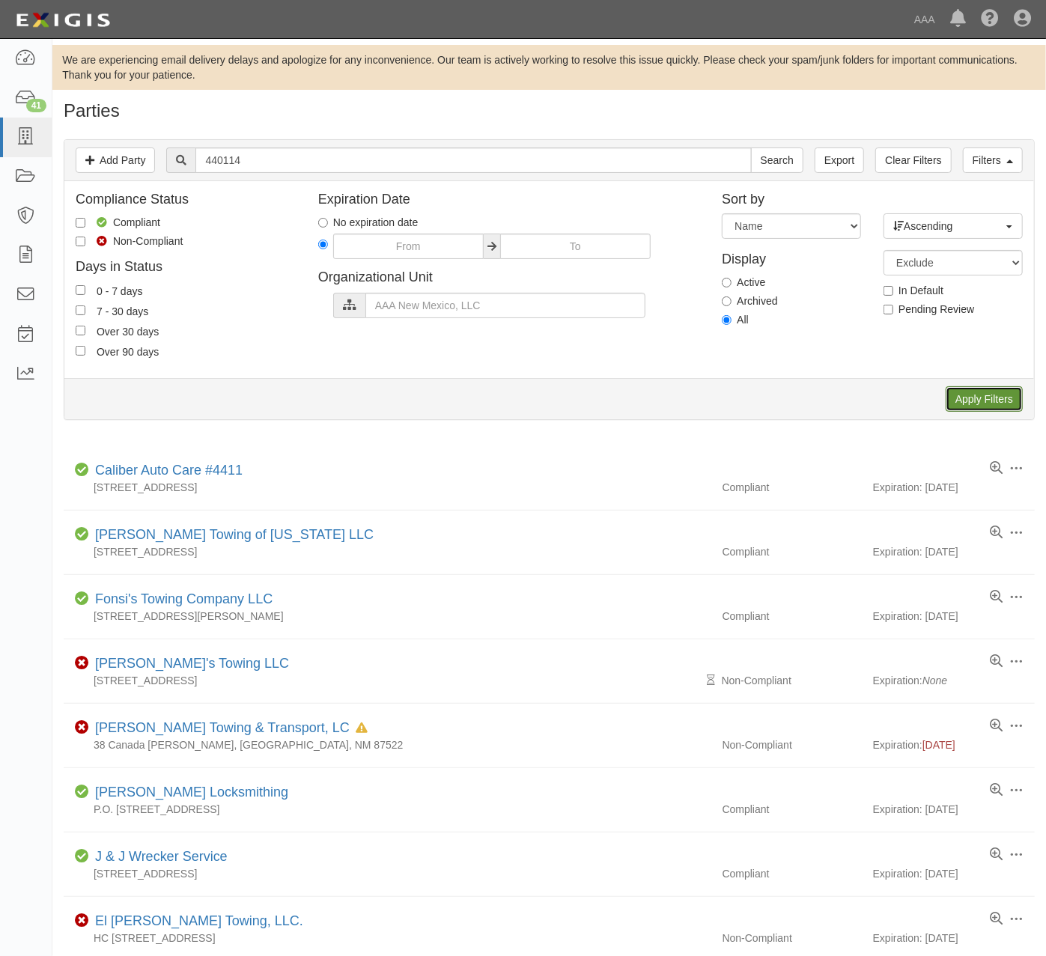
click at [969, 394] on input "Apply Filters" at bounding box center [984, 398] width 77 height 25
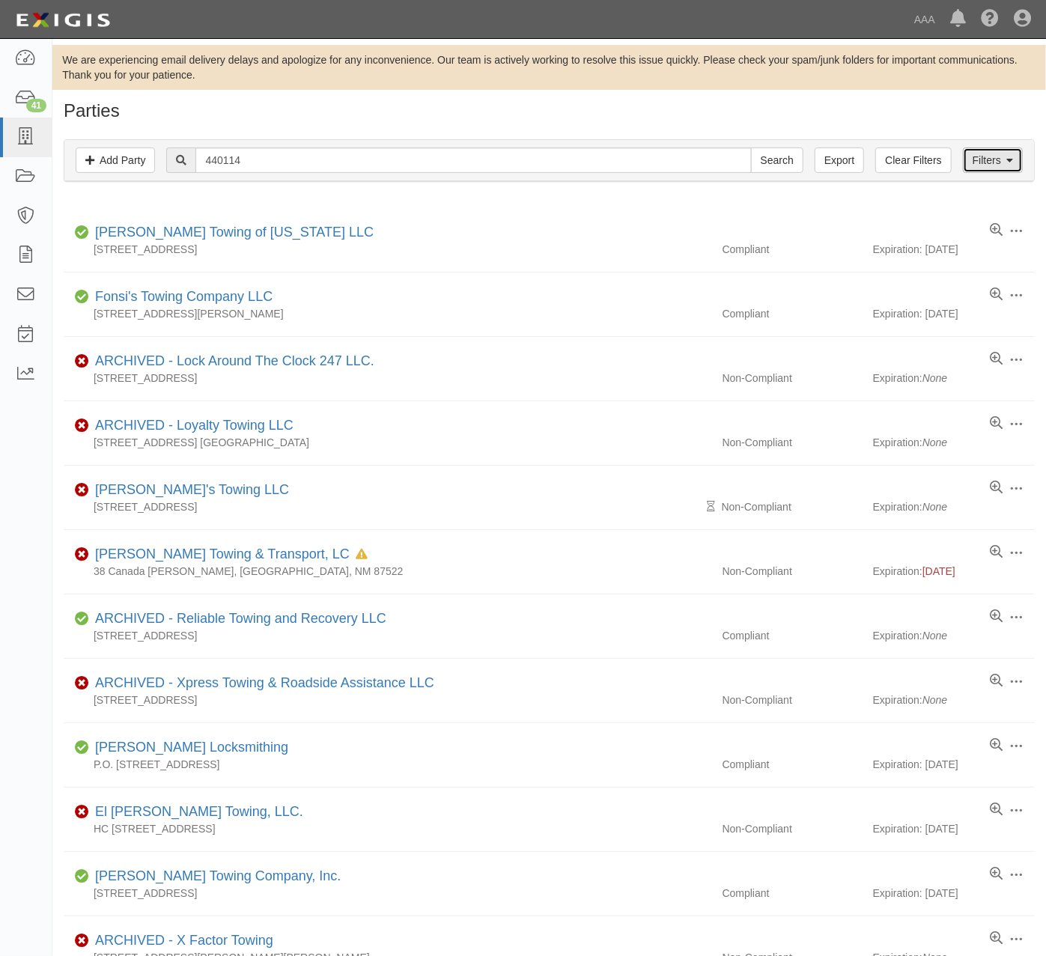
click at [983, 157] on link "Filters" at bounding box center [993, 160] width 60 height 25
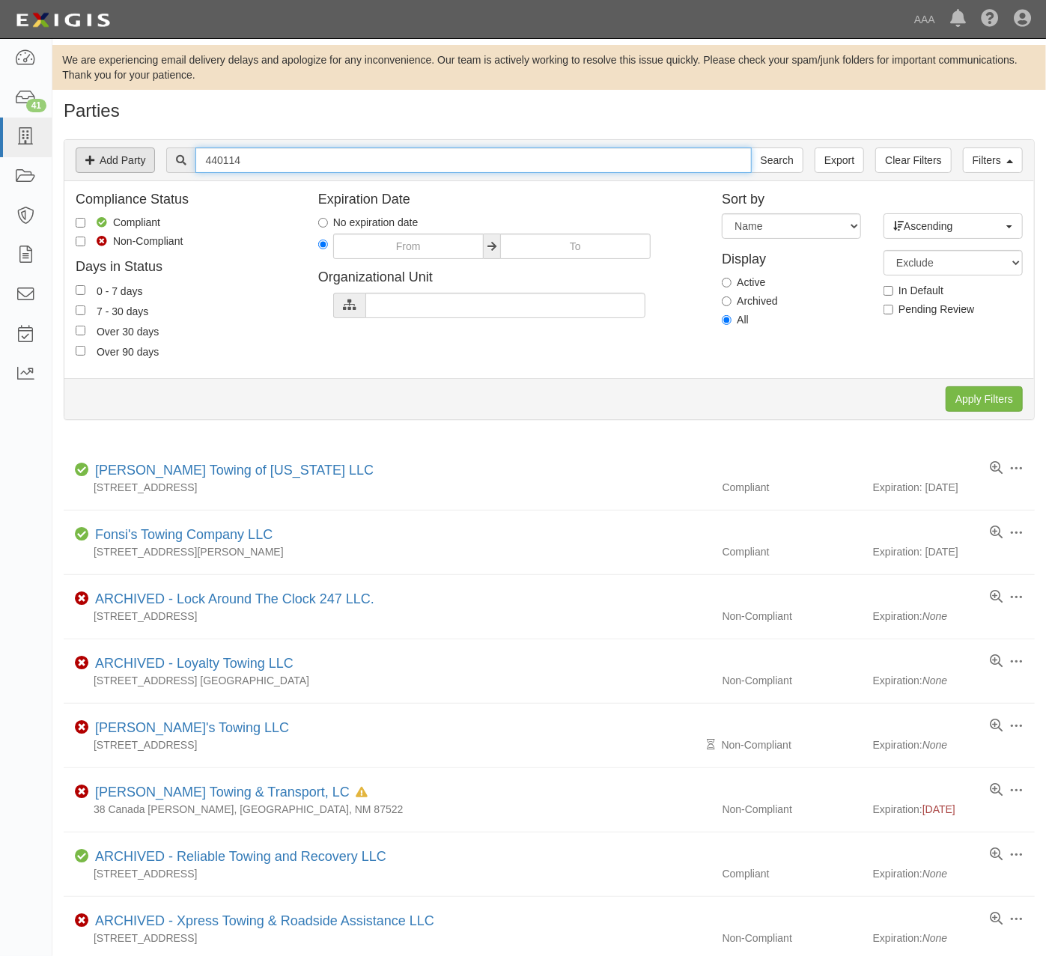
drag, startPoint x: 282, startPoint y: 156, endPoint x: 138, endPoint y: 157, distance: 143.8
click at [138, 157] on div "Filters Add Party Clear Filters Export 440114 Search Filters" at bounding box center [549, 160] width 970 height 41
type input "lock around"
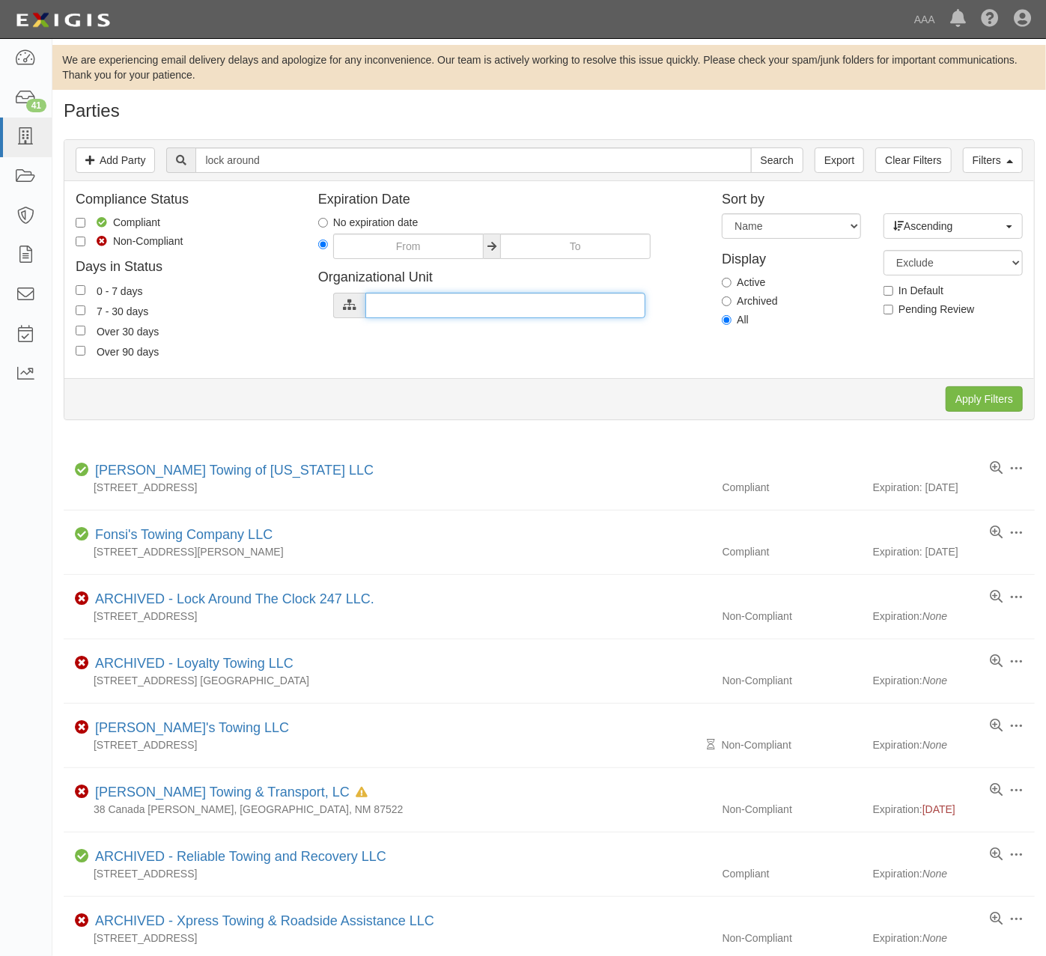
click at [577, 310] on input "text" at bounding box center [505, 305] width 280 height 25
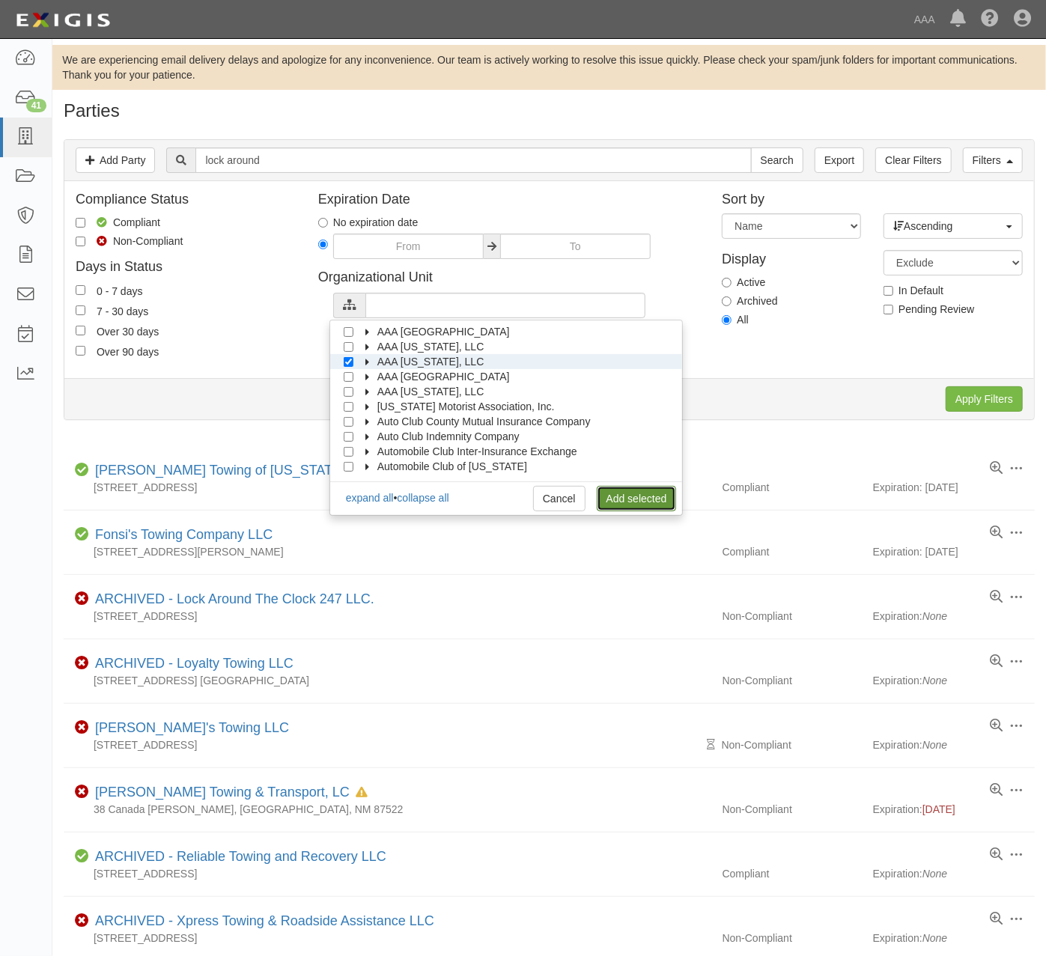
click at [654, 502] on link "Add selected" at bounding box center [637, 498] width 80 height 25
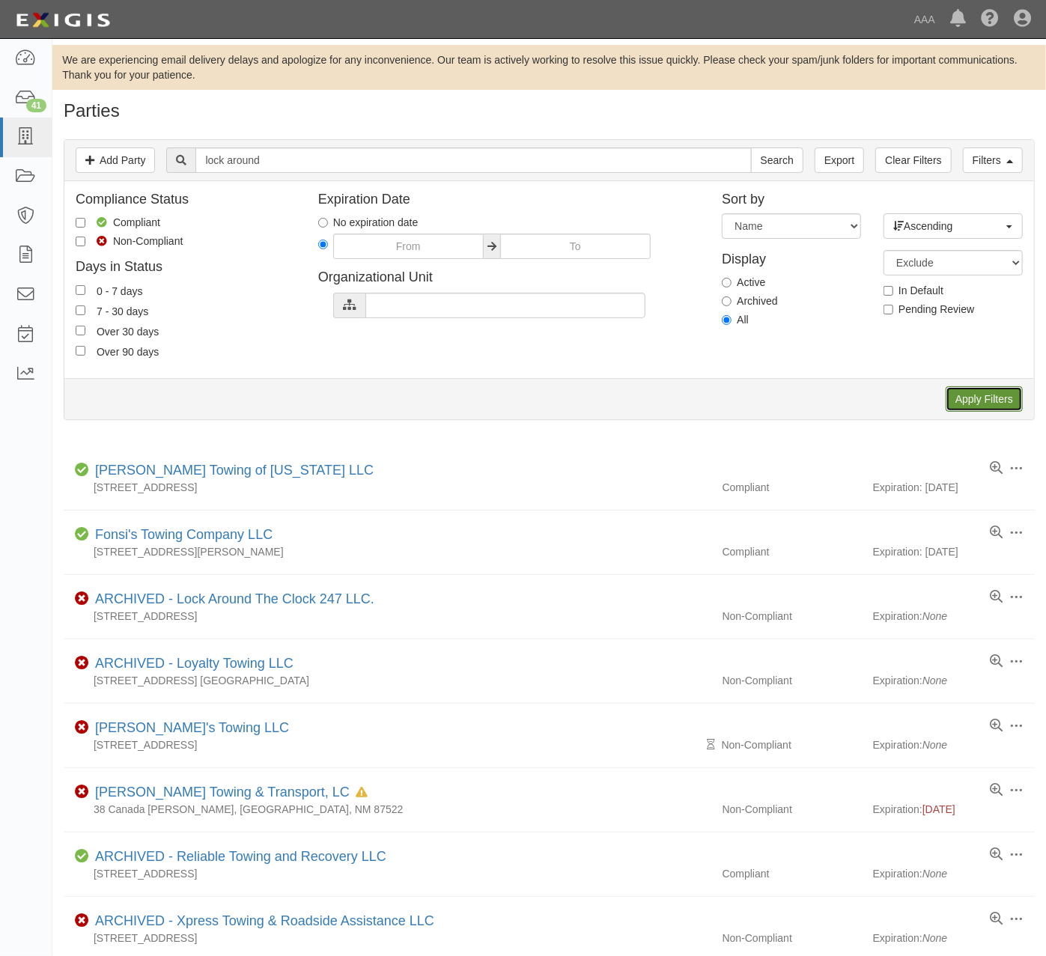
click at [977, 405] on input "Apply Filters" at bounding box center [984, 398] width 77 height 25
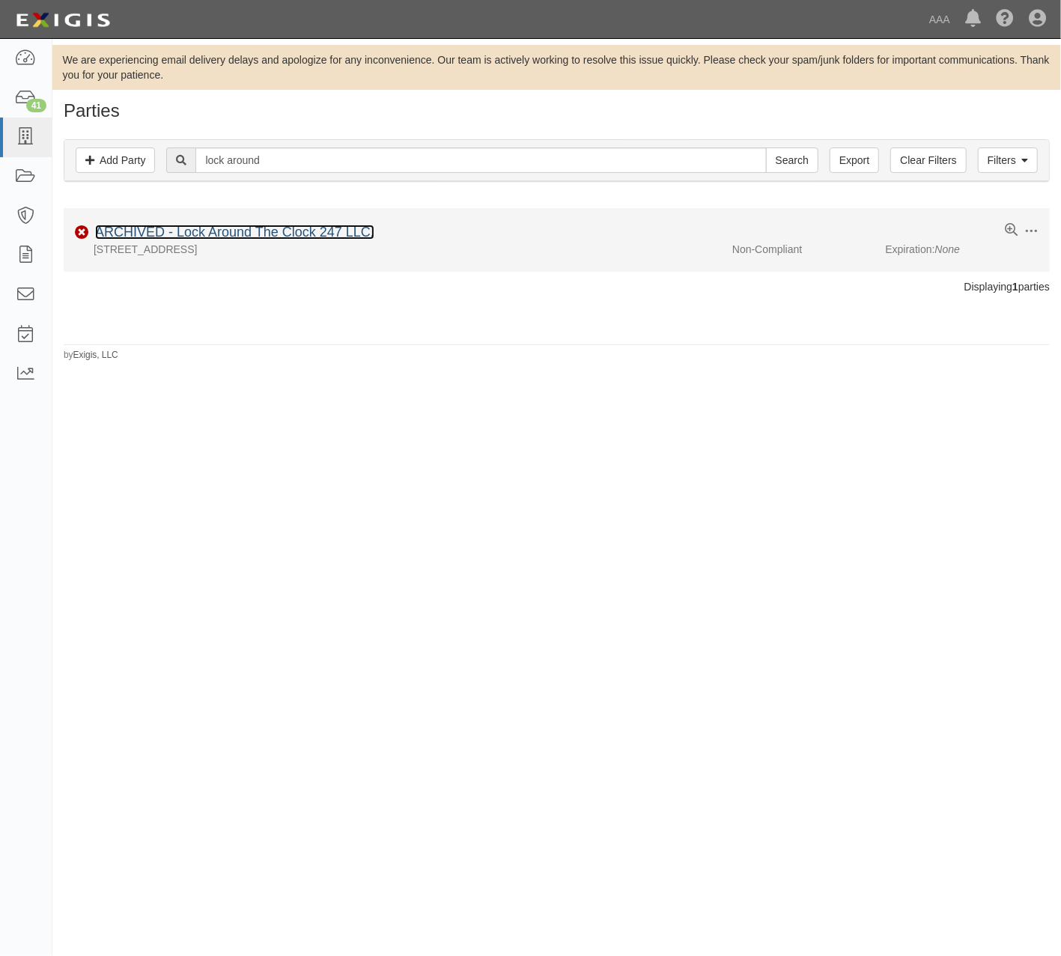
click at [303, 234] on link "ARCHIVED - Lock Around The Clock 247 LLC." at bounding box center [234, 232] width 279 height 15
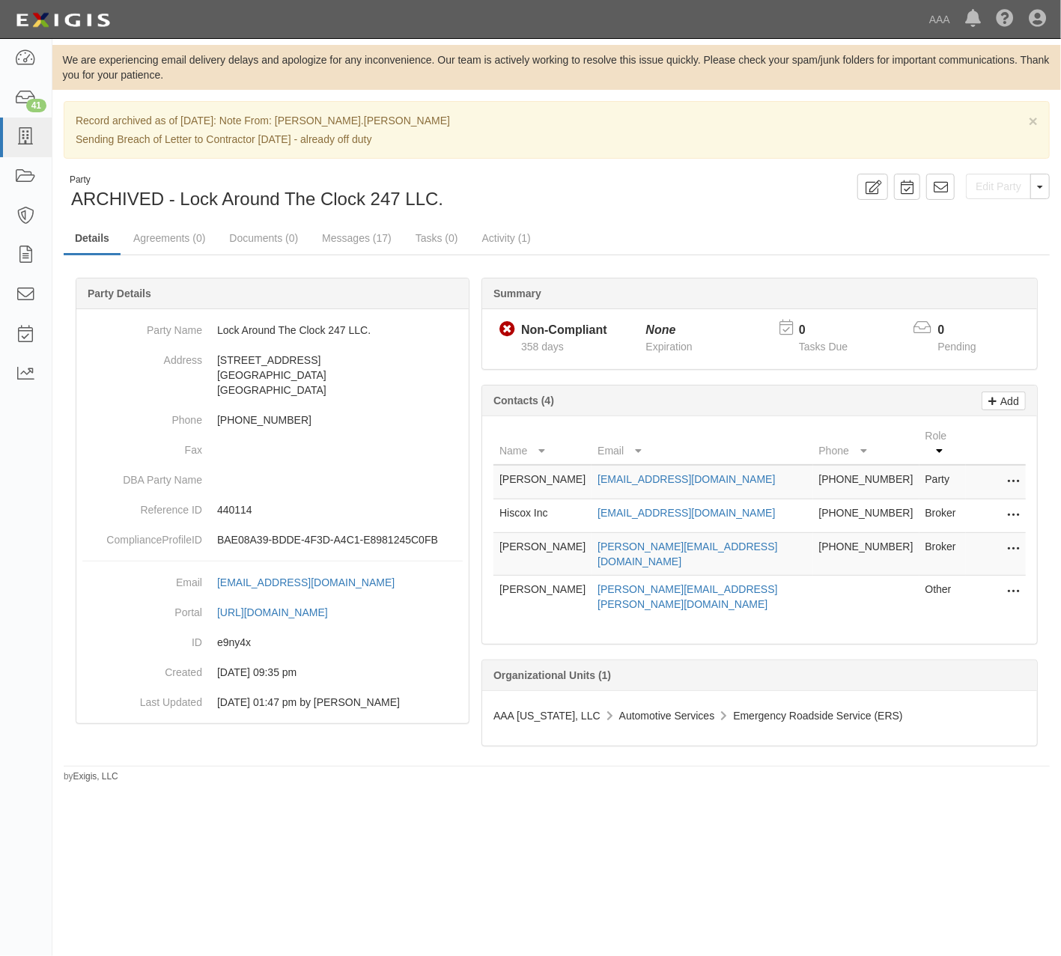
click at [680, 186] on div "Edit Party Toggle Party Dropdown View Audit Trail Unarchive Party Send Message …" at bounding box center [809, 187] width 505 height 26
click at [594, 183] on div "Edit Party Toggle Party Dropdown View Audit Trail Unarchive Party Send Message …" at bounding box center [809, 187] width 505 height 26
click at [867, 187] on icon at bounding box center [872, 187] width 17 height 14
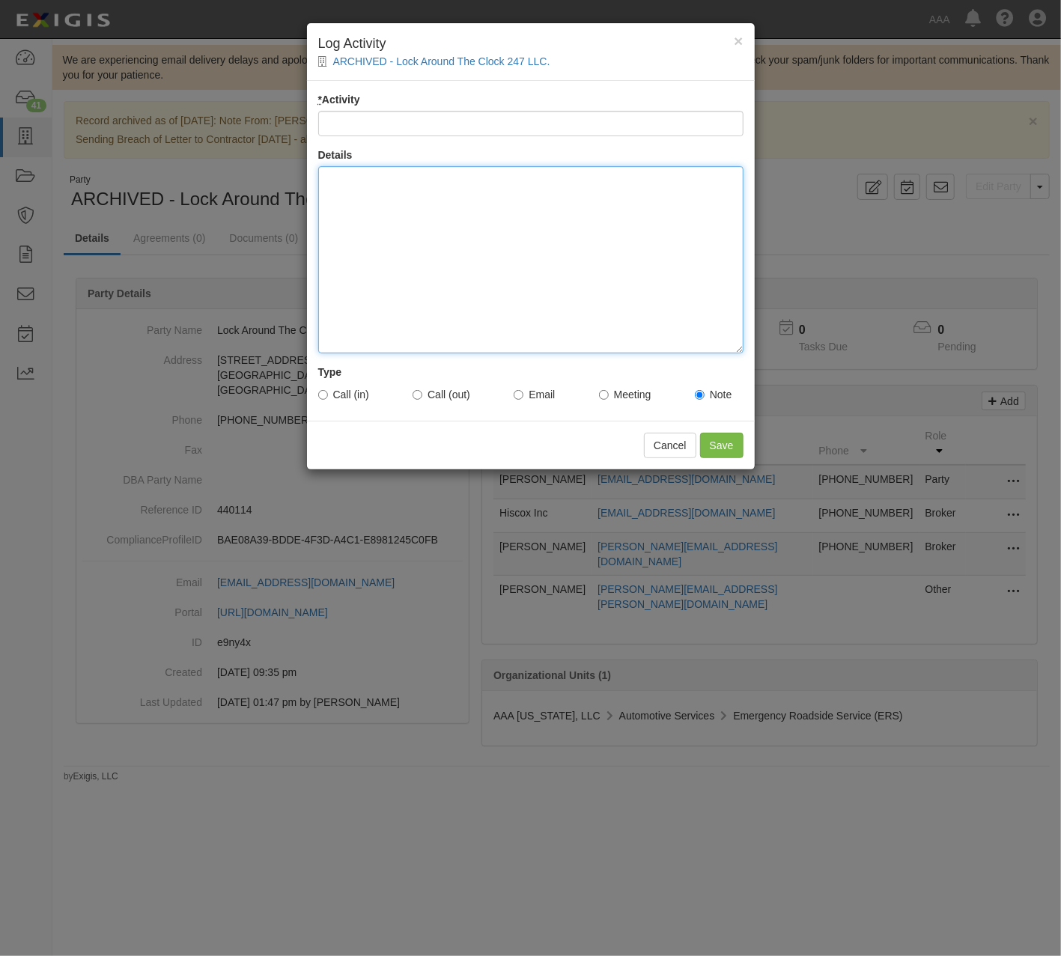
click at [527, 225] on div at bounding box center [530, 259] width 425 height 187
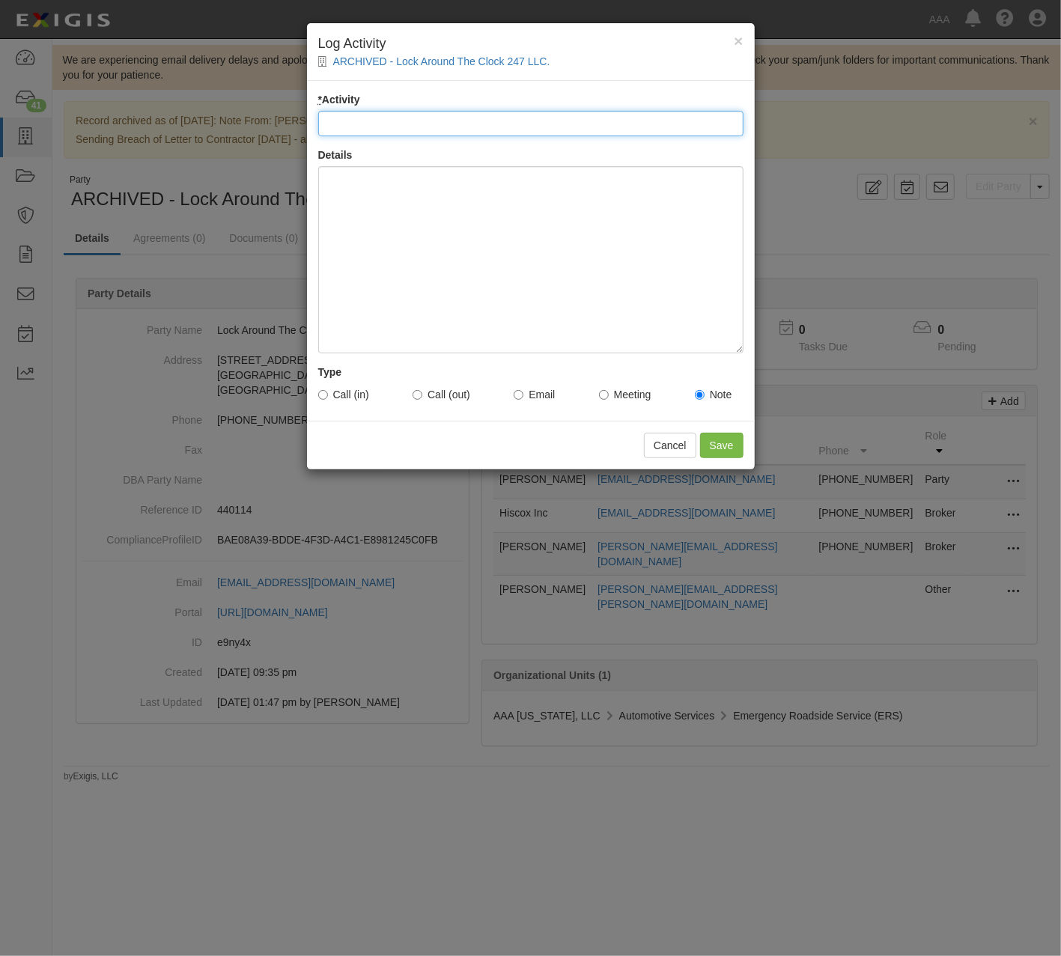
click at [432, 120] on input "* Activity" at bounding box center [530, 123] width 425 height 25
paste input "Contract Termination Approved"
type input "Contract Termination Approved"
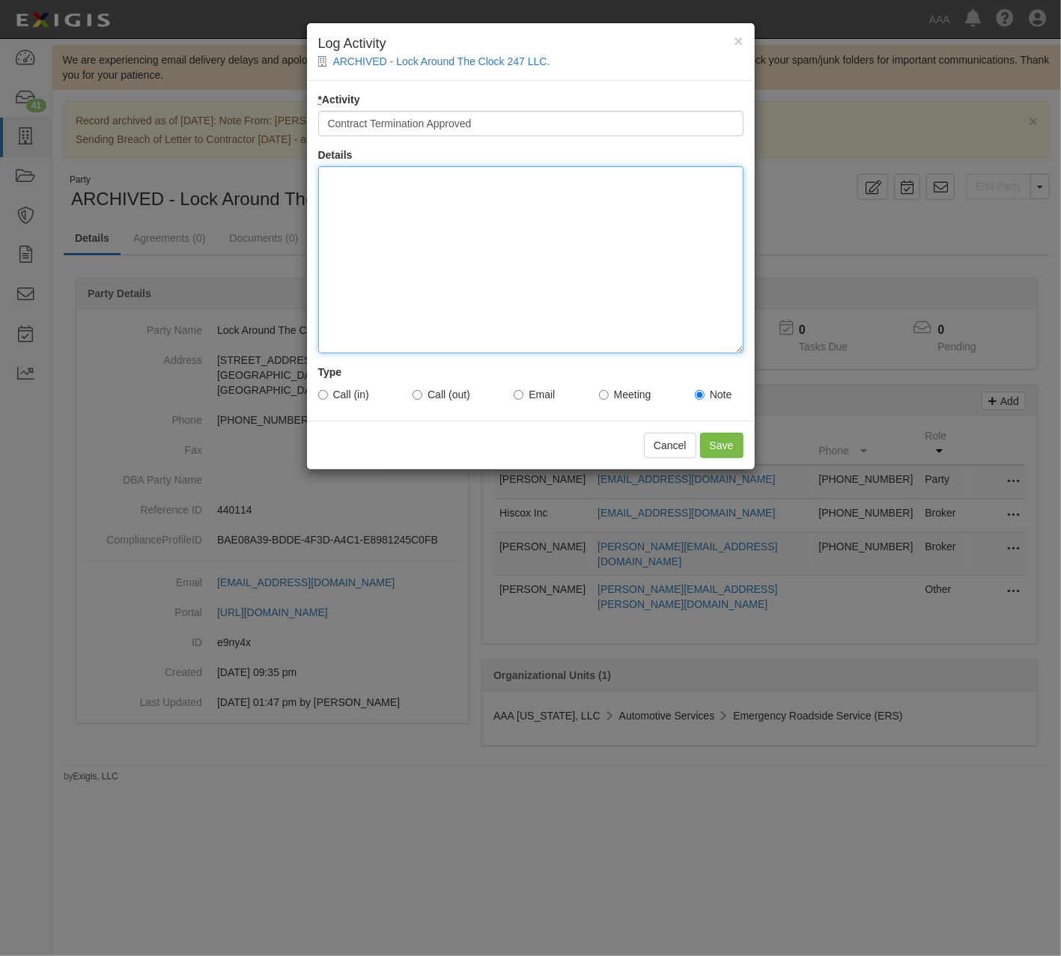
click at [412, 226] on div at bounding box center [530, 259] width 425 height 187
click at [542, 261] on div at bounding box center [530, 259] width 425 height 187
paste div
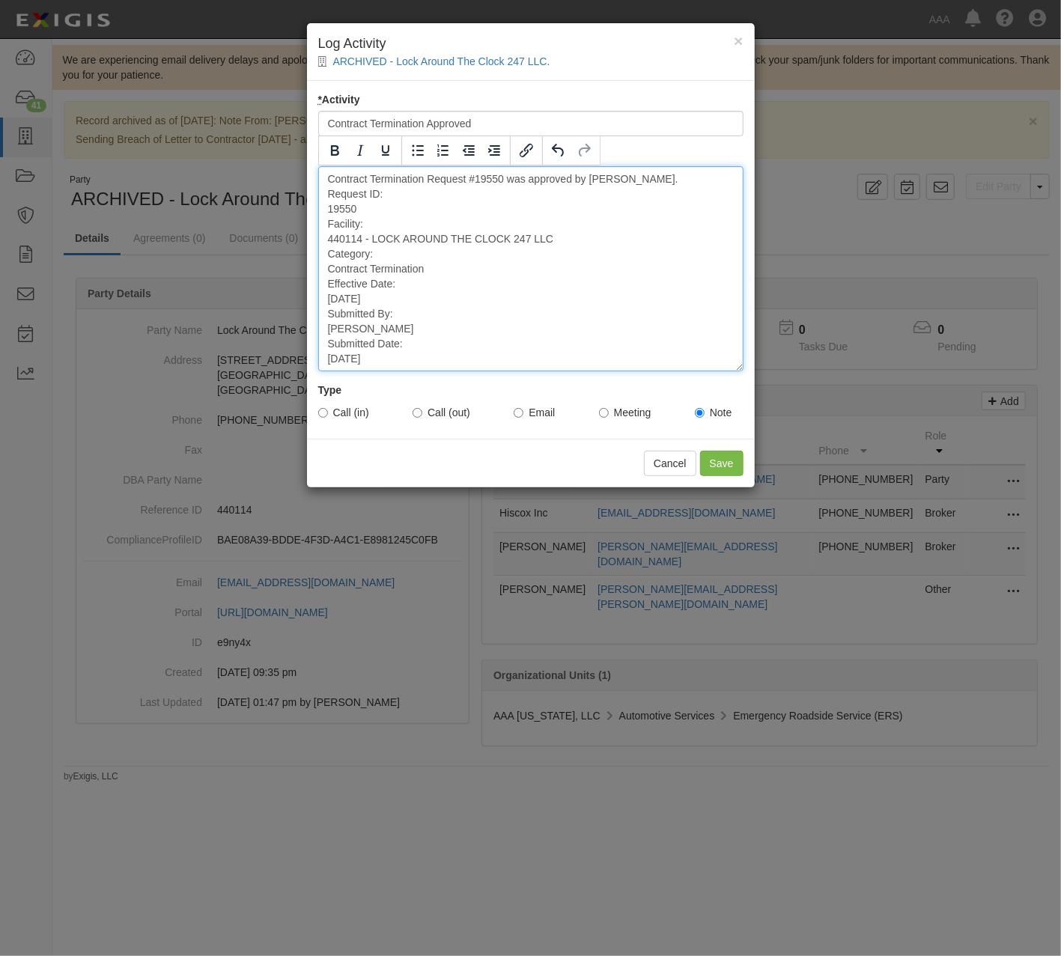
click at [418, 198] on div "Contract Termination Request #19550 was approved by [PERSON_NAME]. Request ID: …" at bounding box center [530, 268] width 425 height 205
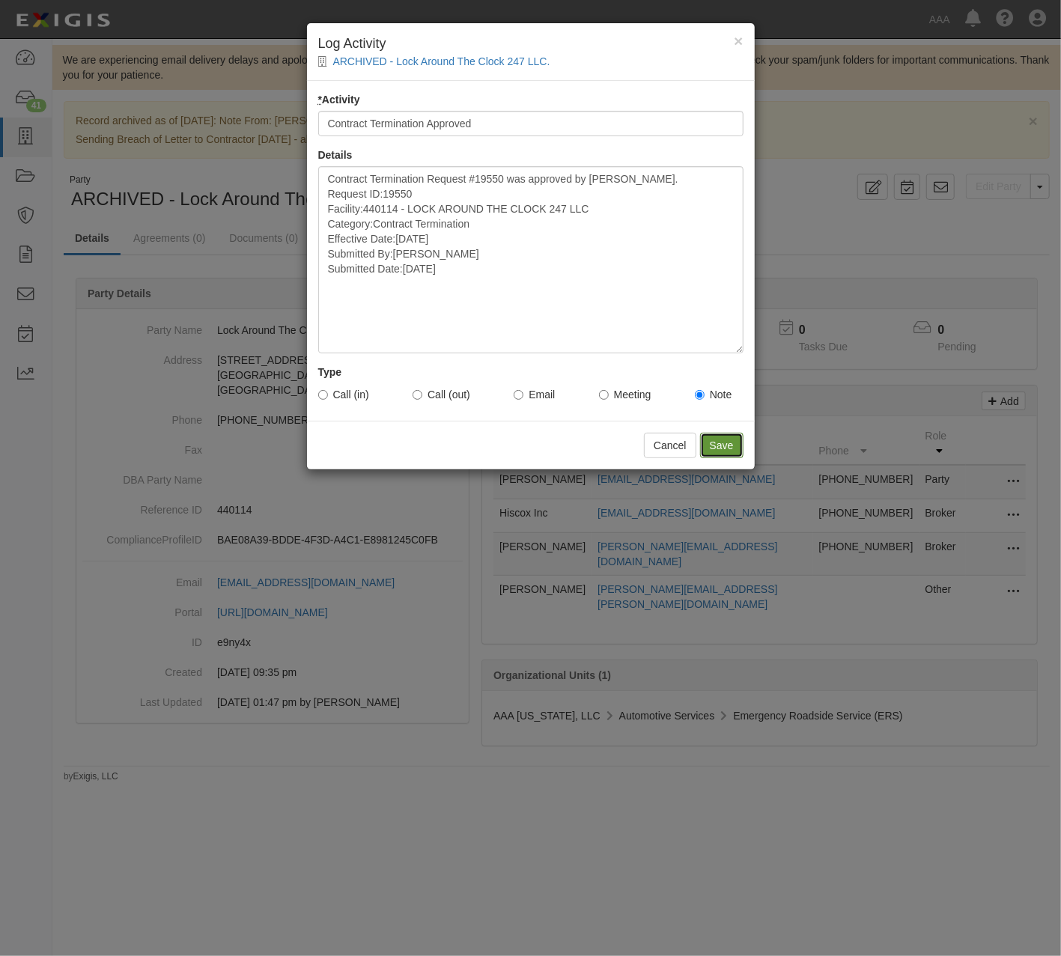
click at [726, 447] on input "Save" at bounding box center [721, 445] width 43 height 25
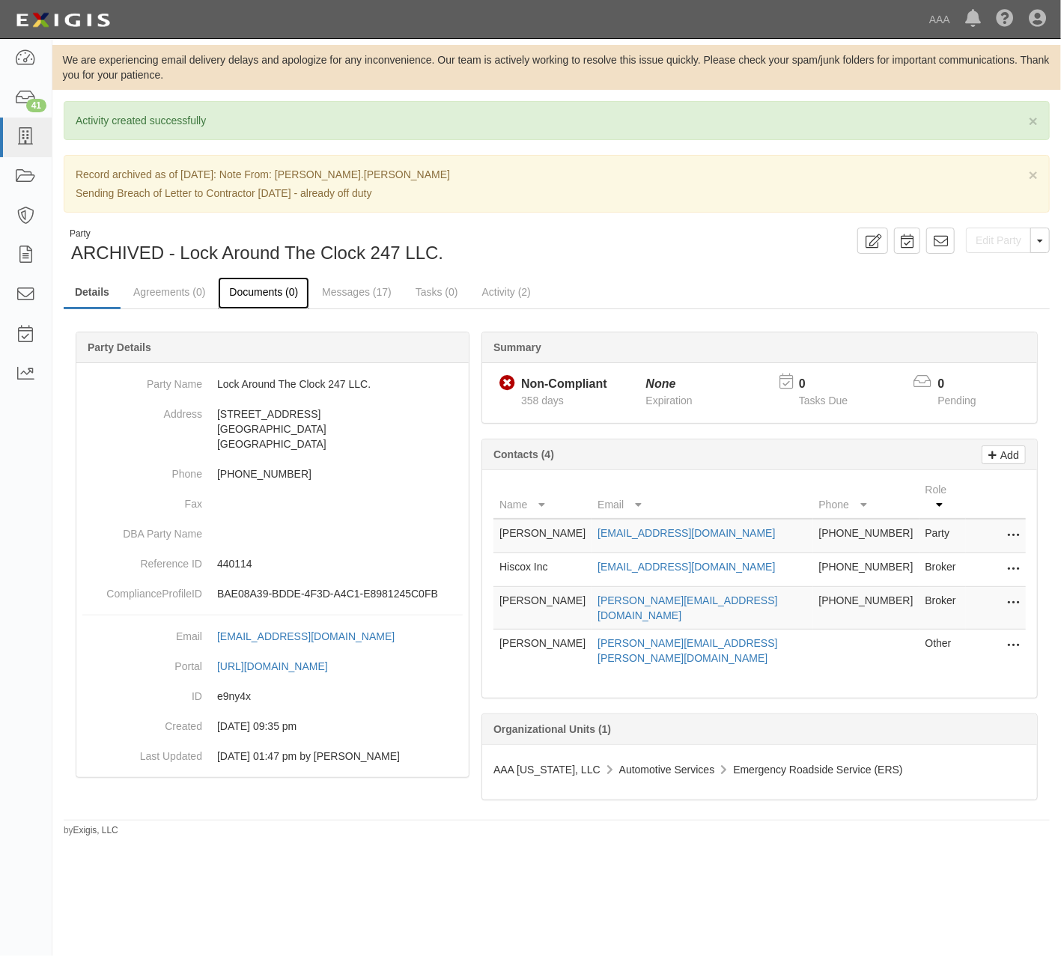
click at [249, 294] on link "Documents (0)" at bounding box center [263, 293] width 91 height 32
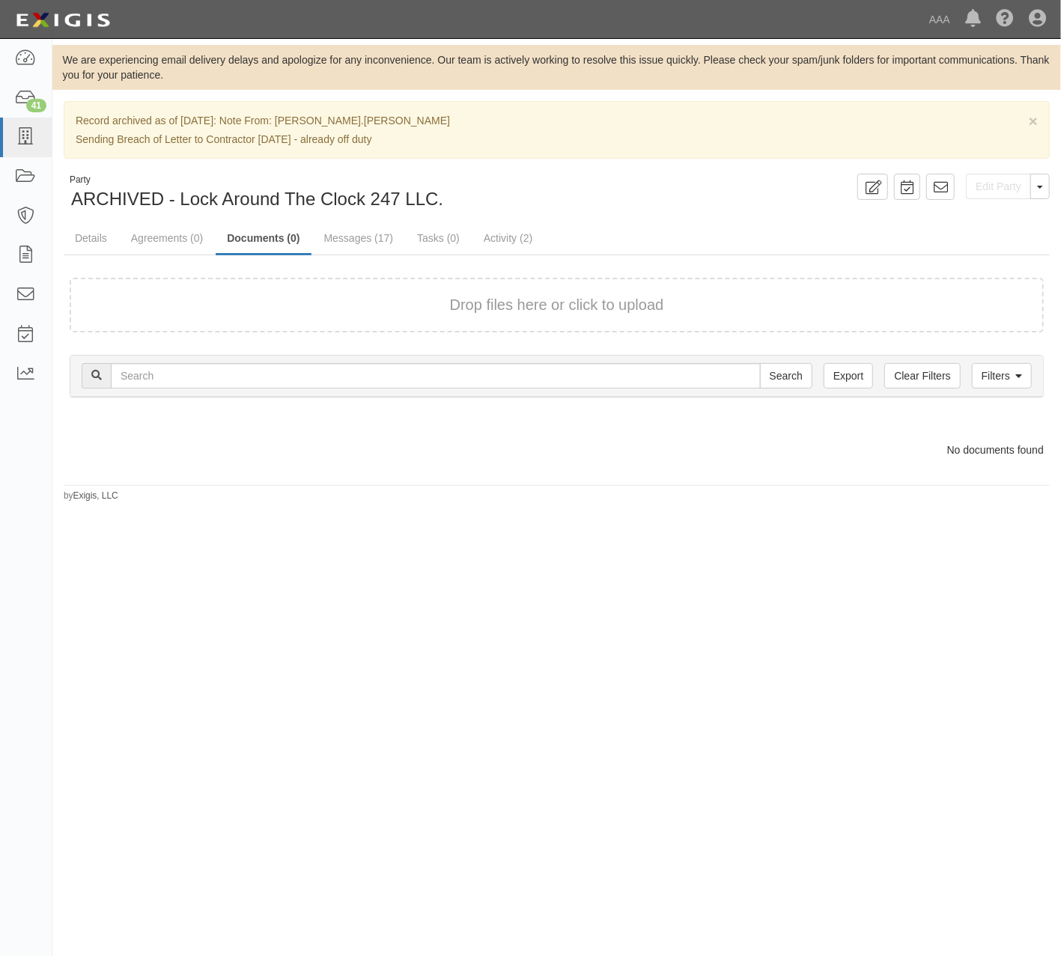
click at [597, 294] on button "Drop files here or click to upload" at bounding box center [557, 305] width 214 height 22
click at [690, 205] on div "Party ARCHIVED - Lock Around The Clock 247 LLC. Edit Party Toggle Party Dropdow…" at bounding box center [556, 193] width 1009 height 38
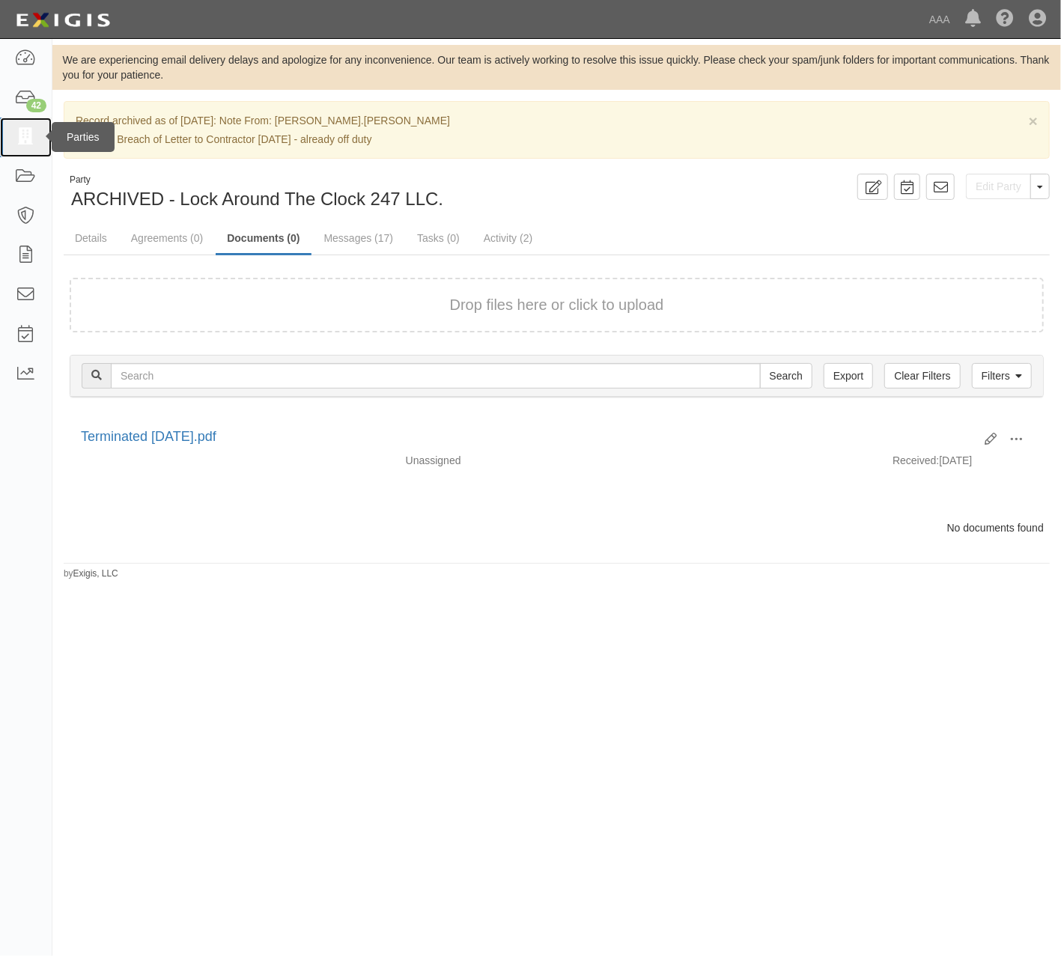
click at [16, 139] on icon at bounding box center [25, 137] width 21 height 17
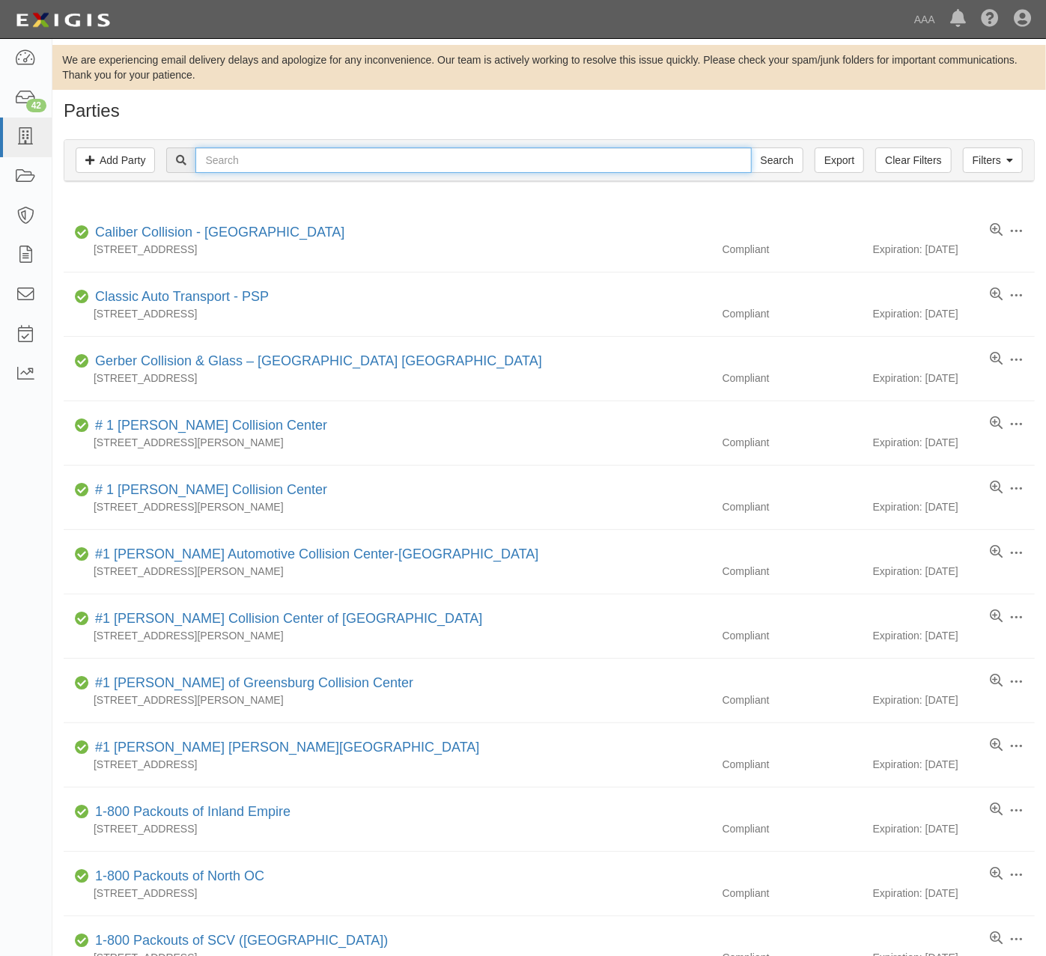
click at [608, 163] on input "text" at bounding box center [473, 160] width 556 height 25
type input "J&E"
click at [751, 148] on input "Search" at bounding box center [777, 160] width 52 height 25
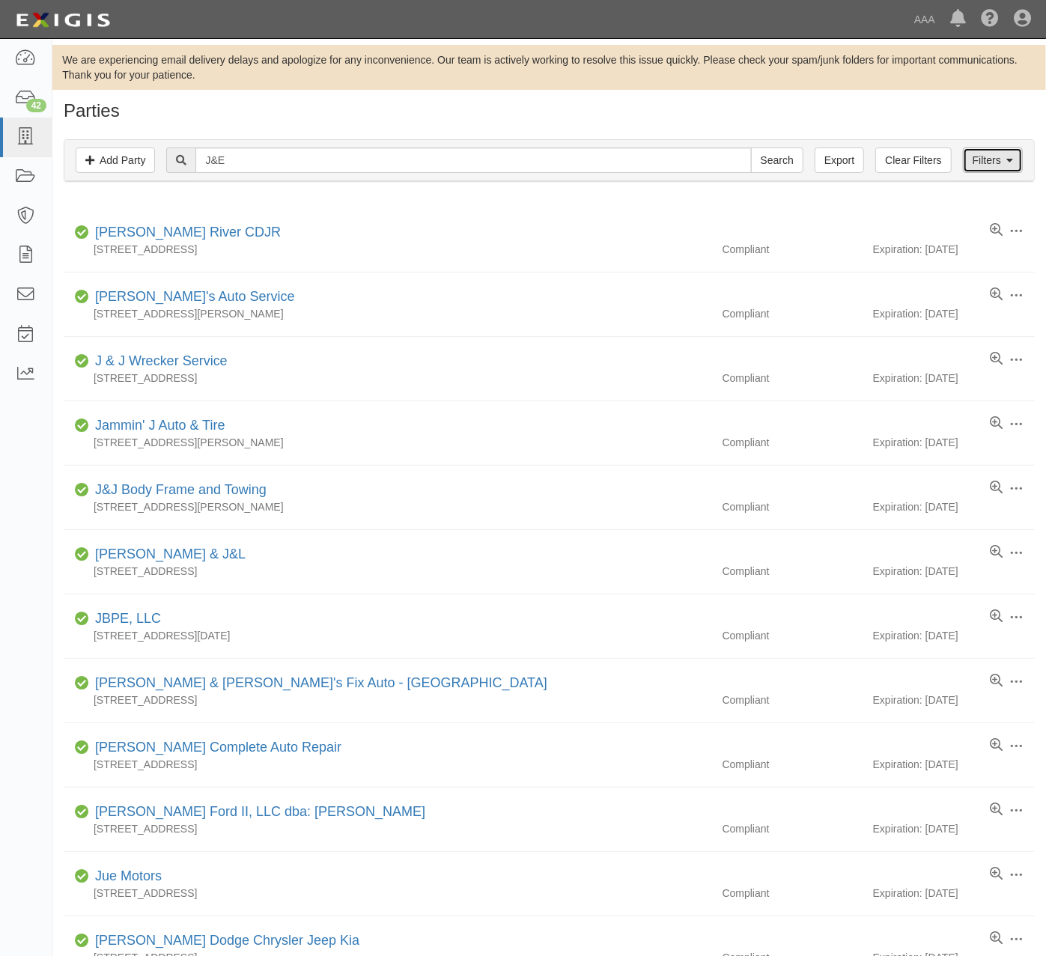
click at [1010, 163] on icon at bounding box center [1009, 161] width 7 height 10
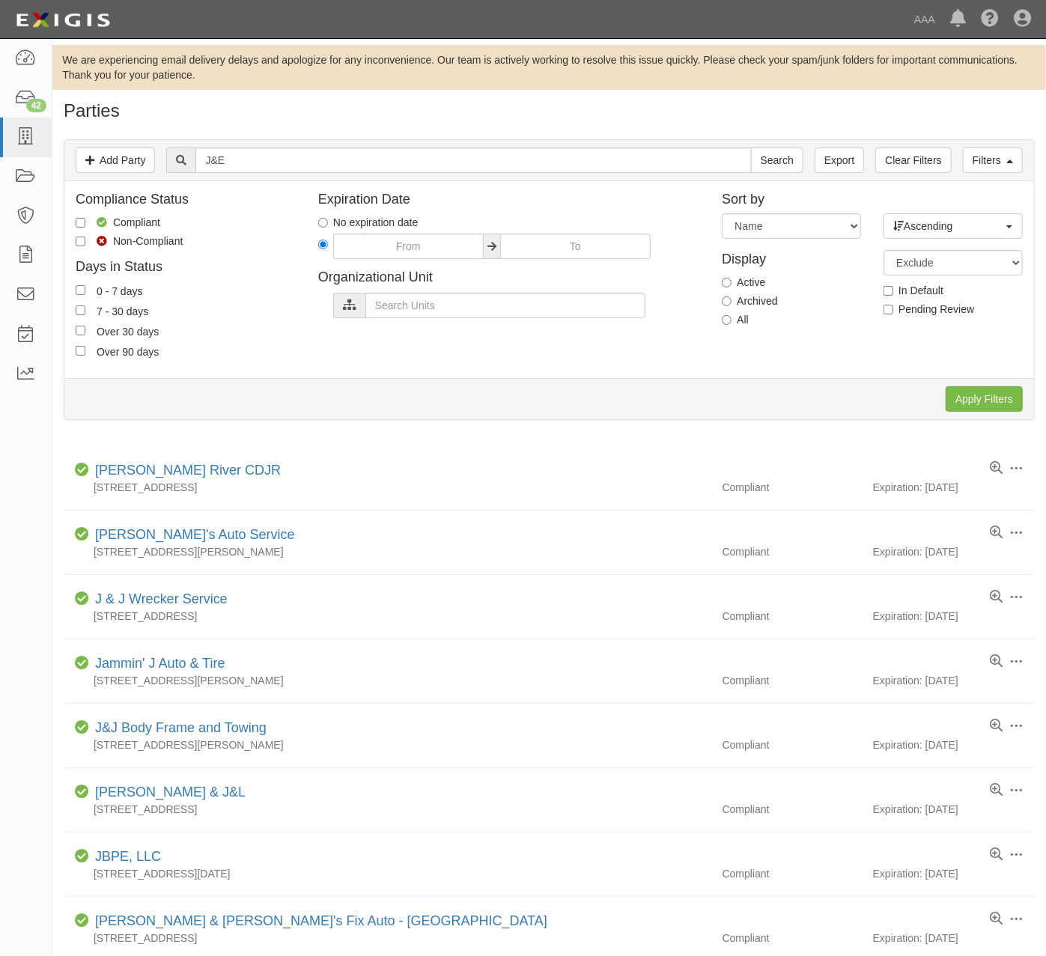
click at [432, 324] on div "Compliance Status Compliant Non-Compliant Days in Status 0 - 7 days 7 - 30 days…" at bounding box center [549, 279] width 970 height 174
click at [435, 306] on input "text" at bounding box center [505, 305] width 280 height 25
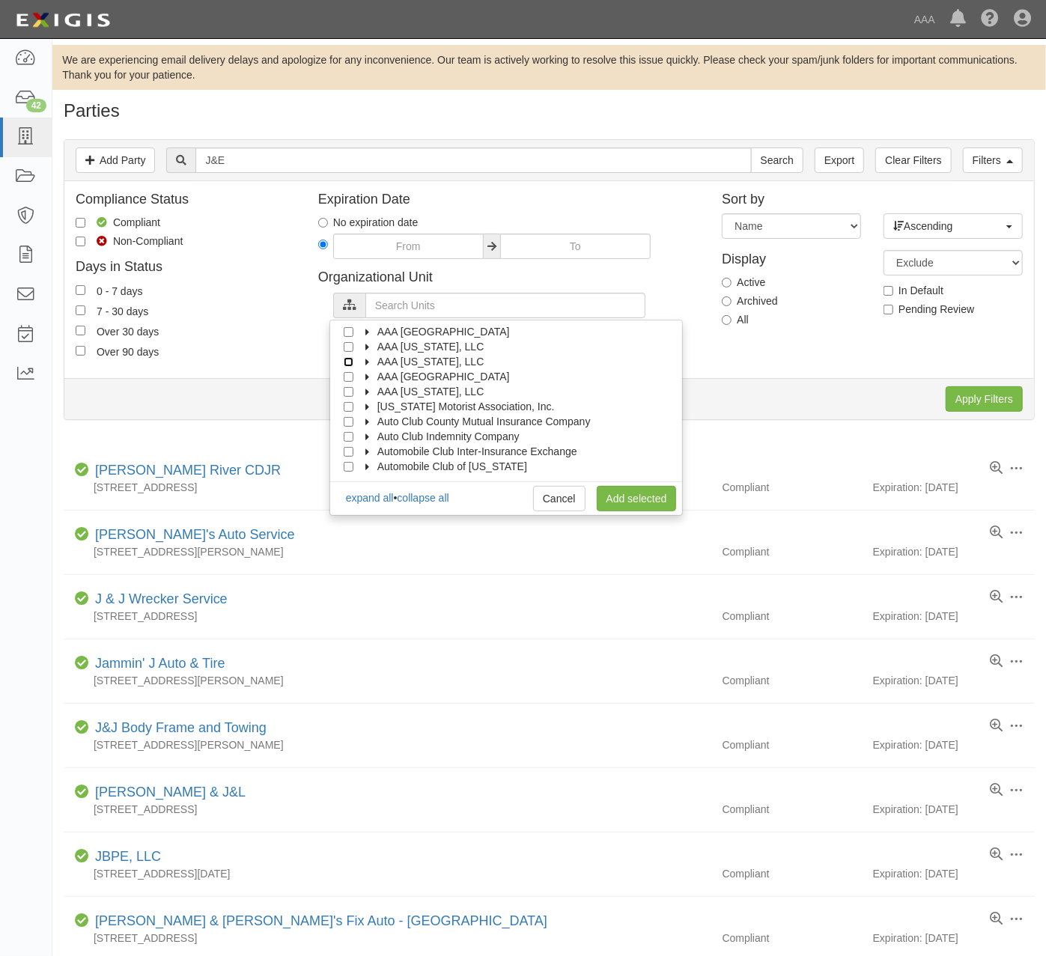
click at [347, 363] on input "AAA [US_STATE], LLC" at bounding box center [349, 362] width 10 height 10
checkbox input "true"
click at [636, 502] on link "Add selected" at bounding box center [637, 498] width 80 height 25
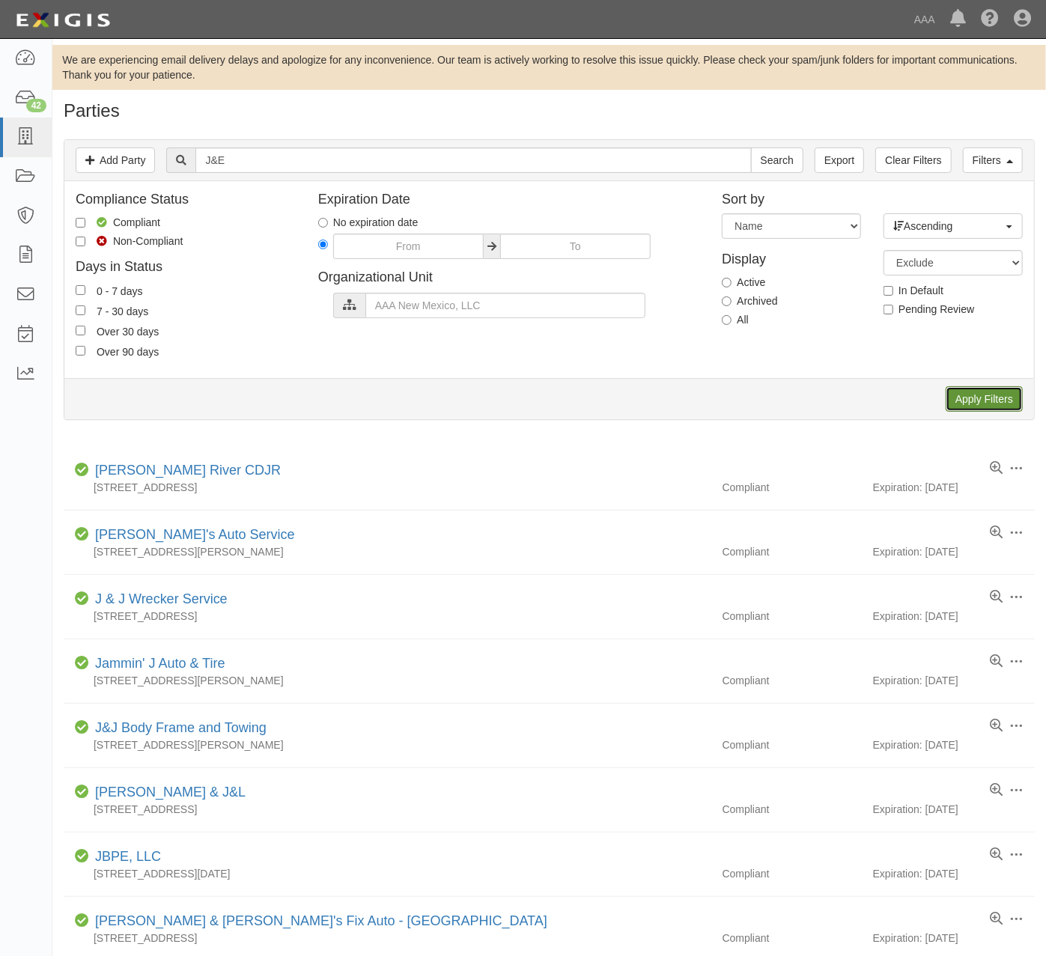
click at [996, 399] on input "Apply Filters" at bounding box center [984, 398] width 77 height 25
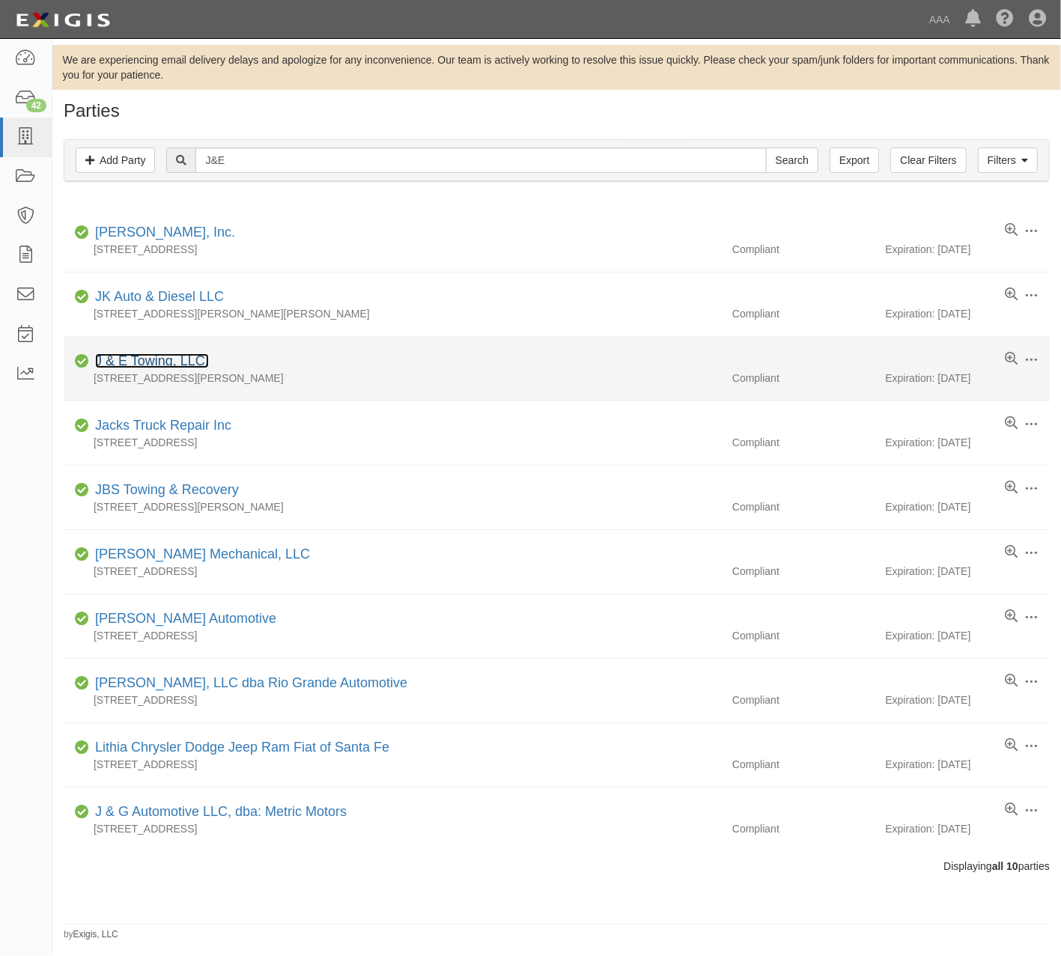
click at [186, 364] on link "J & E Towing, LLC." at bounding box center [152, 360] width 114 height 15
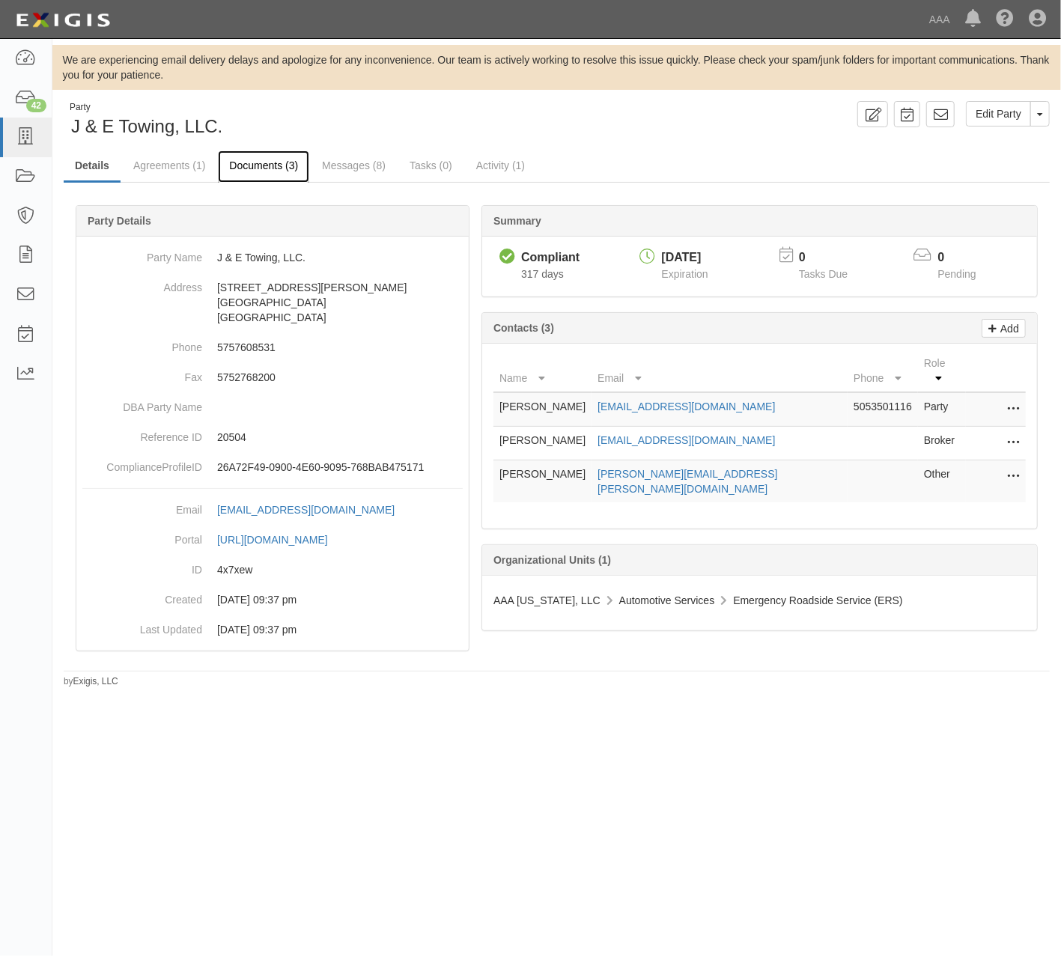
click at [274, 168] on link "Documents (3)" at bounding box center [263, 167] width 91 height 32
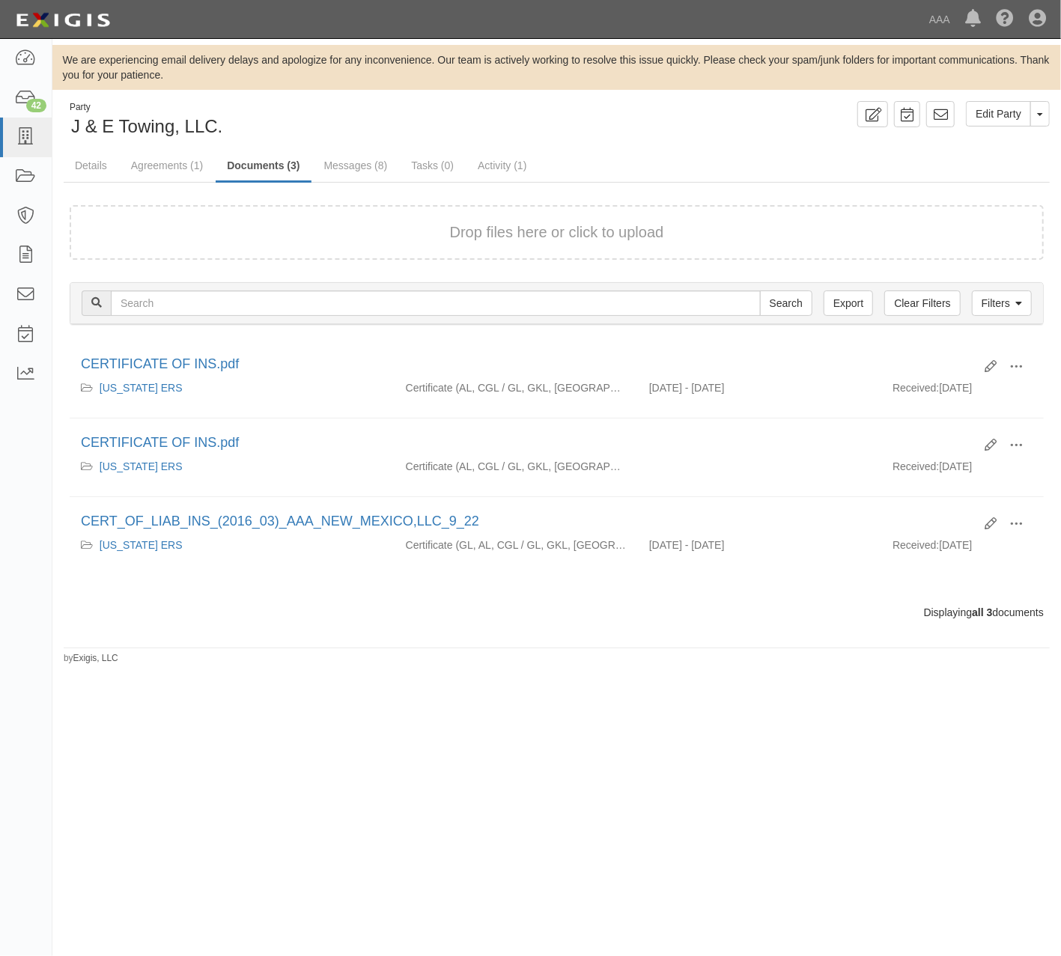
click at [597, 229] on button "Drop files here or click to upload" at bounding box center [557, 233] width 214 height 22
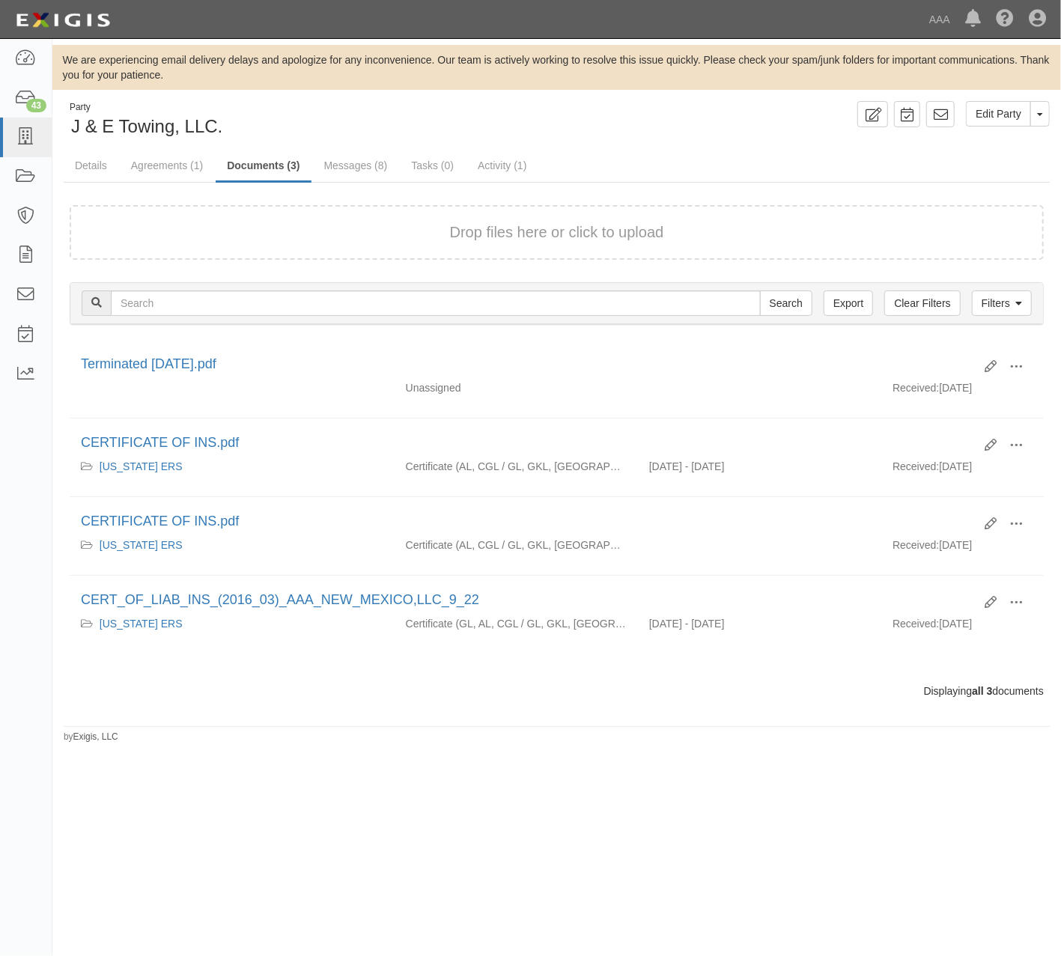
click at [765, 133] on div "Party J & E Towing, LLC. Edit Party Toggle Party Dropdown View Audit Trail Arch…" at bounding box center [556, 120] width 1009 height 38
click at [512, 162] on link "Activity (1)" at bounding box center [502, 167] width 71 height 32
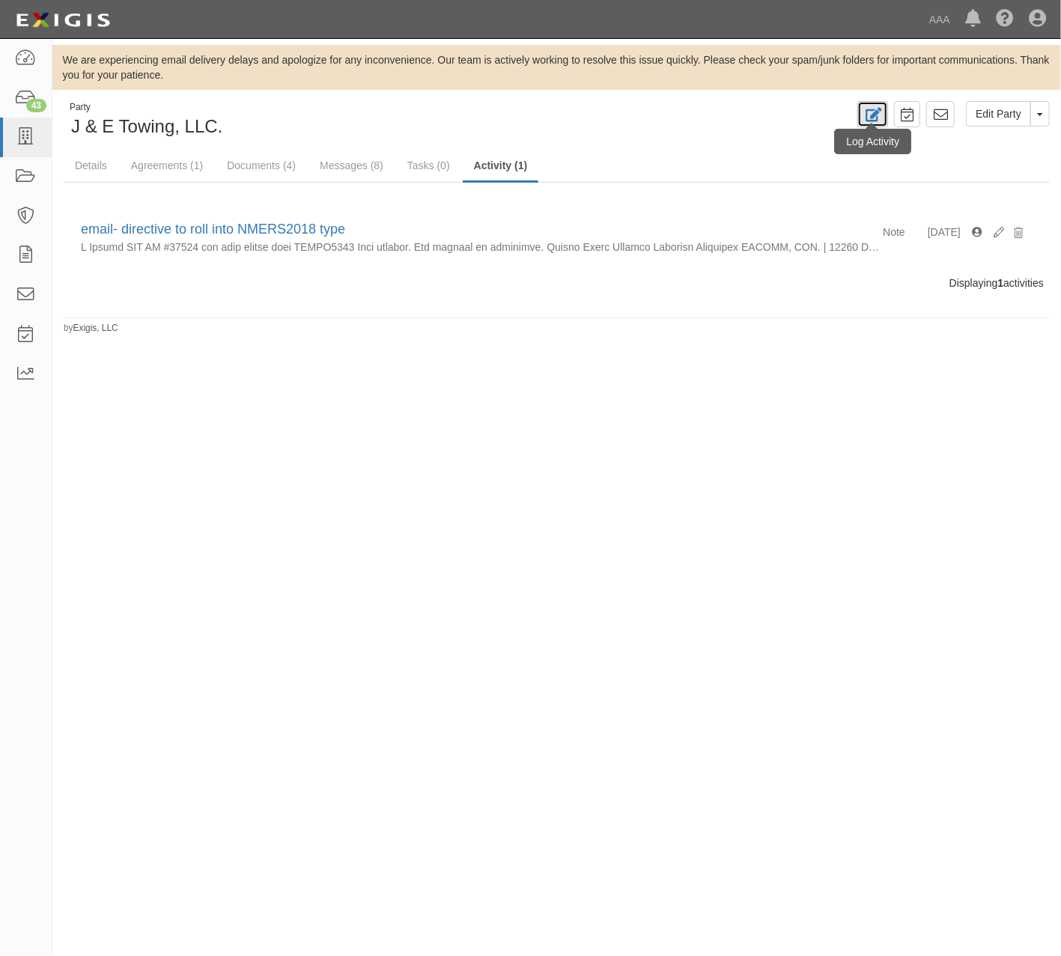
click at [872, 108] on icon at bounding box center [872, 115] width 17 height 14
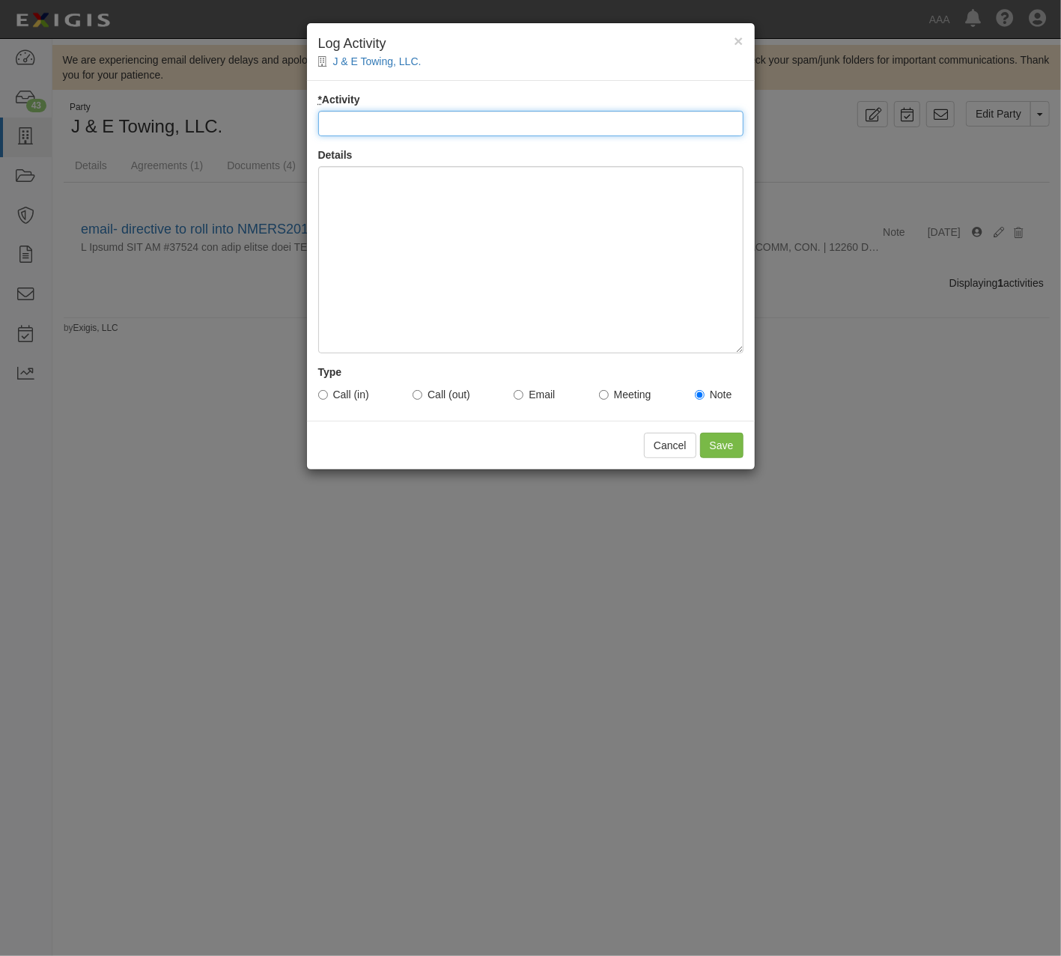
click at [618, 133] on input "* Activity" at bounding box center [530, 123] width 425 height 25
paste input "Contract Termination Approved"
type input "Contract Termination Approved"
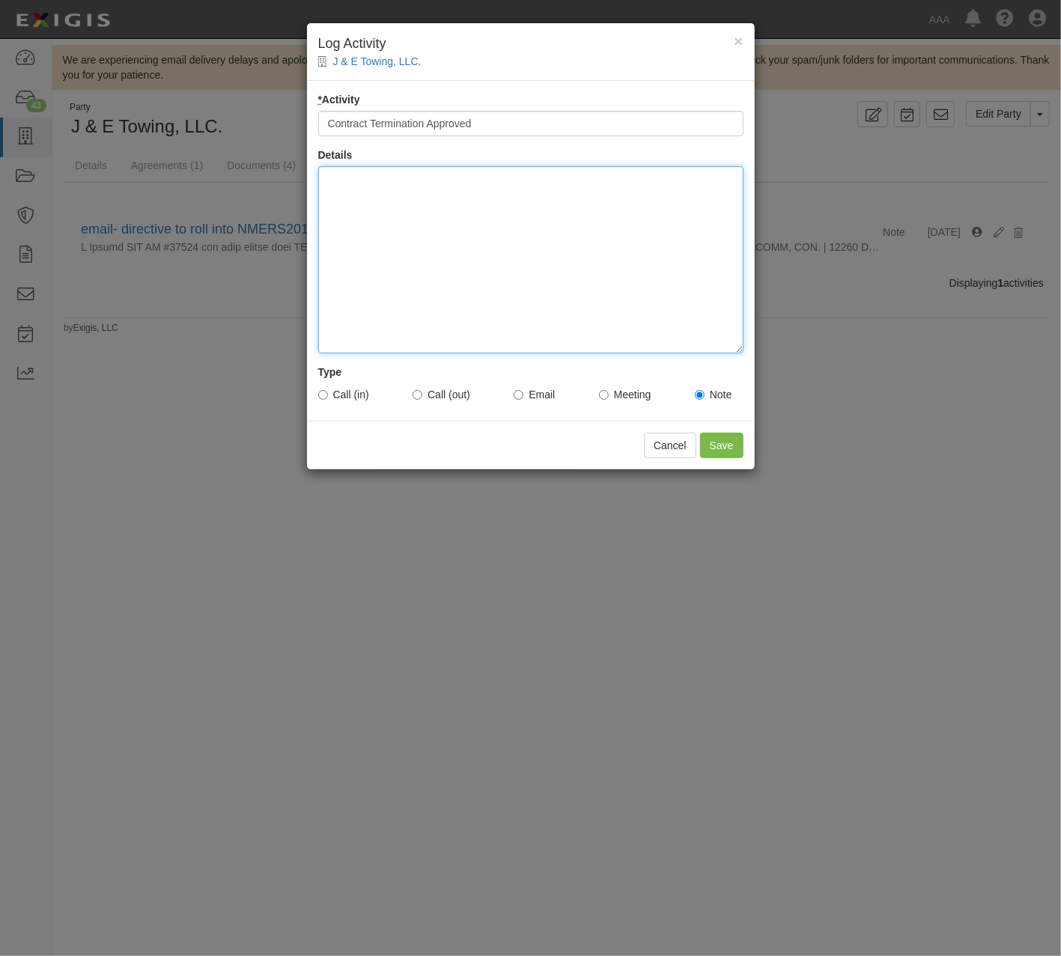
click at [514, 255] on div at bounding box center [530, 259] width 425 height 187
click at [411, 282] on div at bounding box center [530, 259] width 425 height 187
paste div
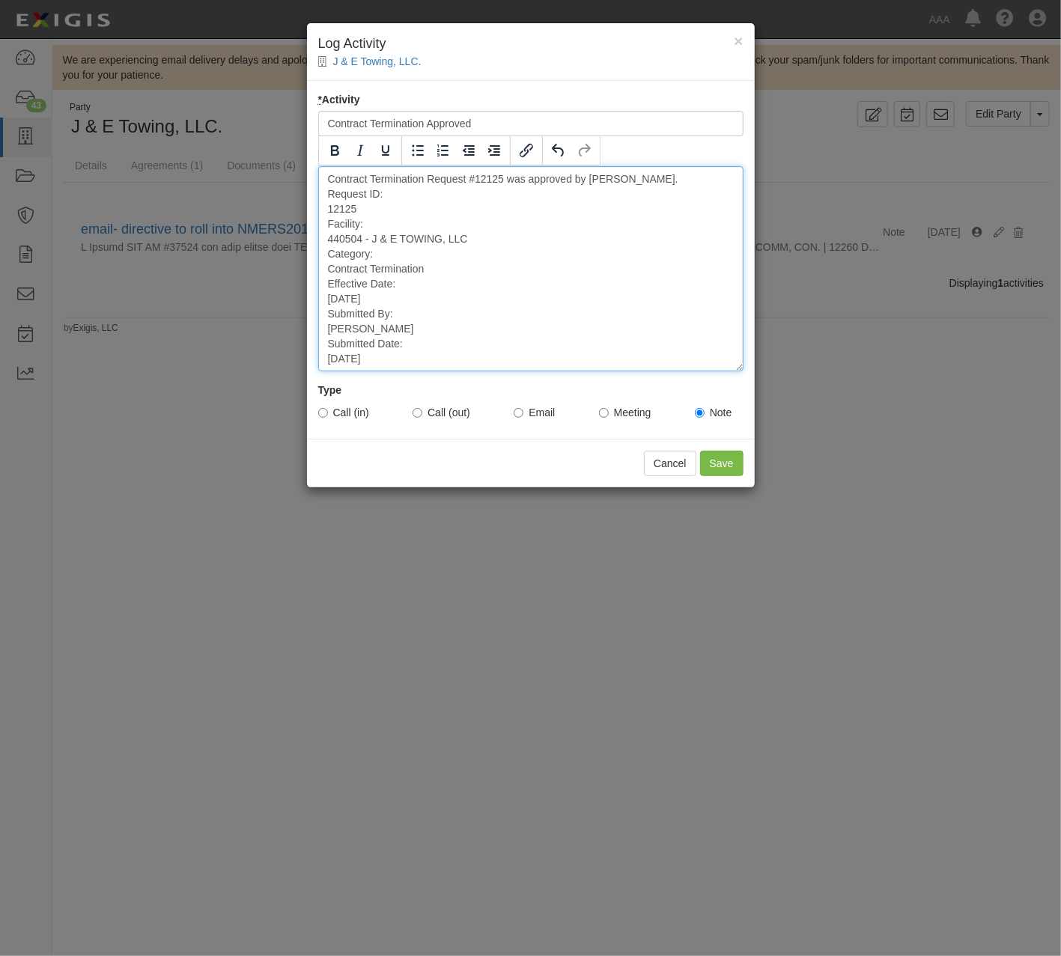
click at [542, 189] on div "Contract Termination Request #12125 was approved by KELLY CROCCO. Request ID: 1…" at bounding box center [530, 268] width 425 height 205
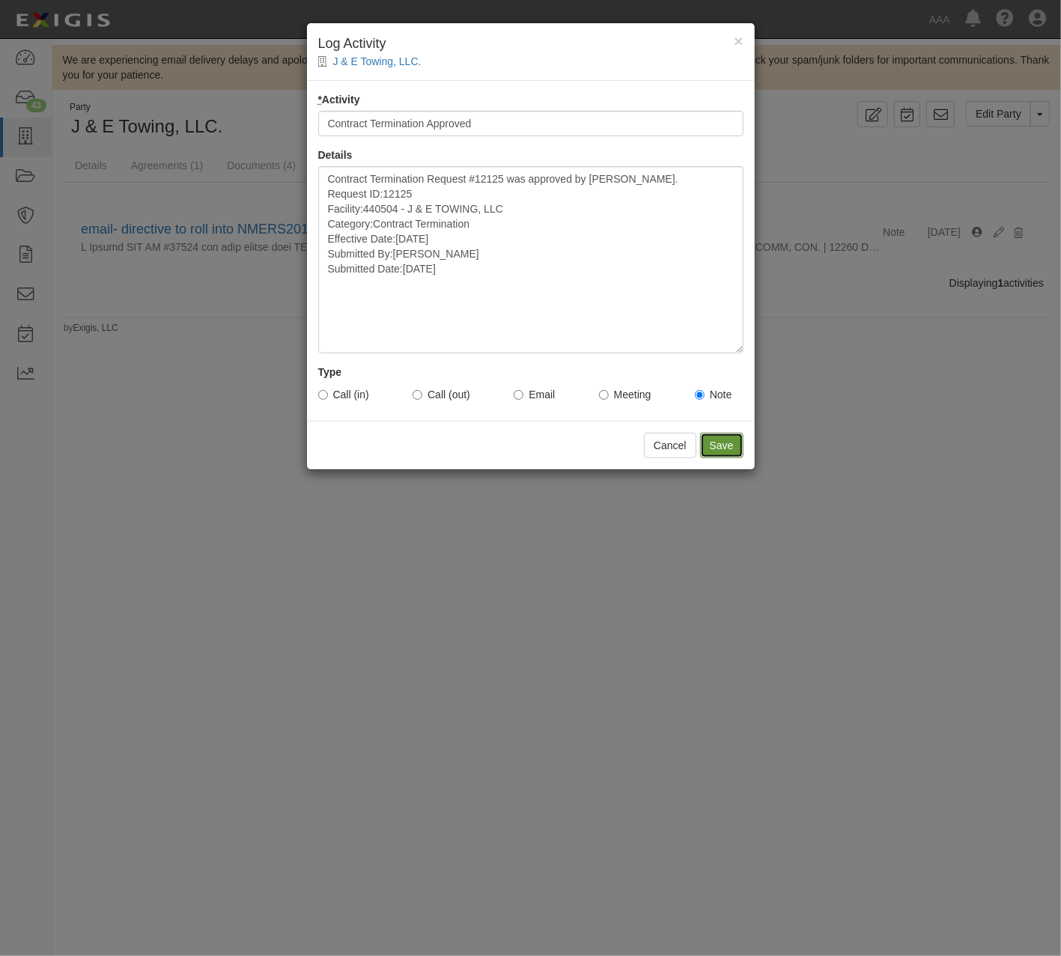
click at [722, 438] on input "Save" at bounding box center [721, 445] width 43 height 25
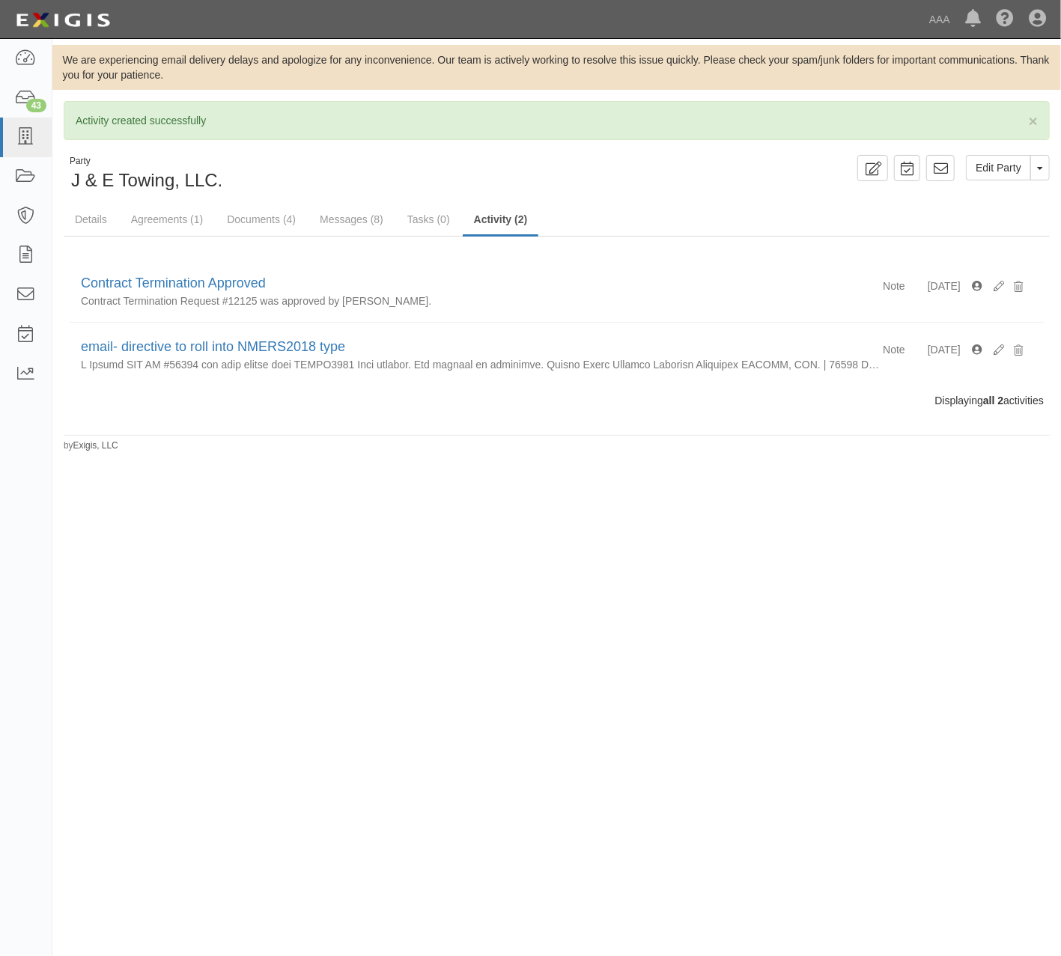
click at [702, 174] on div "Edit Party Toggle Party Dropdown View Audit Trail Archive Party Send Message Ad…" at bounding box center [809, 168] width 505 height 26
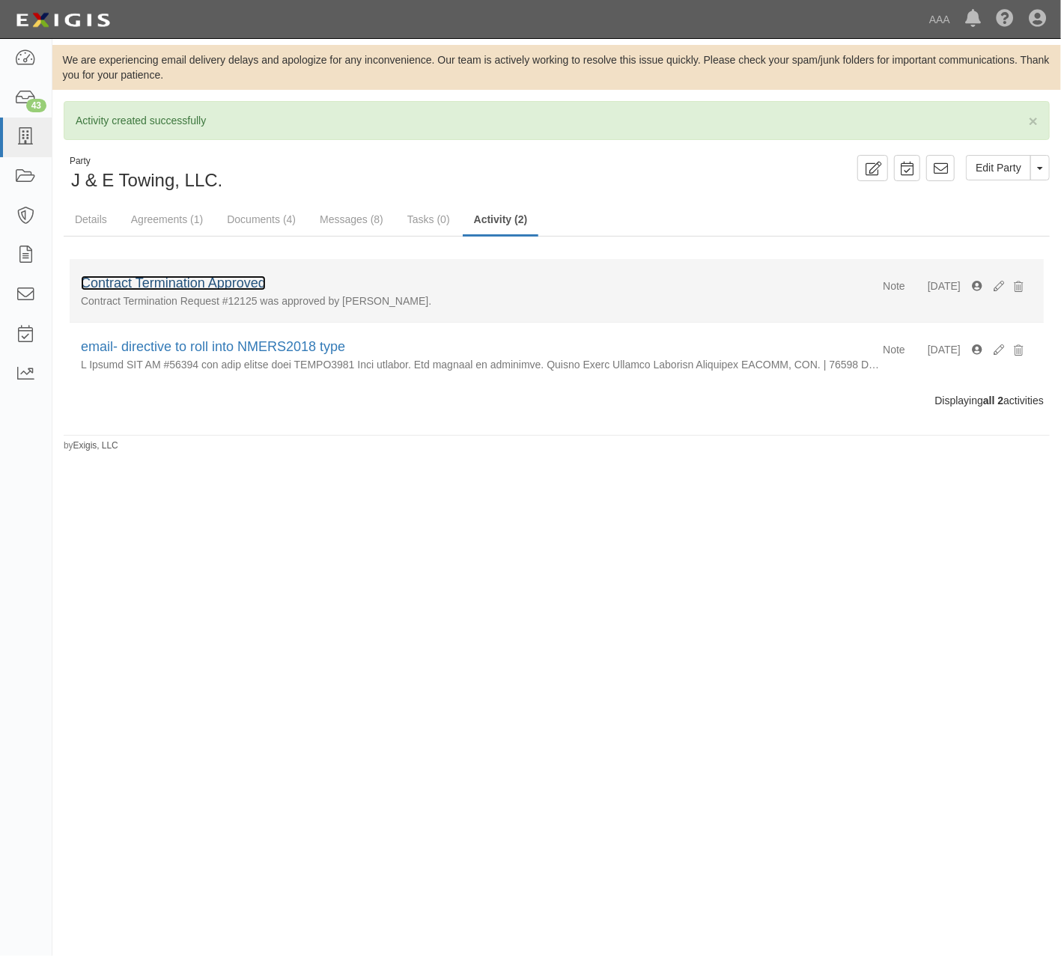
click at [237, 288] on link "Contract Termination Approved" at bounding box center [173, 283] width 185 height 15
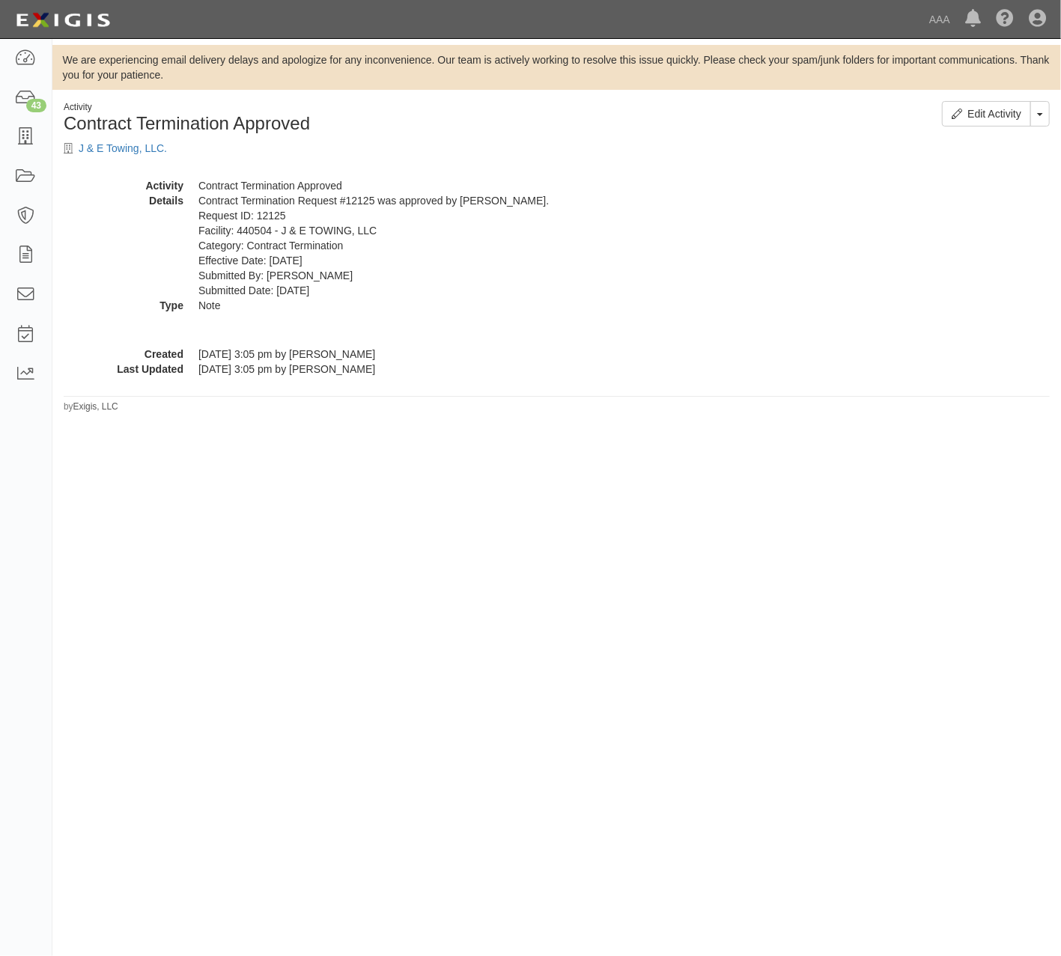
drag, startPoint x: 350, startPoint y: 291, endPoint x: 306, endPoint y: 285, distance: 44.6
click at [306, 285] on dd "Contract Termination Request #12125 was approved by [PERSON_NAME]. Request ID: …" at bounding box center [623, 245] width 851 height 105
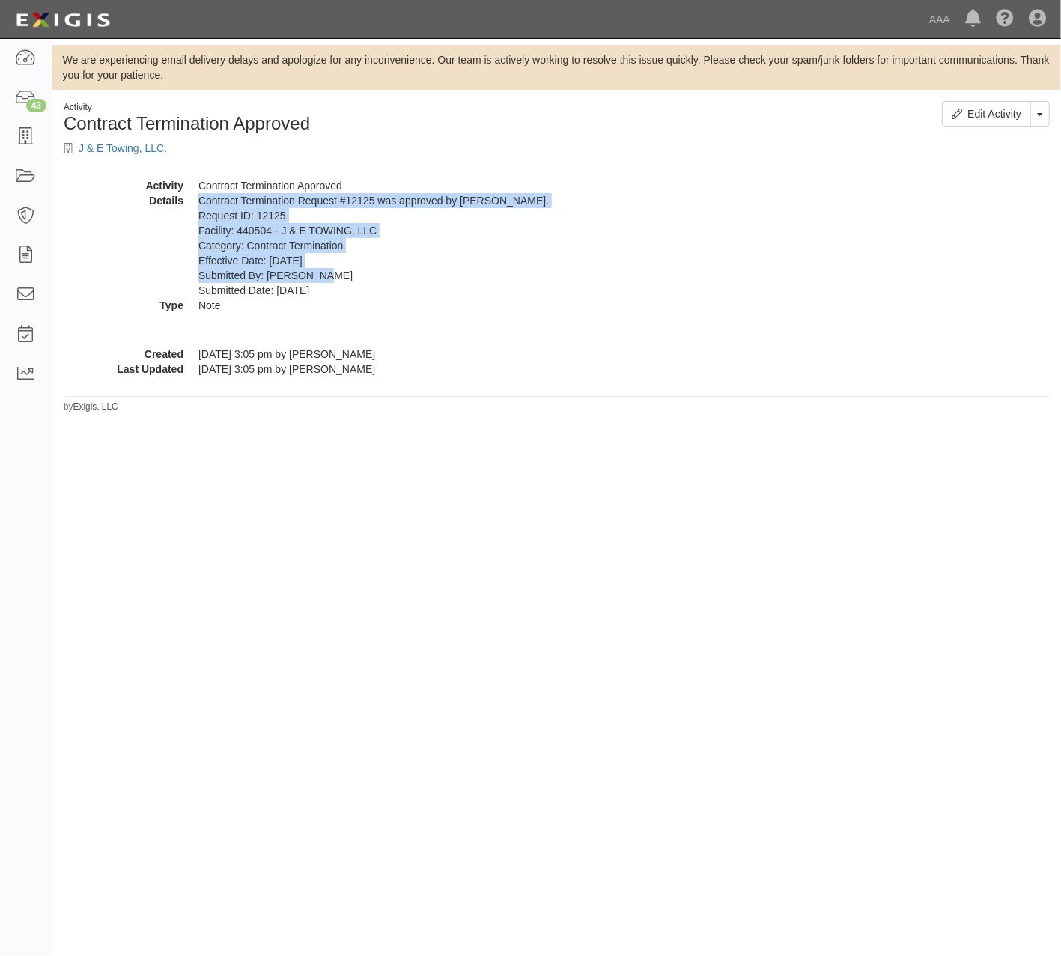
drag, startPoint x: 336, startPoint y: 274, endPoint x: 193, endPoint y: 198, distance: 162.2
click at [193, 198] on dl "Activity Contract Termination Approved Details Contract Termination Request #12…" at bounding box center [557, 245] width 986 height 135
copy dd "Contract Termination Request #12125 was approved by [PERSON_NAME]. Request ID: …"
click at [145, 151] on link "J & E Towing, LLC." at bounding box center [123, 148] width 88 height 12
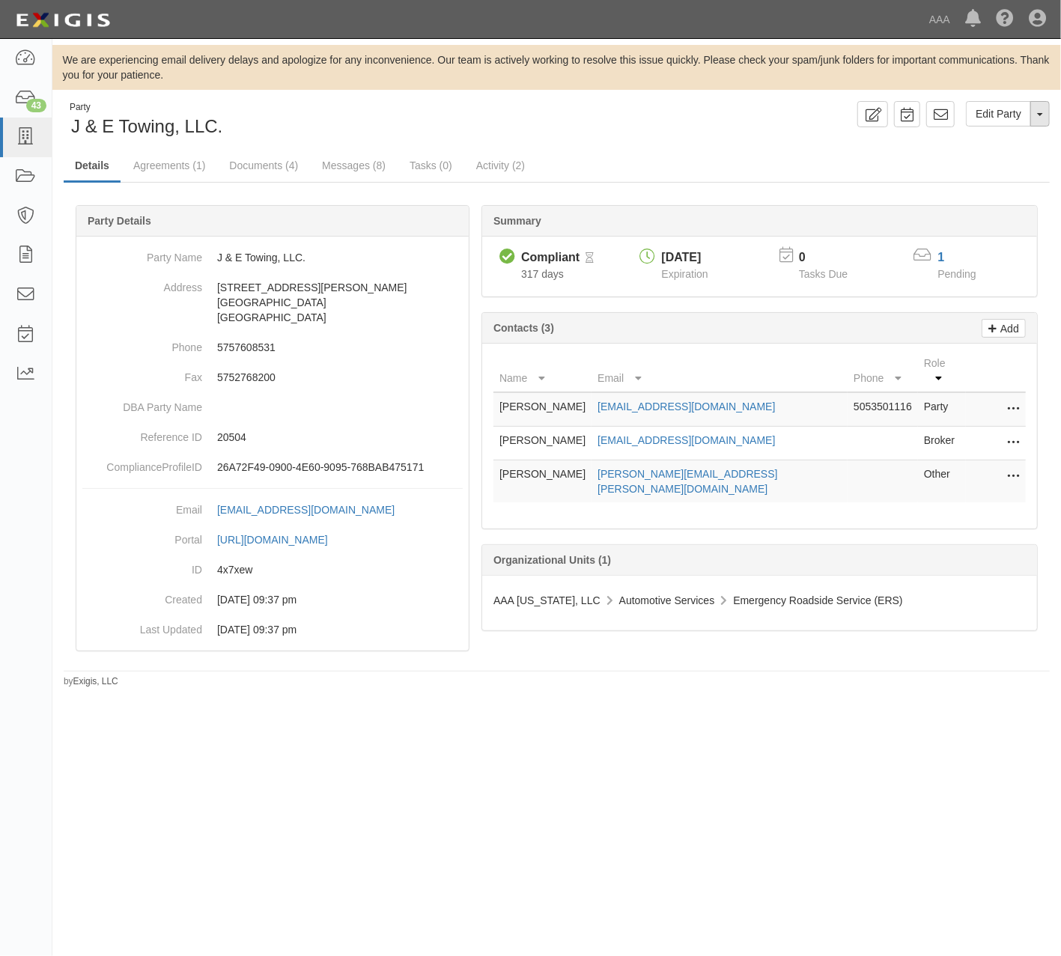
click at [1040, 112] on button "Toggle Party Dropdown" at bounding box center [1039, 113] width 19 height 25
click at [992, 162] on link "Archive Party" at bounding box center [990, 161] width 118 height 19
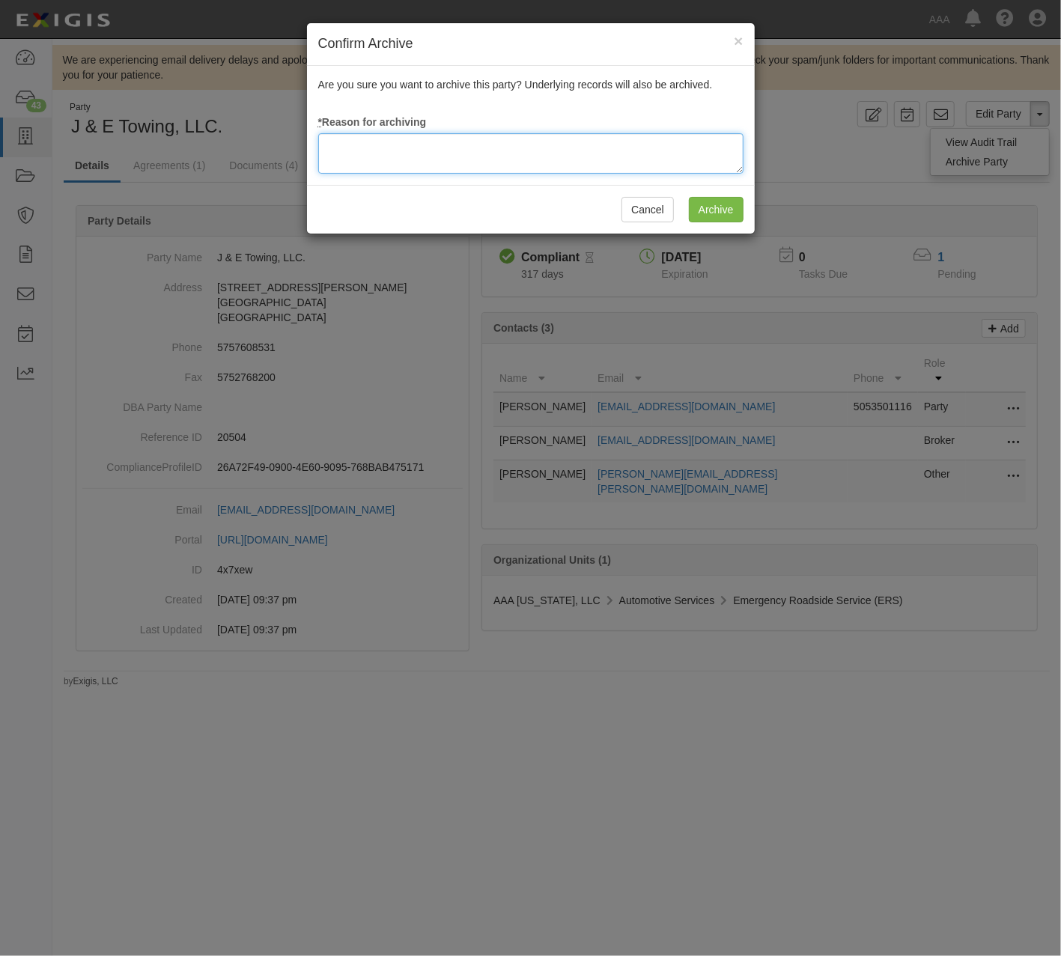
click at [517, 153] on textarea at bounding box center [530, 153] width 425 height 40
paste textarea "Contract Termination Request #12125 was approved by KELLY CROCCO. Request ID: 1…"
type textarea "Contract Termination Request #12125 was approved by KELLY CROCCO. Request ID: 1…"
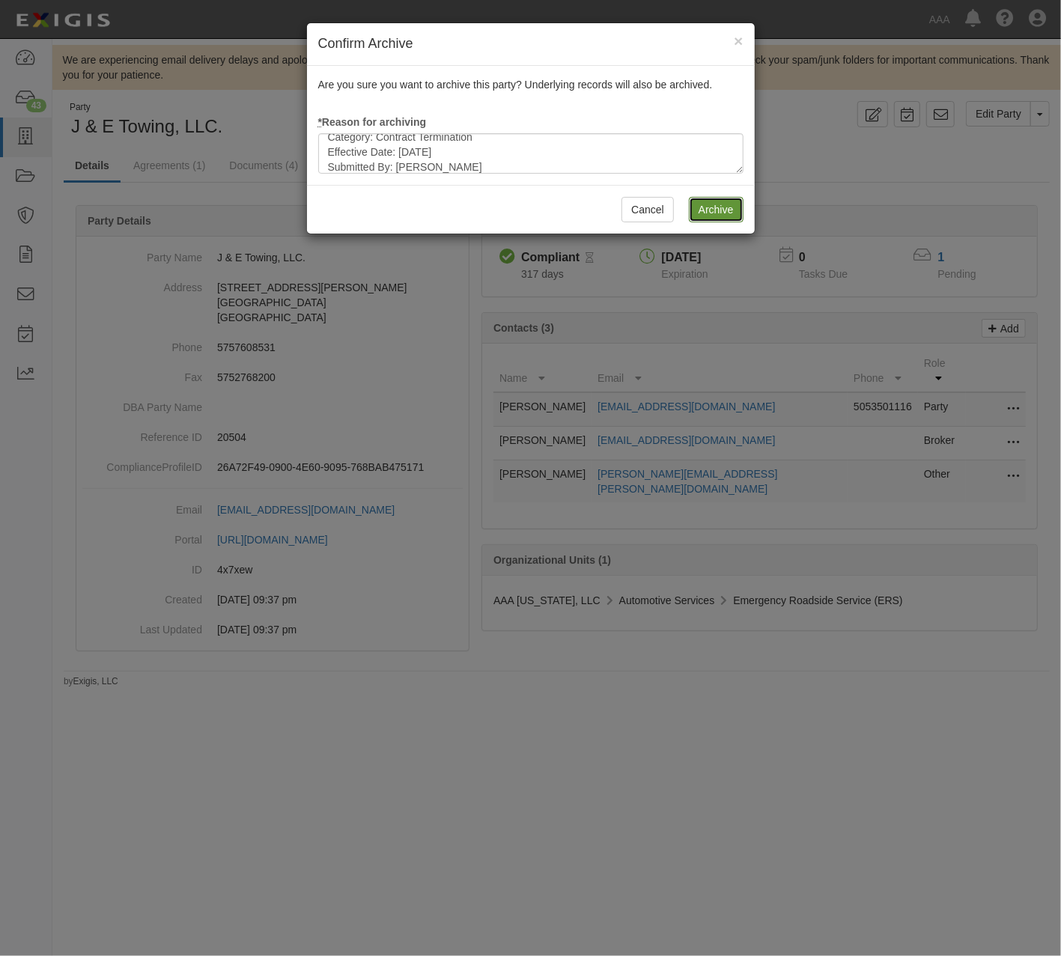
click at [728, 213] on input "Archive" at bounding box center [716, 209] width 55 height 25
